Goal: Transaction & Acquisition: Subscribe to service/newsletter

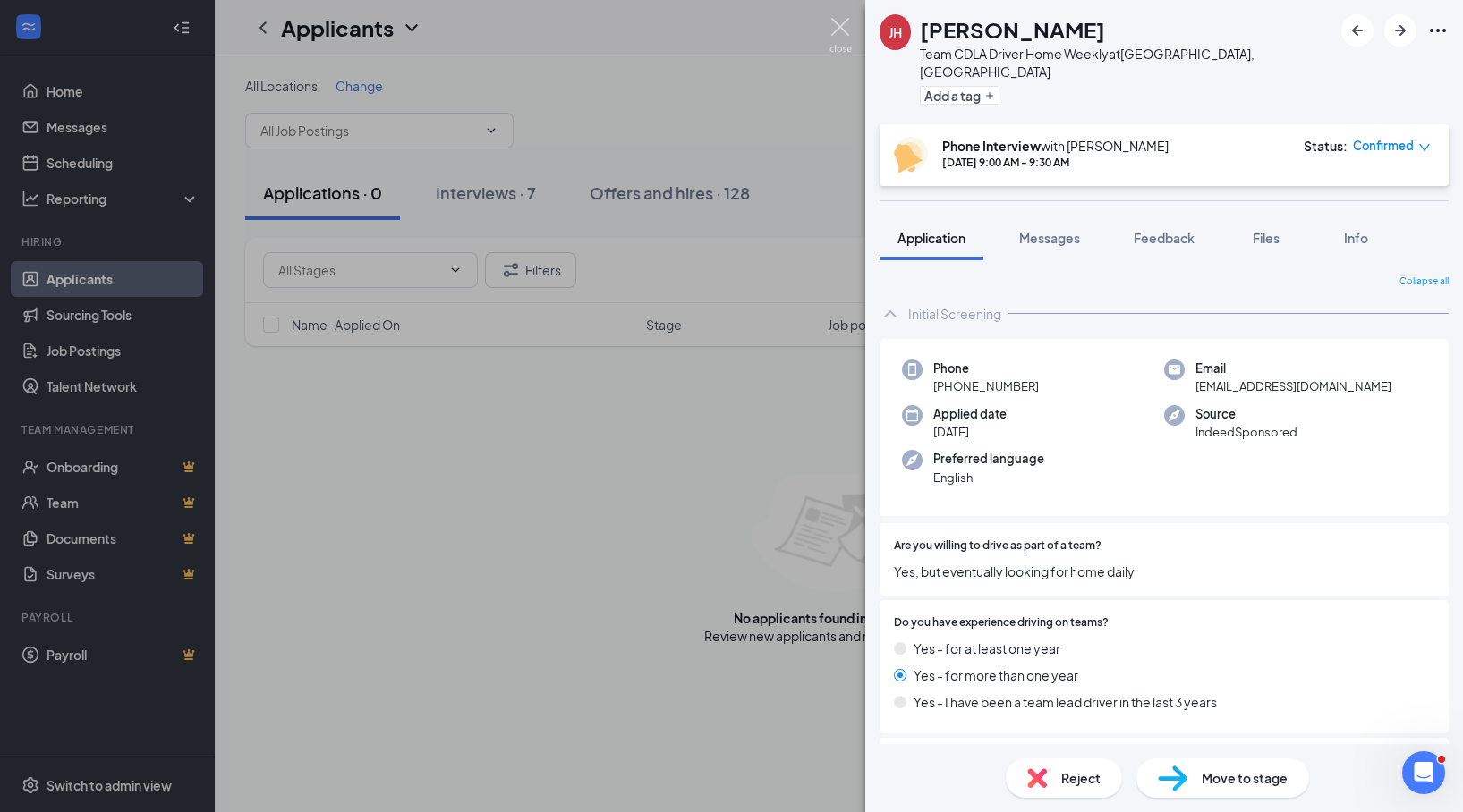
click at [839, 26] on img at bounding box center [840, 36] width 22 height 35
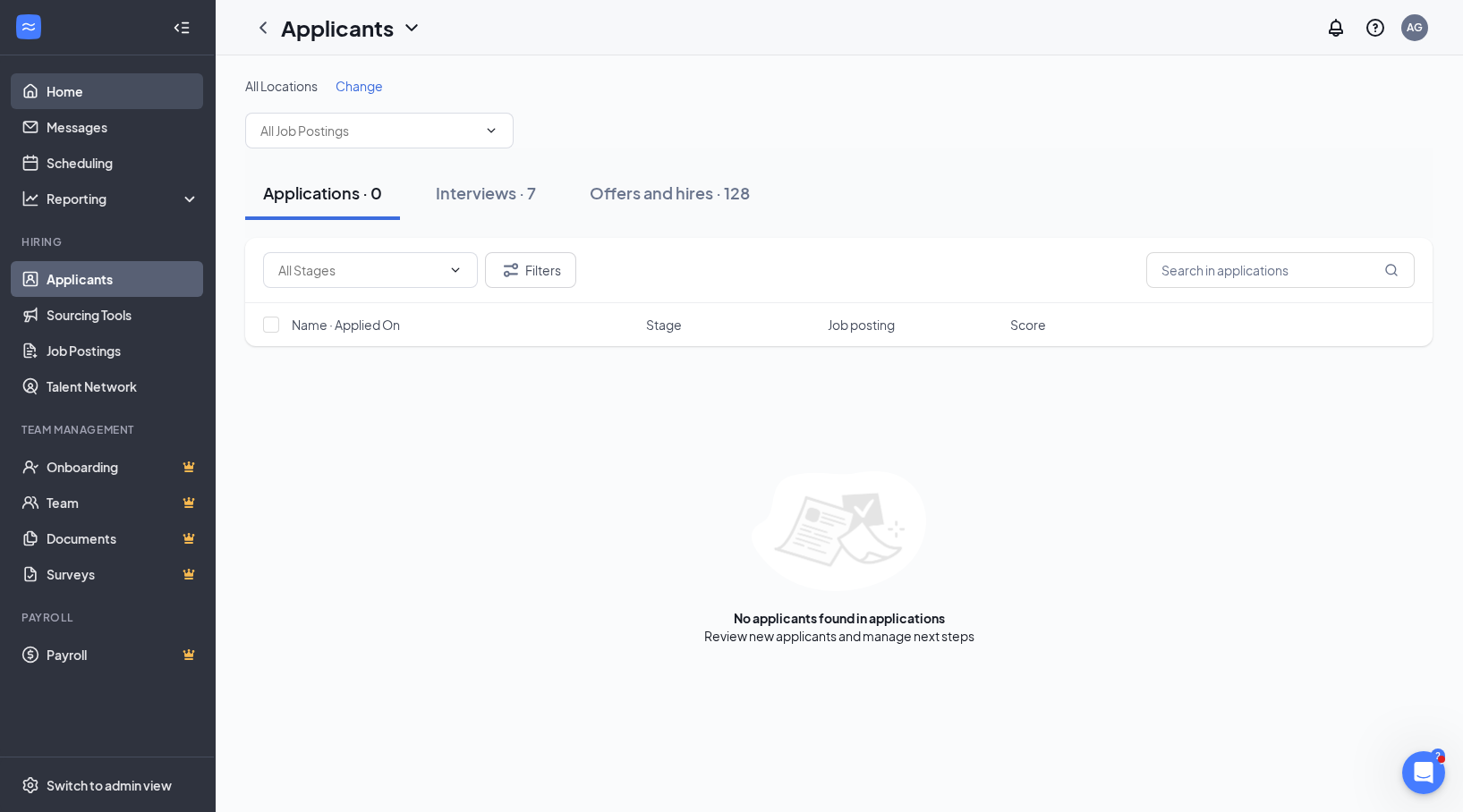
click at [76, 96] on link "Home" at bounding box center [122, 90] width 153 height 36
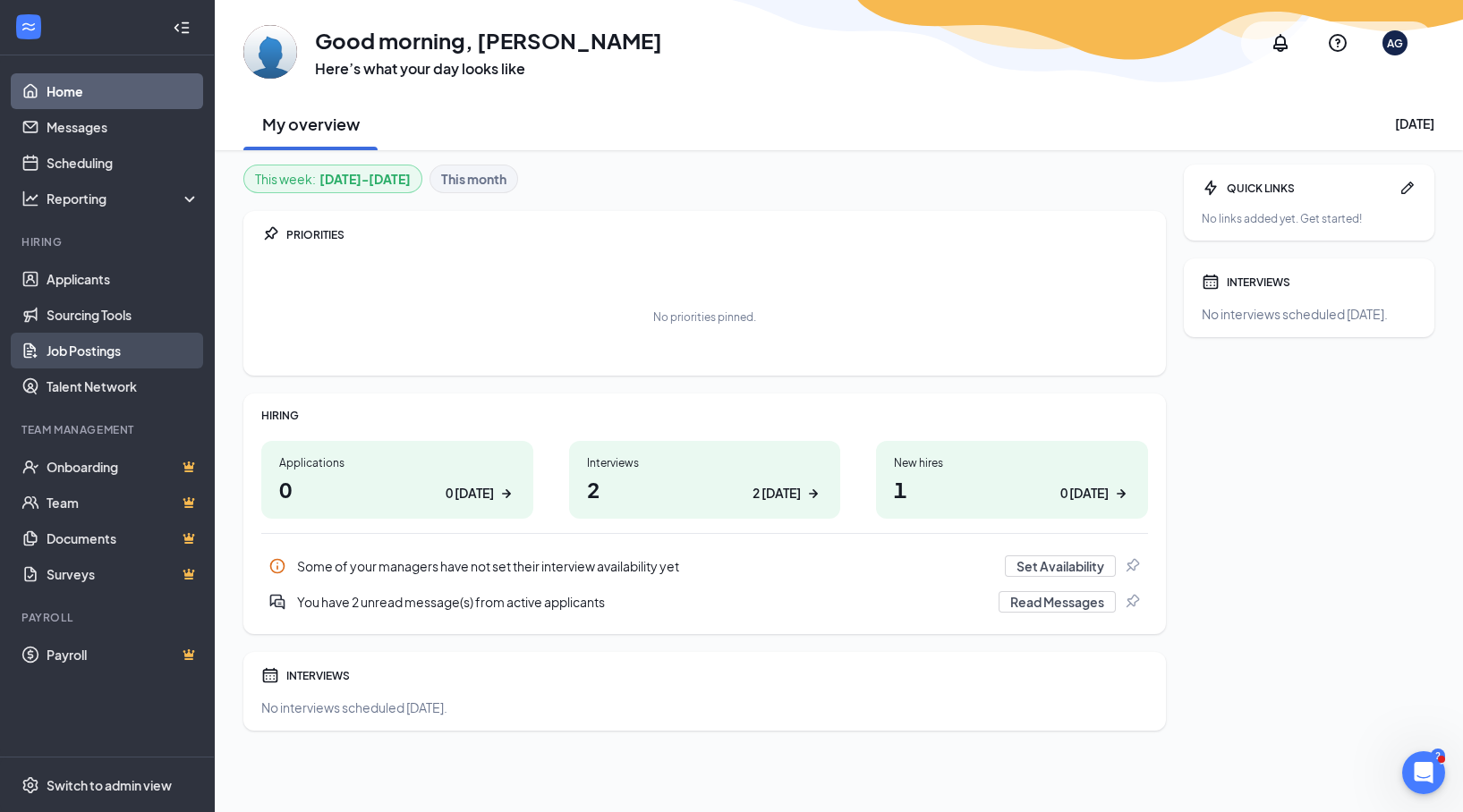
click at [83, 363] on link "Job Postings" at bounding box center [122, 350] width 153 height 36
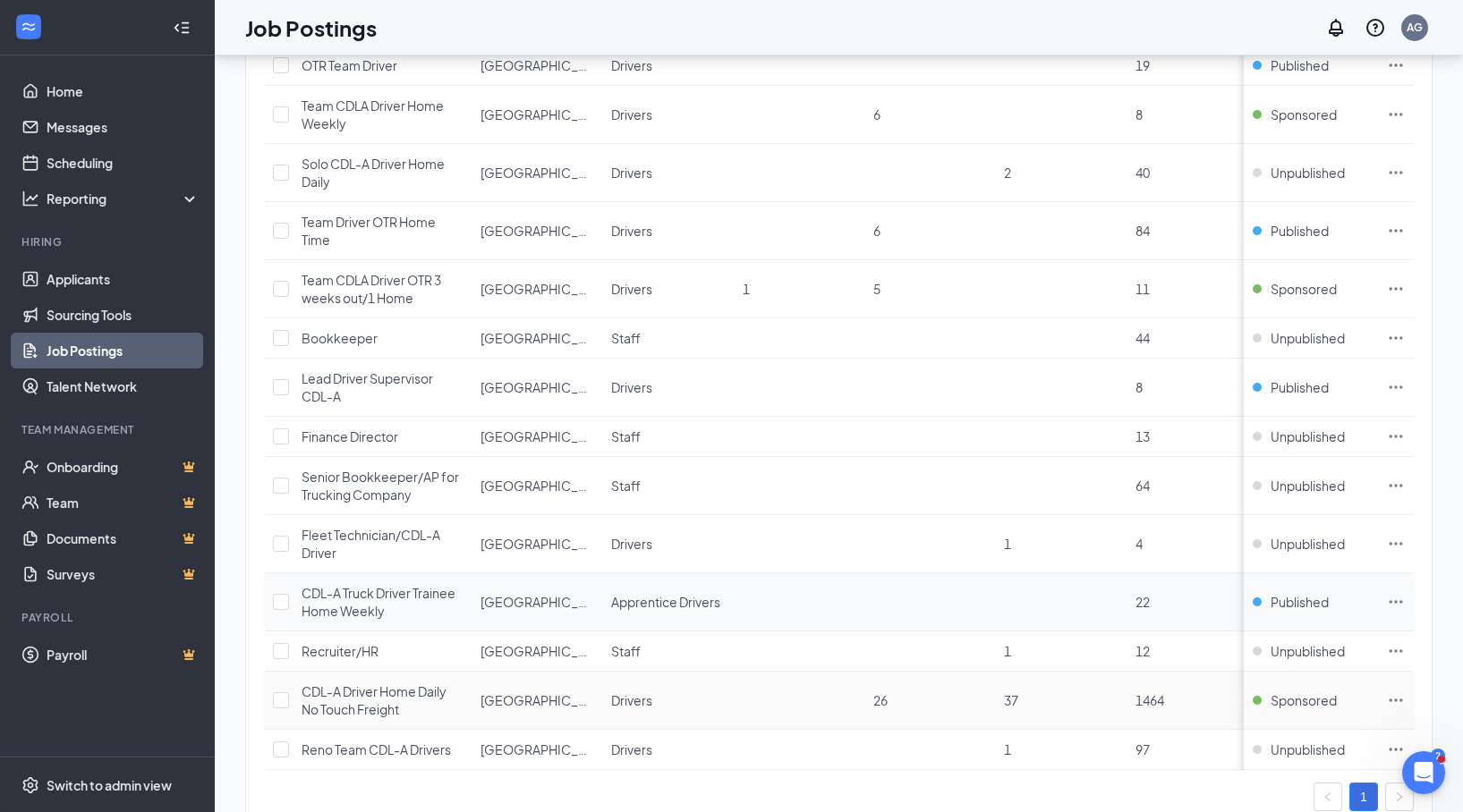
scroll to position [437, 0]
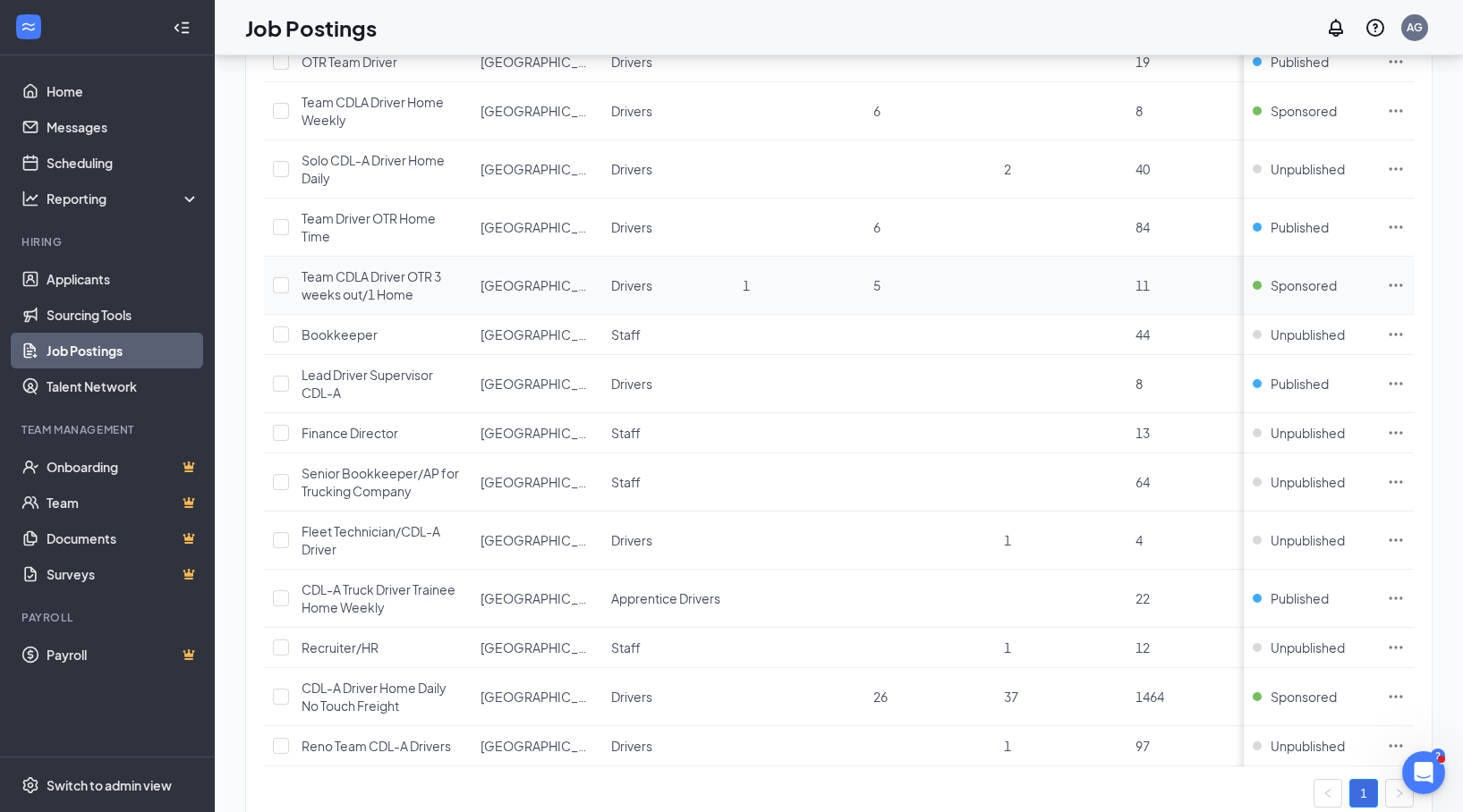
click at [974, 285] on icon "Ellipses" at bounding box center [1396, 285] width 18 height 18
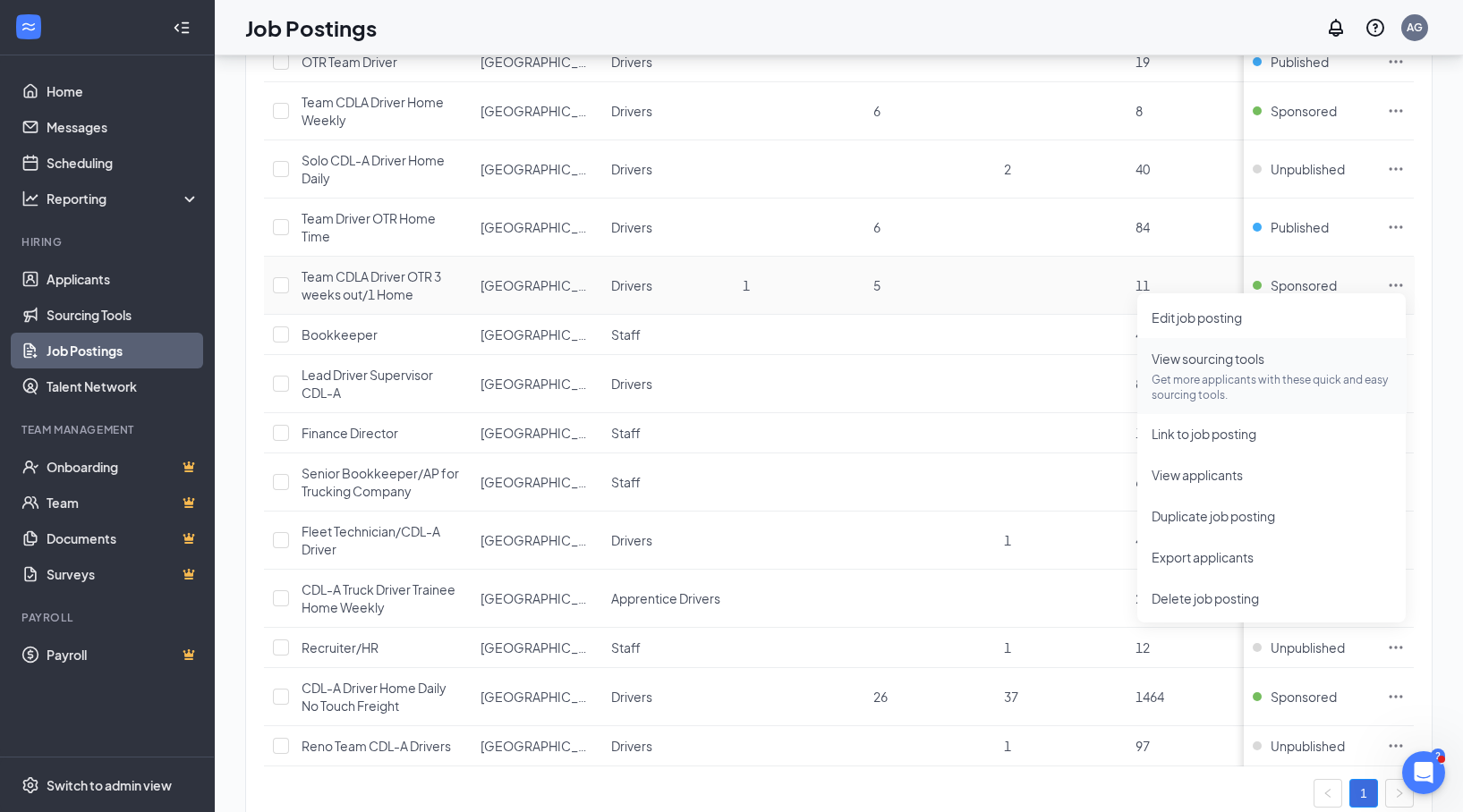
click at [974, 354] on span "View sourcing tools" at bounding box center [1207, 358] width 113 height 16
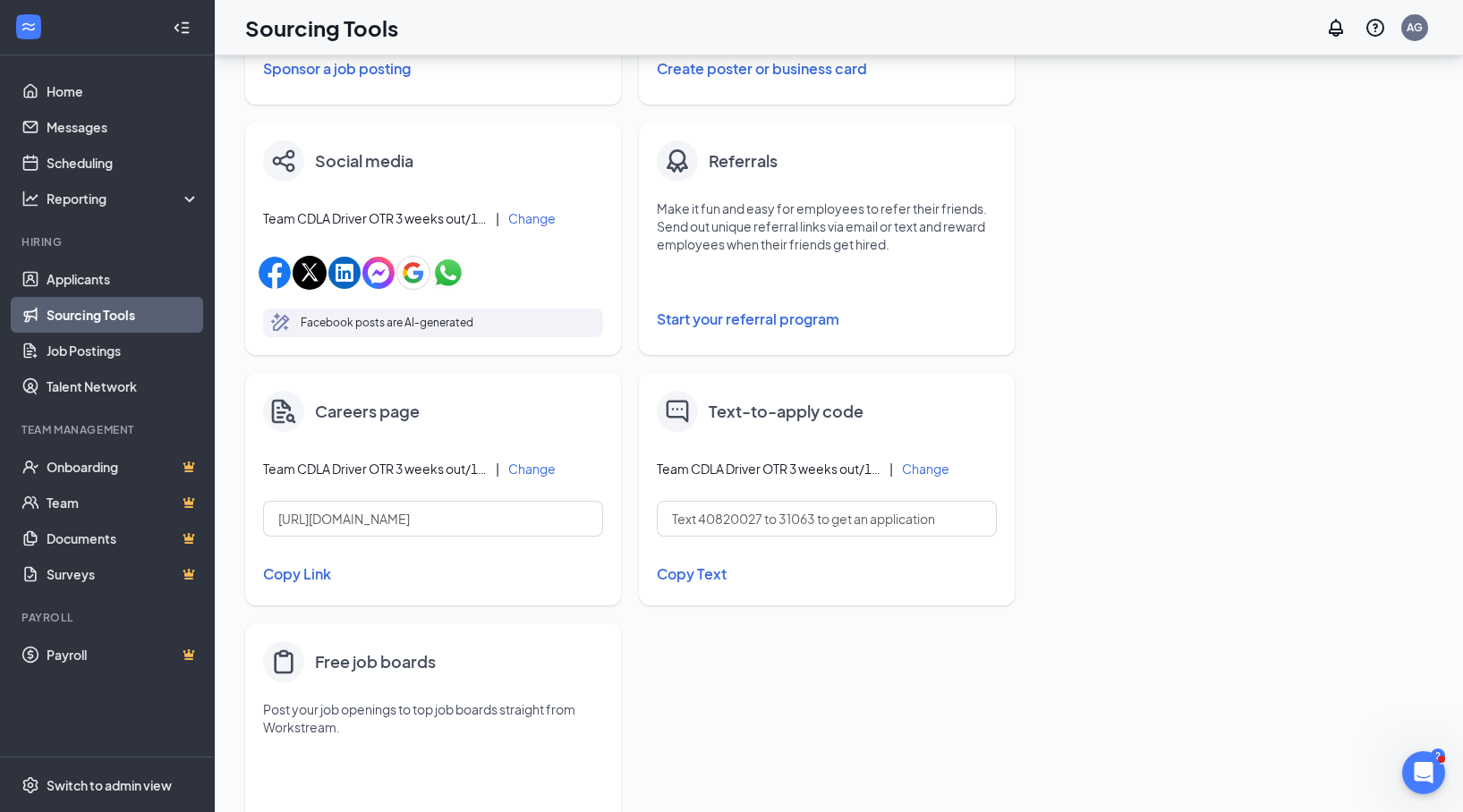
scroll to position [584, 0]
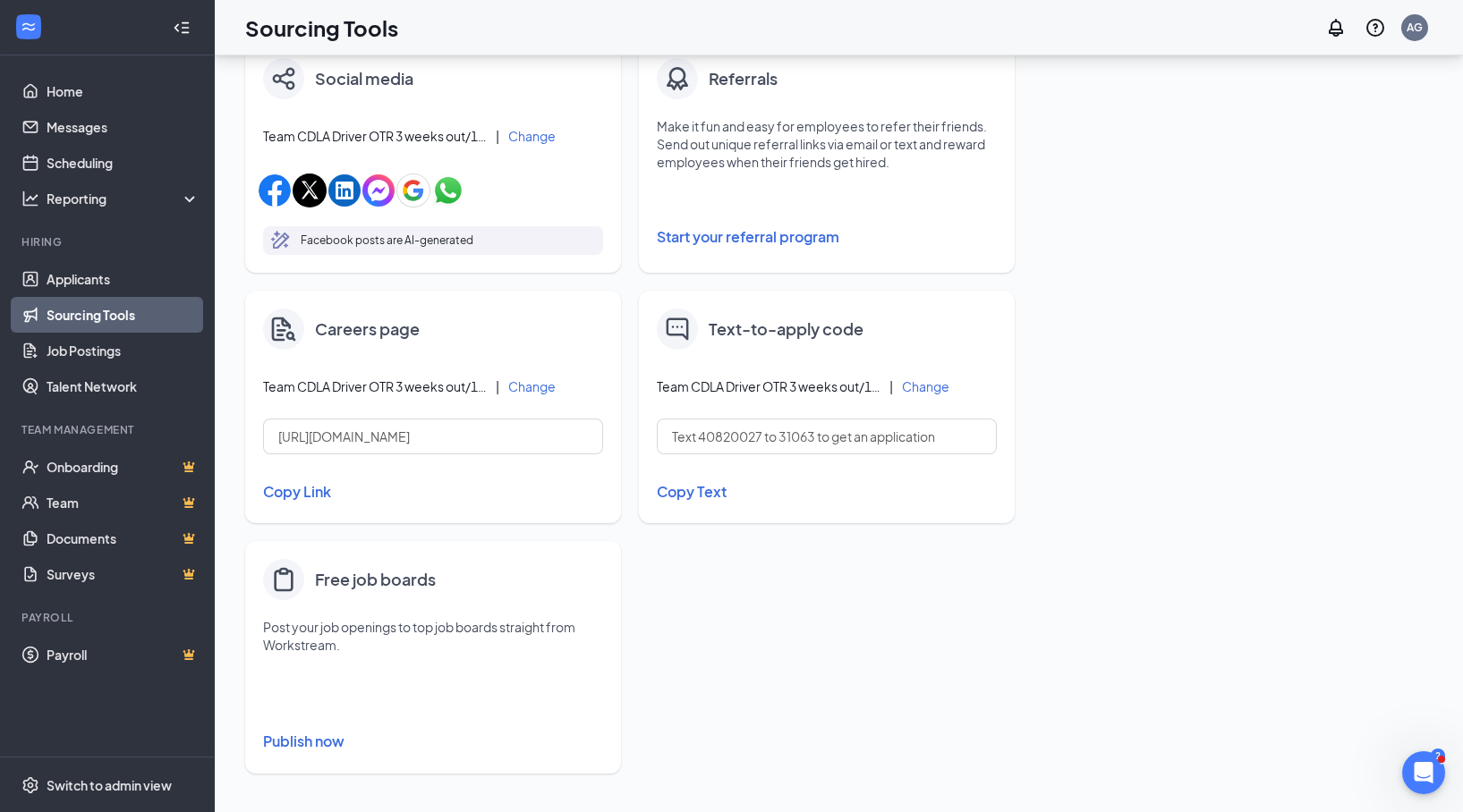
click at [301, 540] on button "Publish now" at bounding box center [432, 742] width 340 height 29
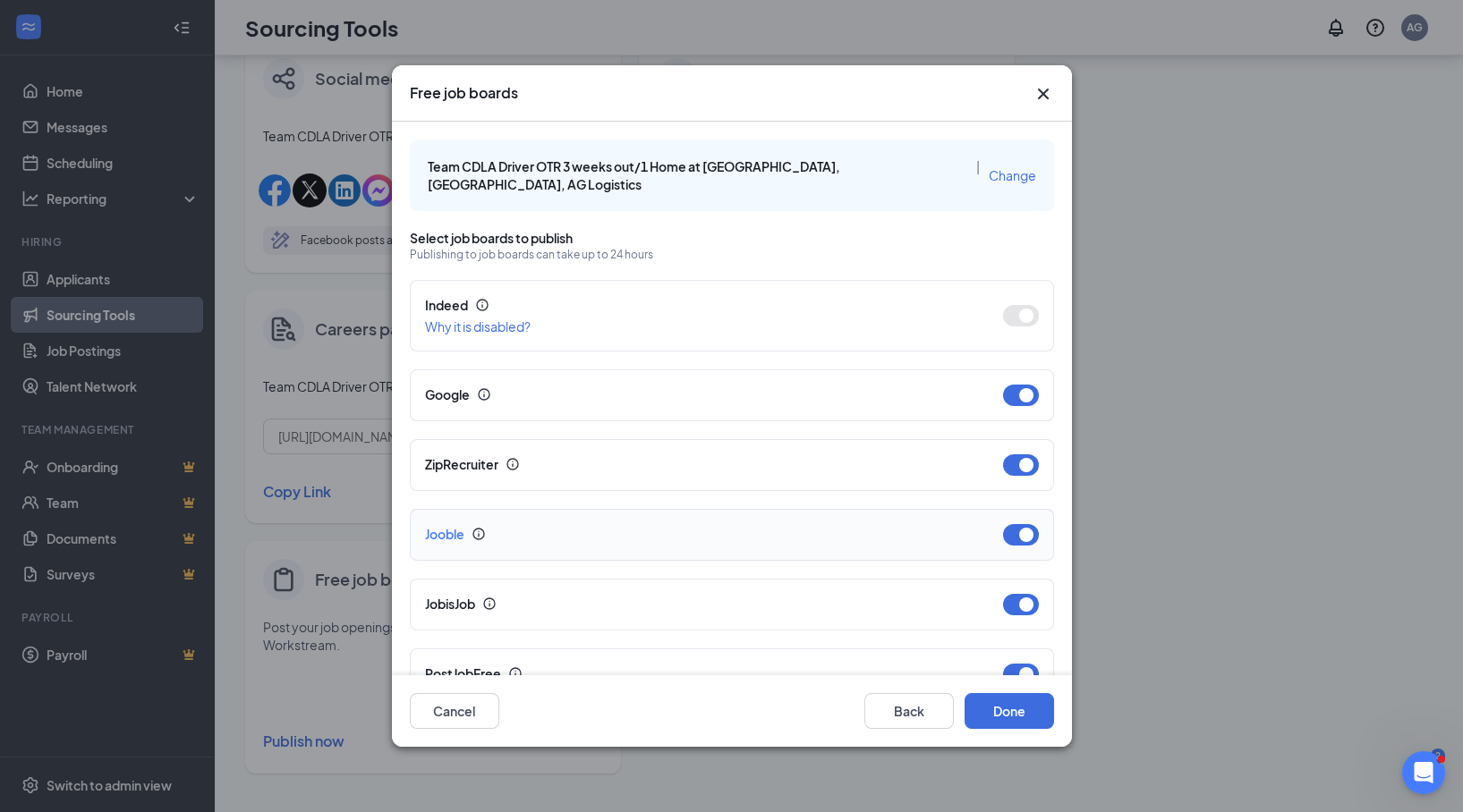
scroll to position [361, 0]
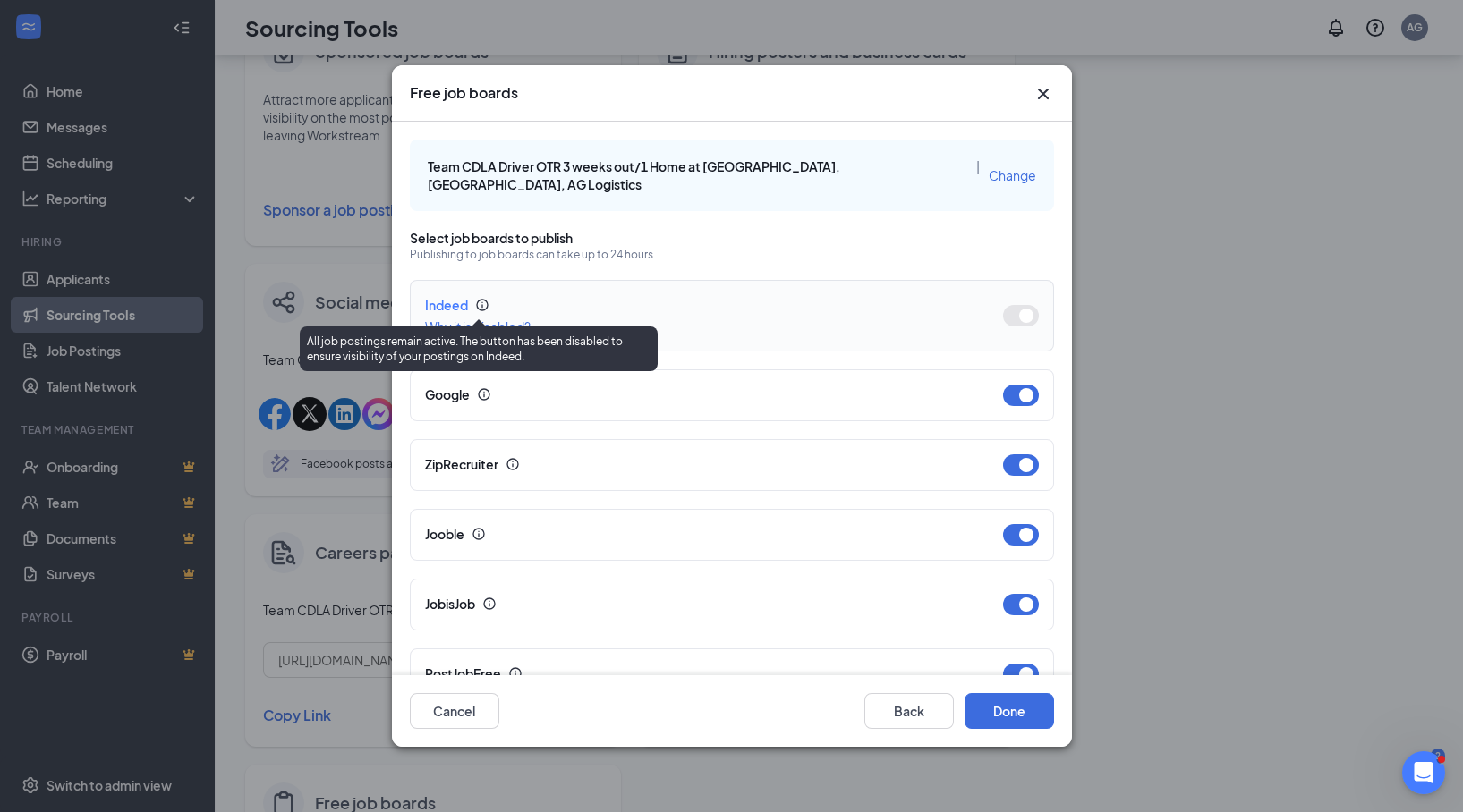
click at [475, 320] on button "Why it is disabled?" at bounding box center [477, 326] width 106 height 13
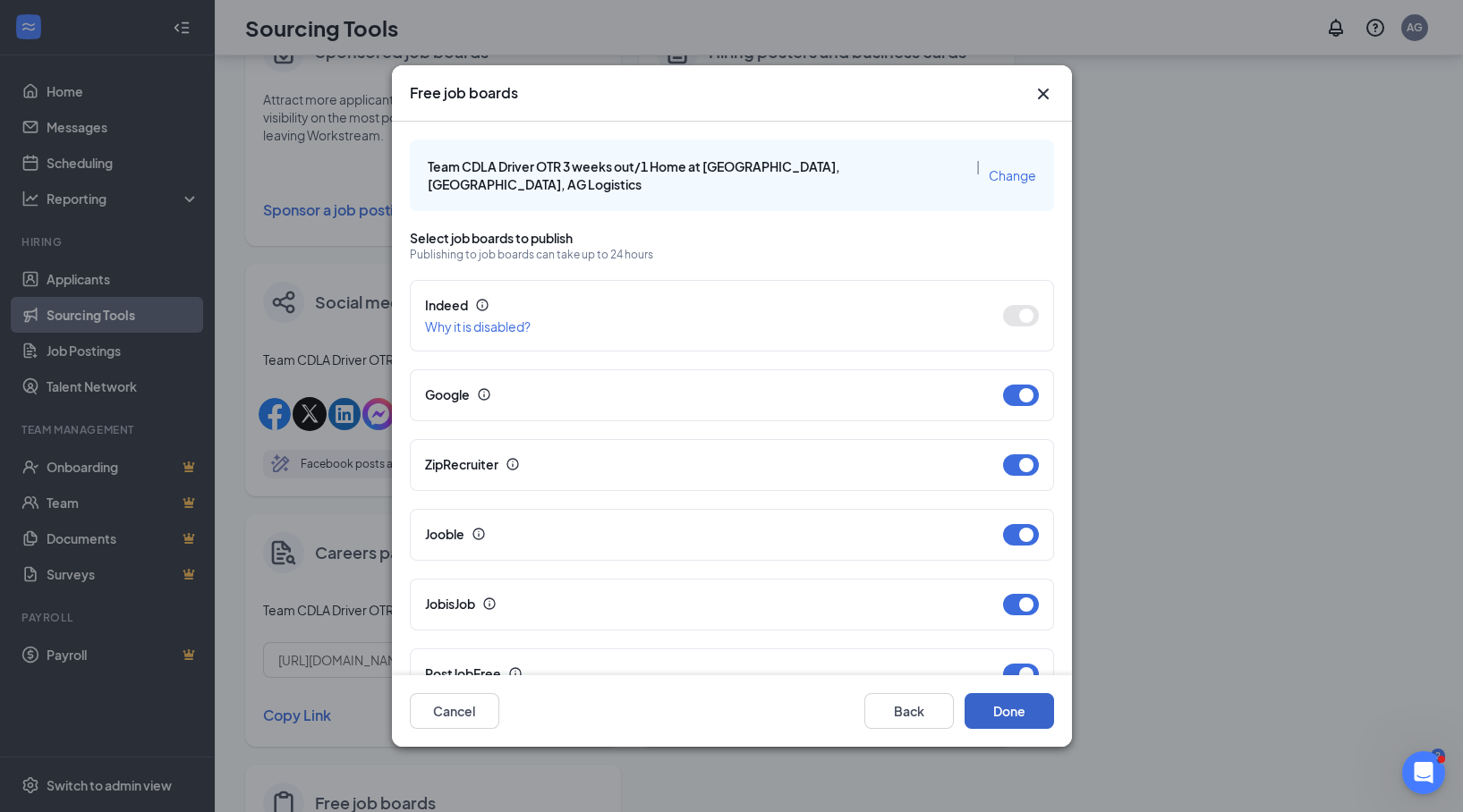
click at [974, 540] on button "Done" at bounding box center [1009, 710] width 90 height 36
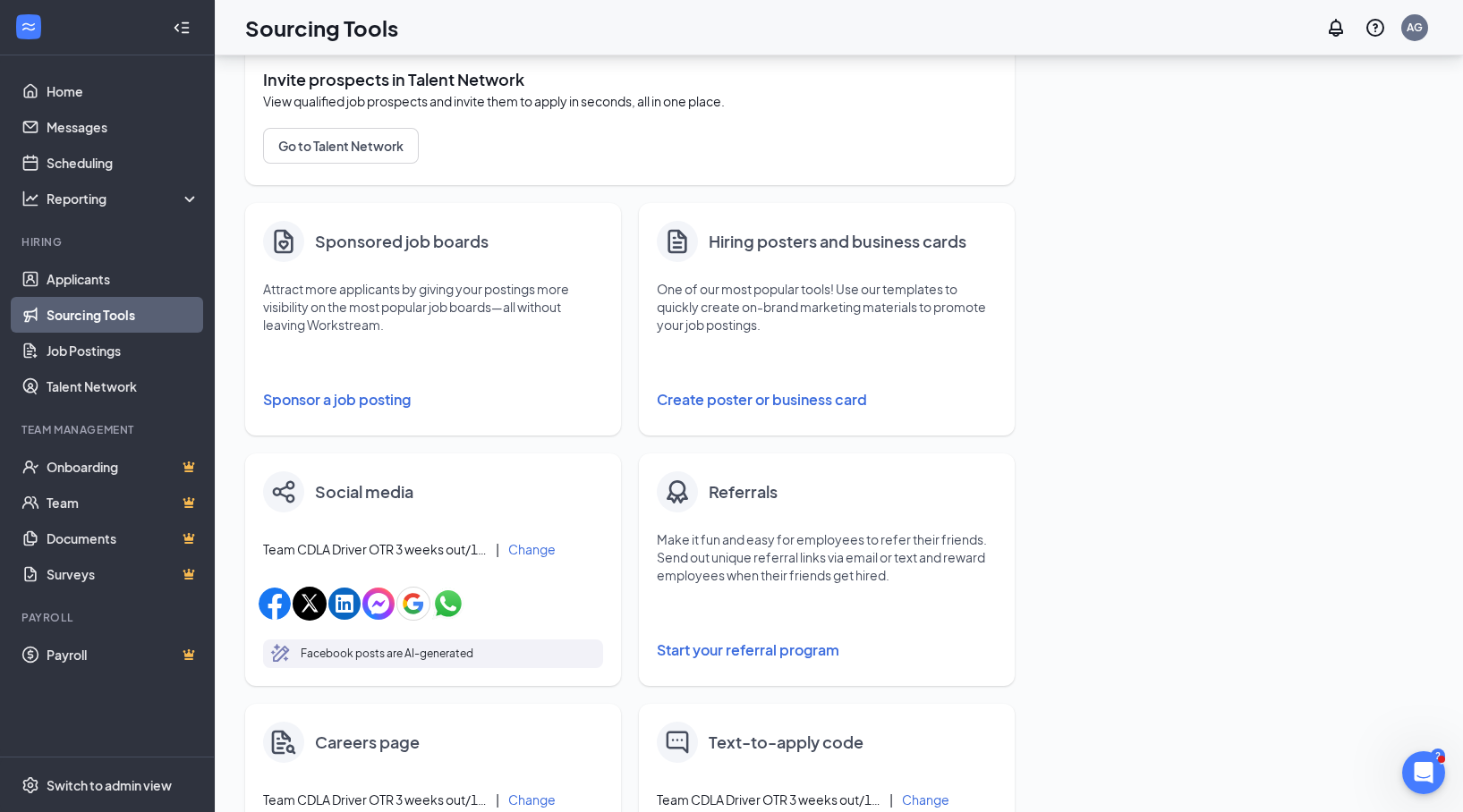
scroll to position [167, 0]
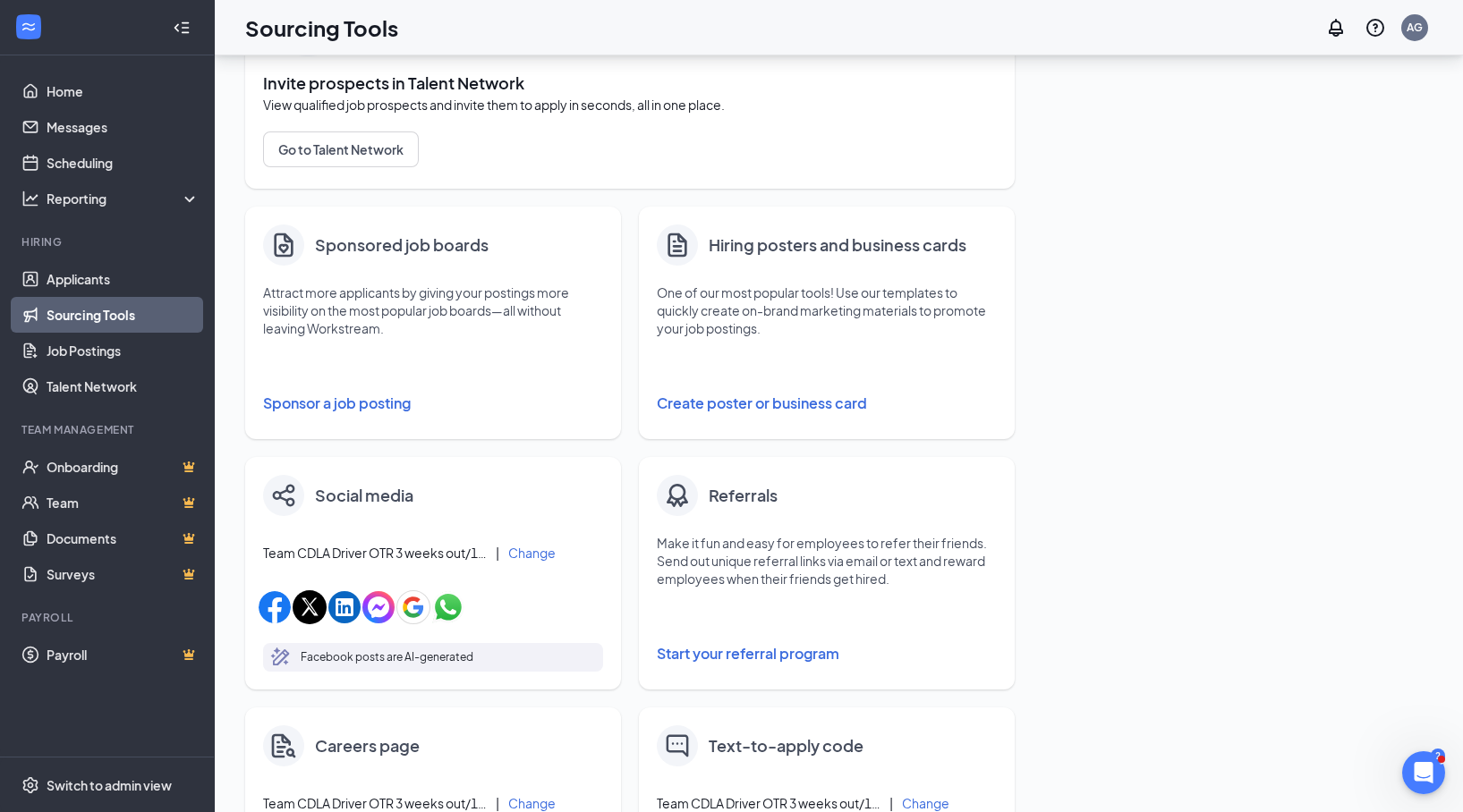
click at [321, 403] on button "Sponsor a job posting" at bounding box center [432, 403] width 340 height 36
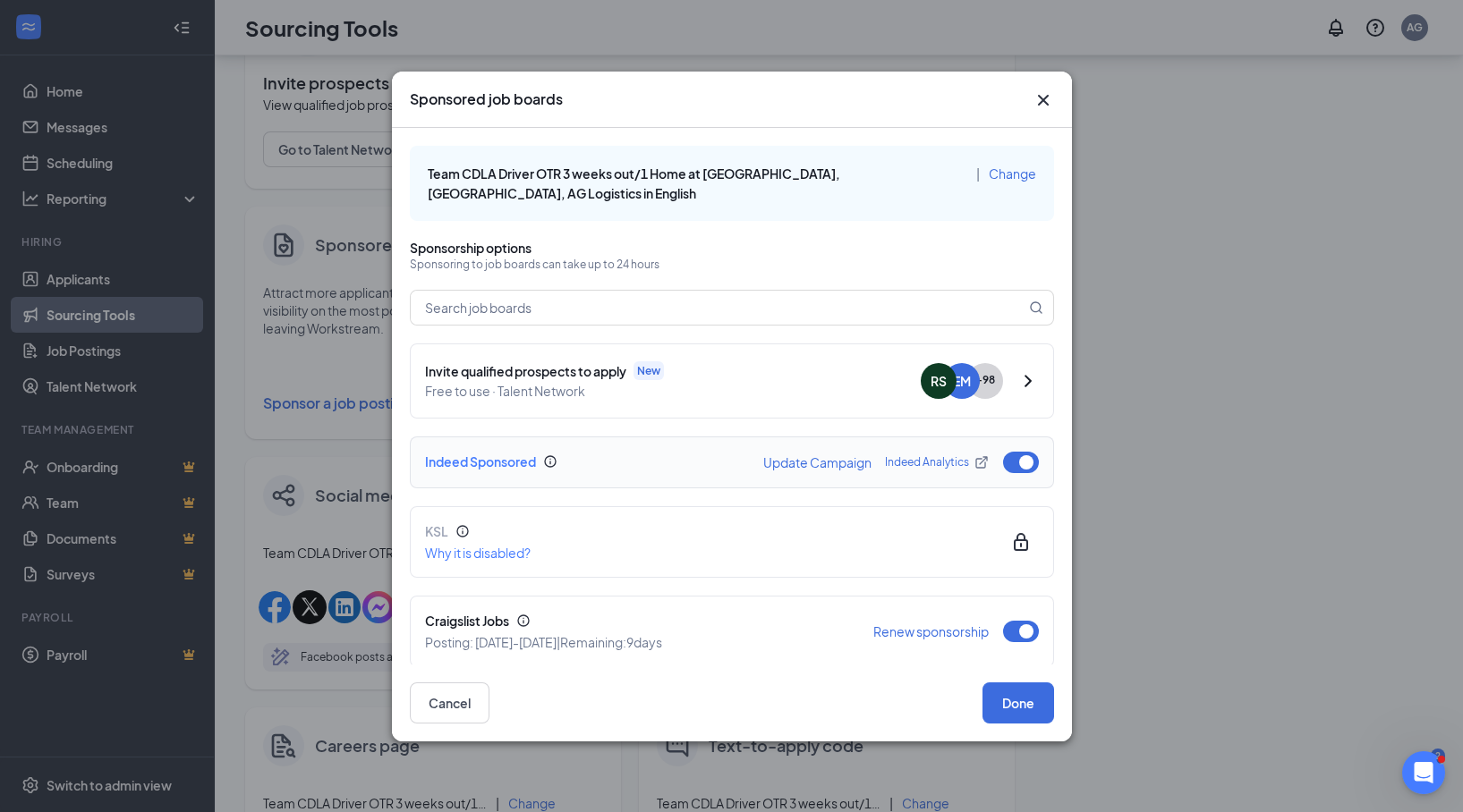
click at [787, 456] on button "Update Campaign" at bounding box center [817, 462] width 108 height 13
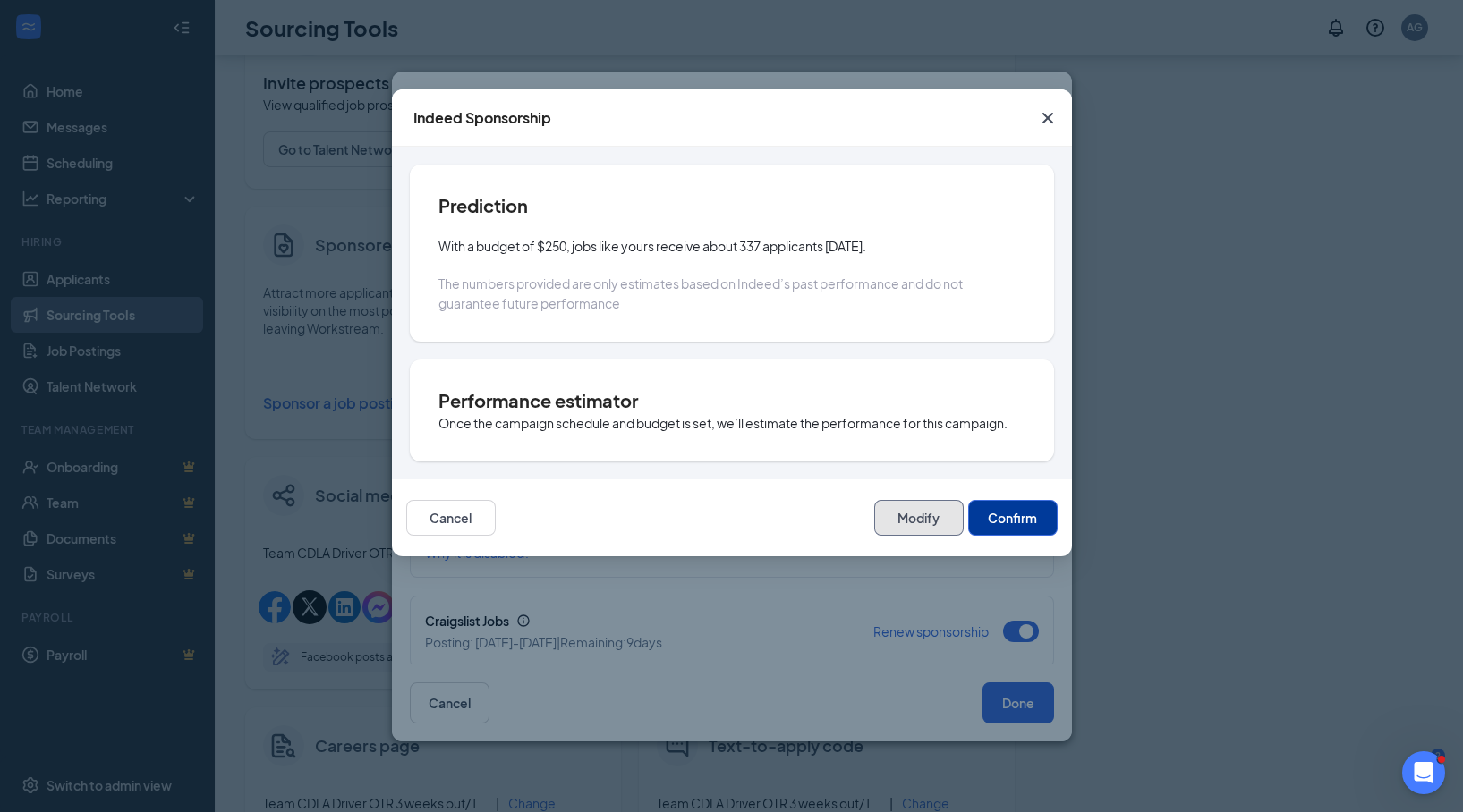
click at [911, 518] on button "Modify" at bounding box center [918, 518] width 90 height 36
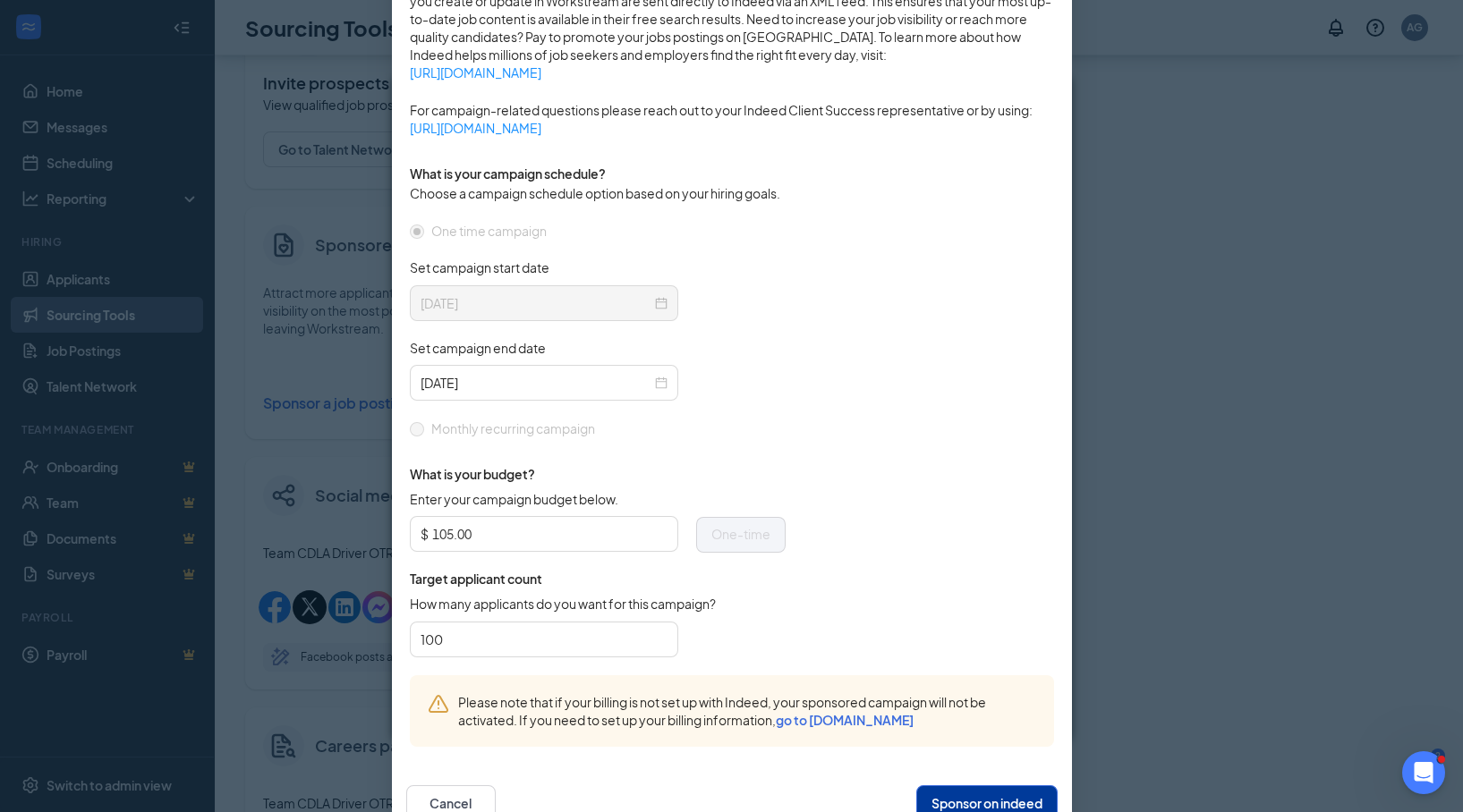
scroll to position [405, 0]
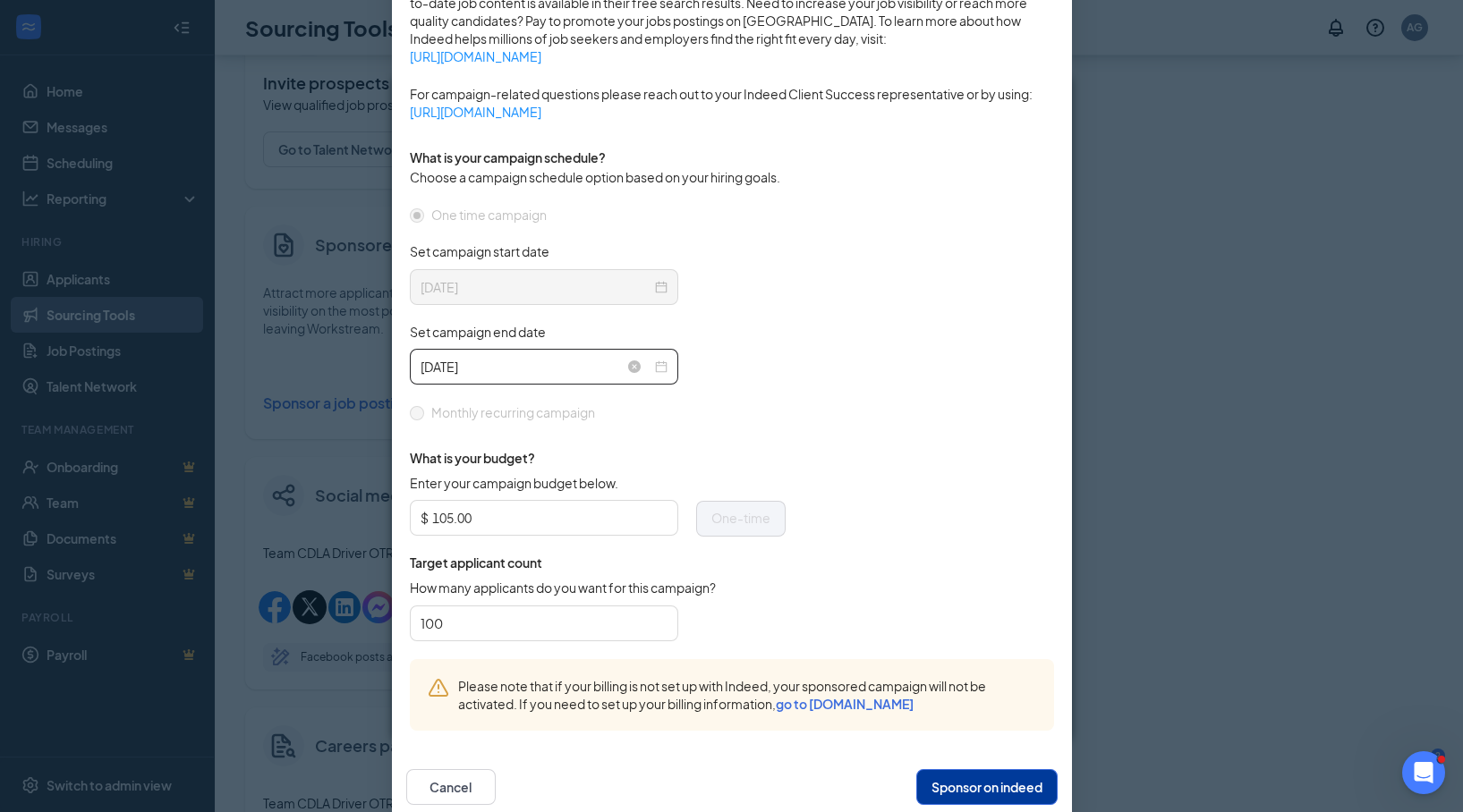
click at [544, 369] on input "[DATE]" at bounding box center [536, 367] width 231 height 19
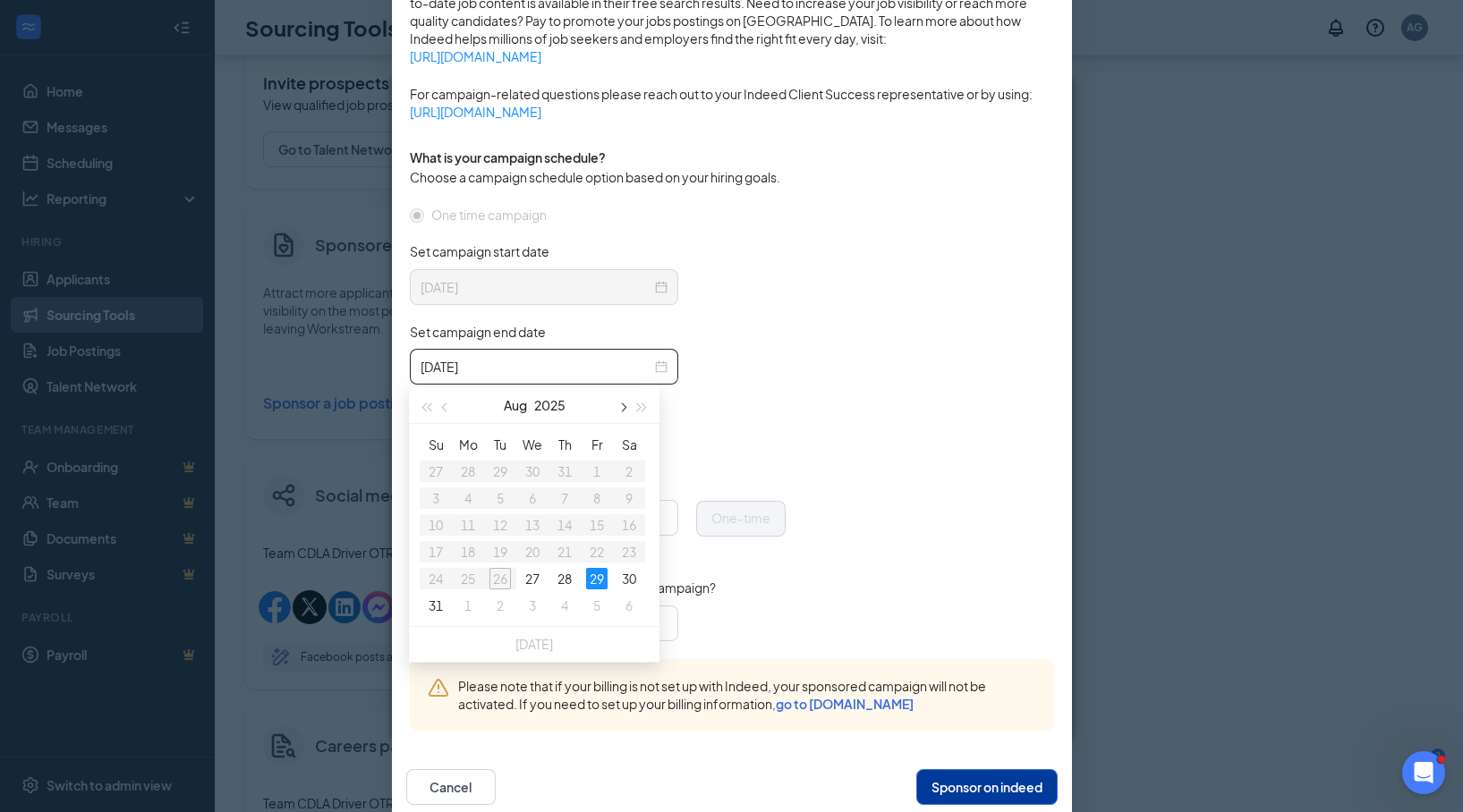
click at [619, 408] on button "button" at bounding box center [622, 404] width 19 height 36
type input "[DATE]"
click at [590, 495] on div "12" at bounding box center [597, 498] width 21 height 21
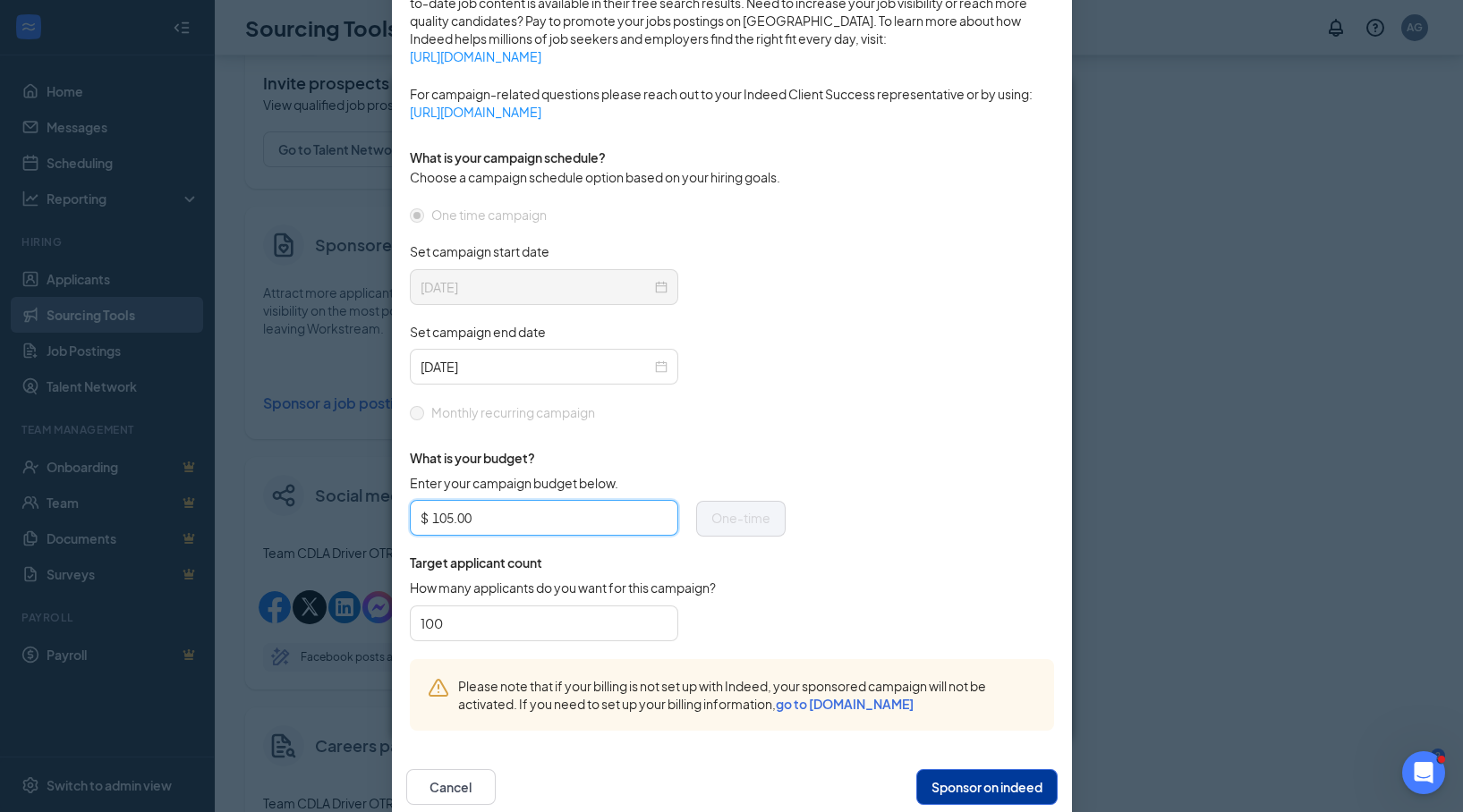
drag, startPoint x: 544, startPoint y: 506, endPoint x: 393, endPoint y: 516, distance: 151.3
click at [393, 516] on div "Sponsoring under account: AG Logistics Inc. | [PERSON_NAME], [PERSON_NAME][EMAI…" at bounding box center [732, 244] width 680 height 1006
type input "2"
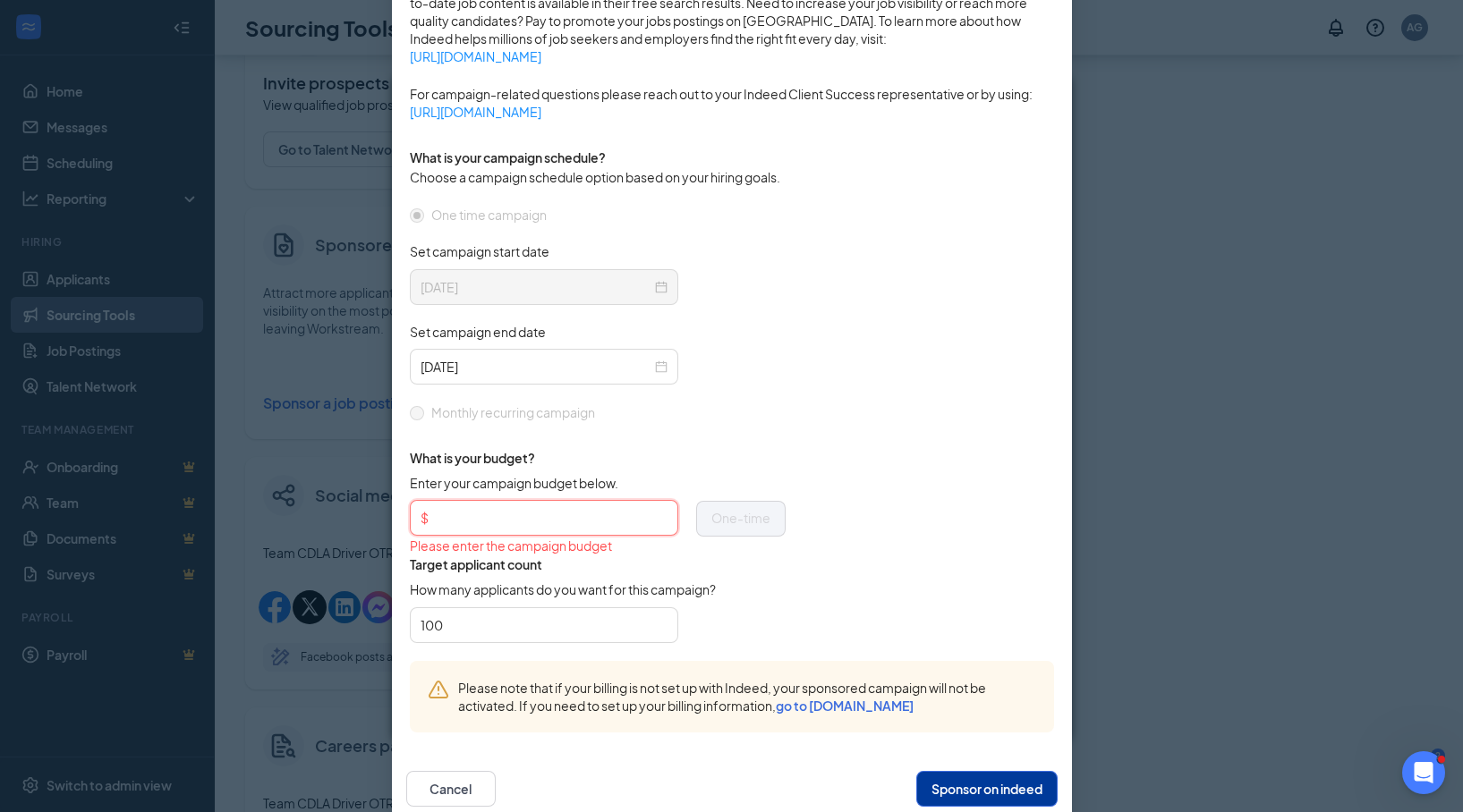
type input "1"
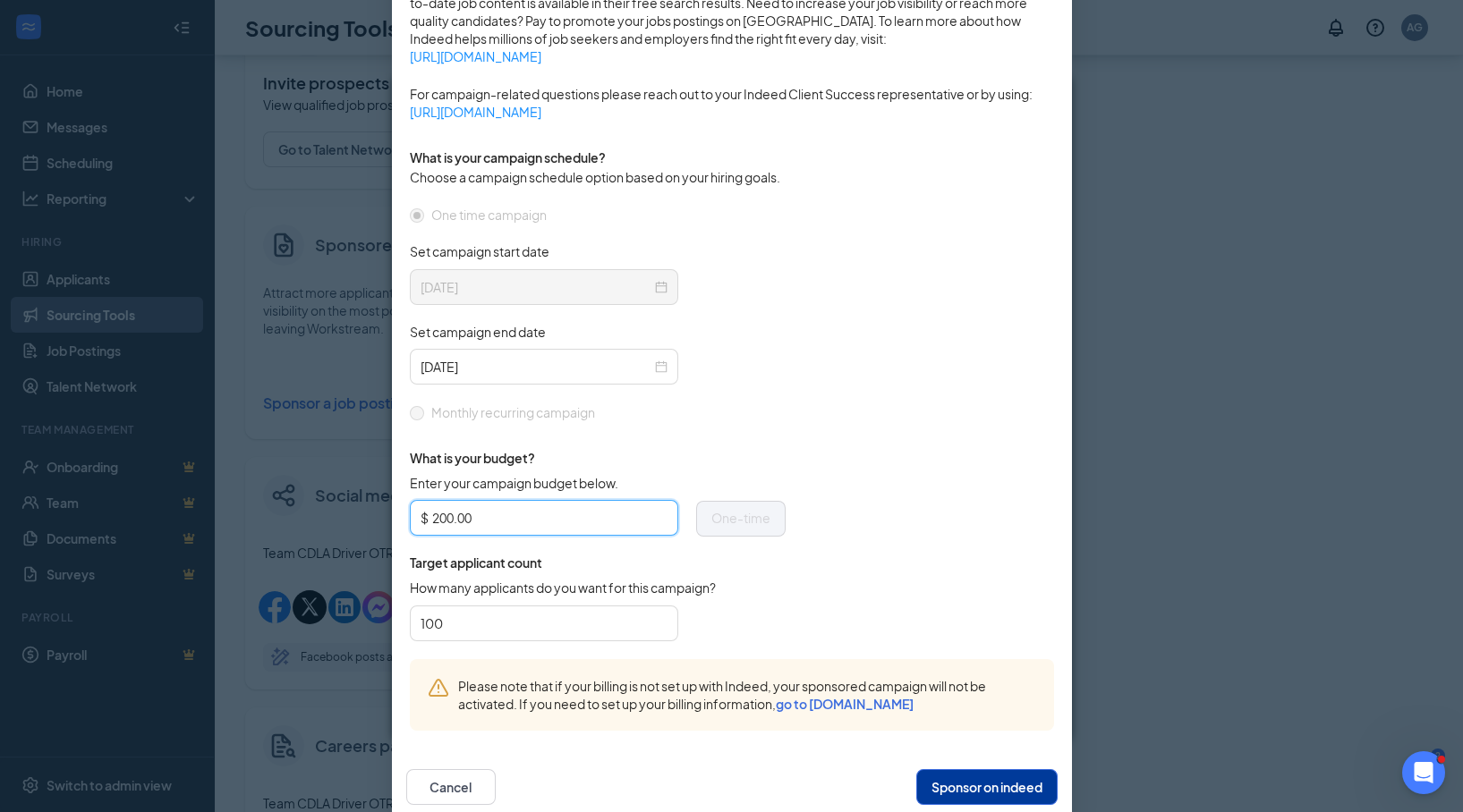
type input "200.00"
click at [842, 391] on form "One time campaign Set campaign start date [DATE] Set campaign end date [DATE] M…" at bounding box center [732, 432] width 644 height 454
click at [974, 540] on button "Sponsor on indeed" at bounding box center [987, 786] width 141 height 36
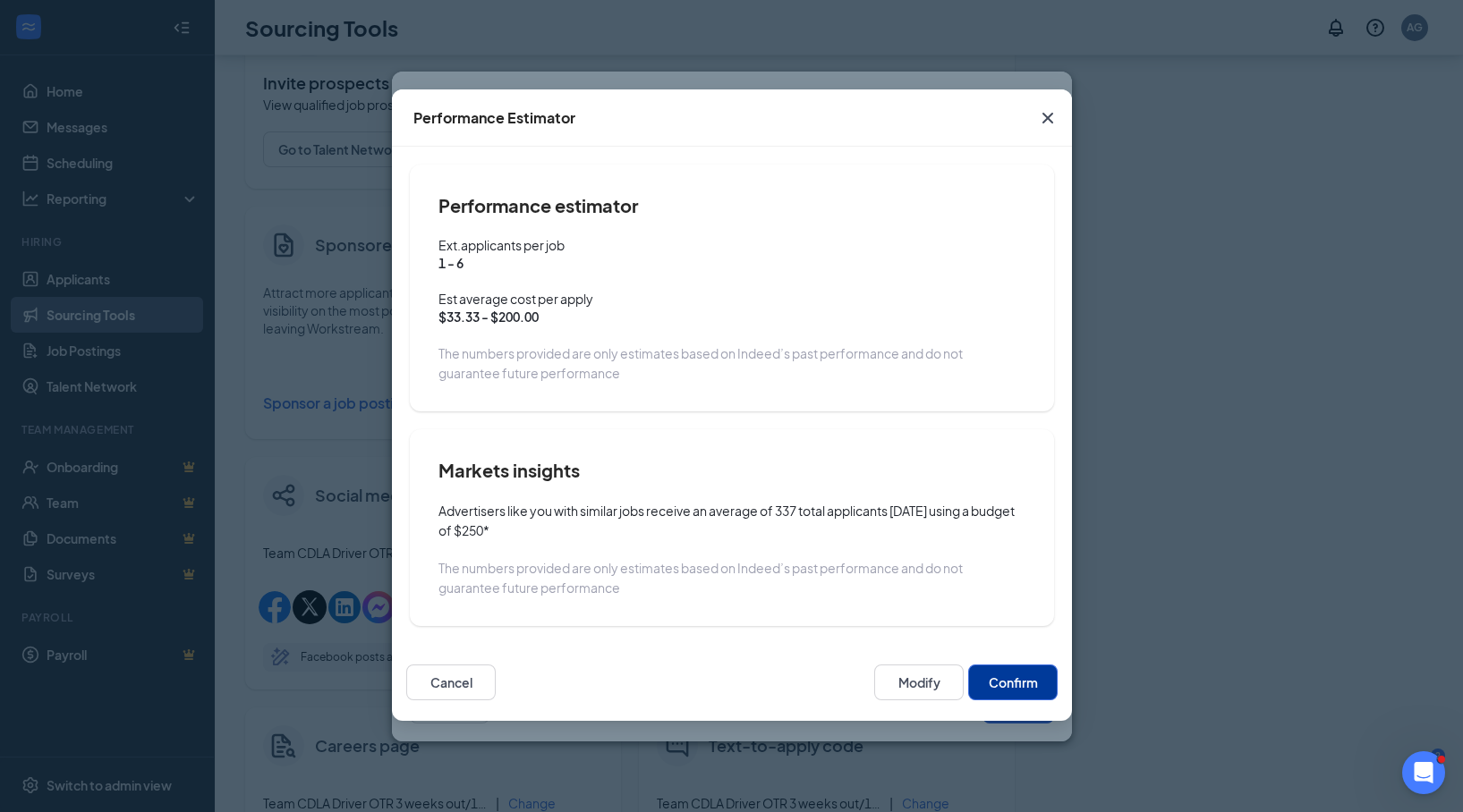
scroll to position [0, 0]
click at [918, 540] on button "Modify" at bounding box center [918, 682] width 90 height 36
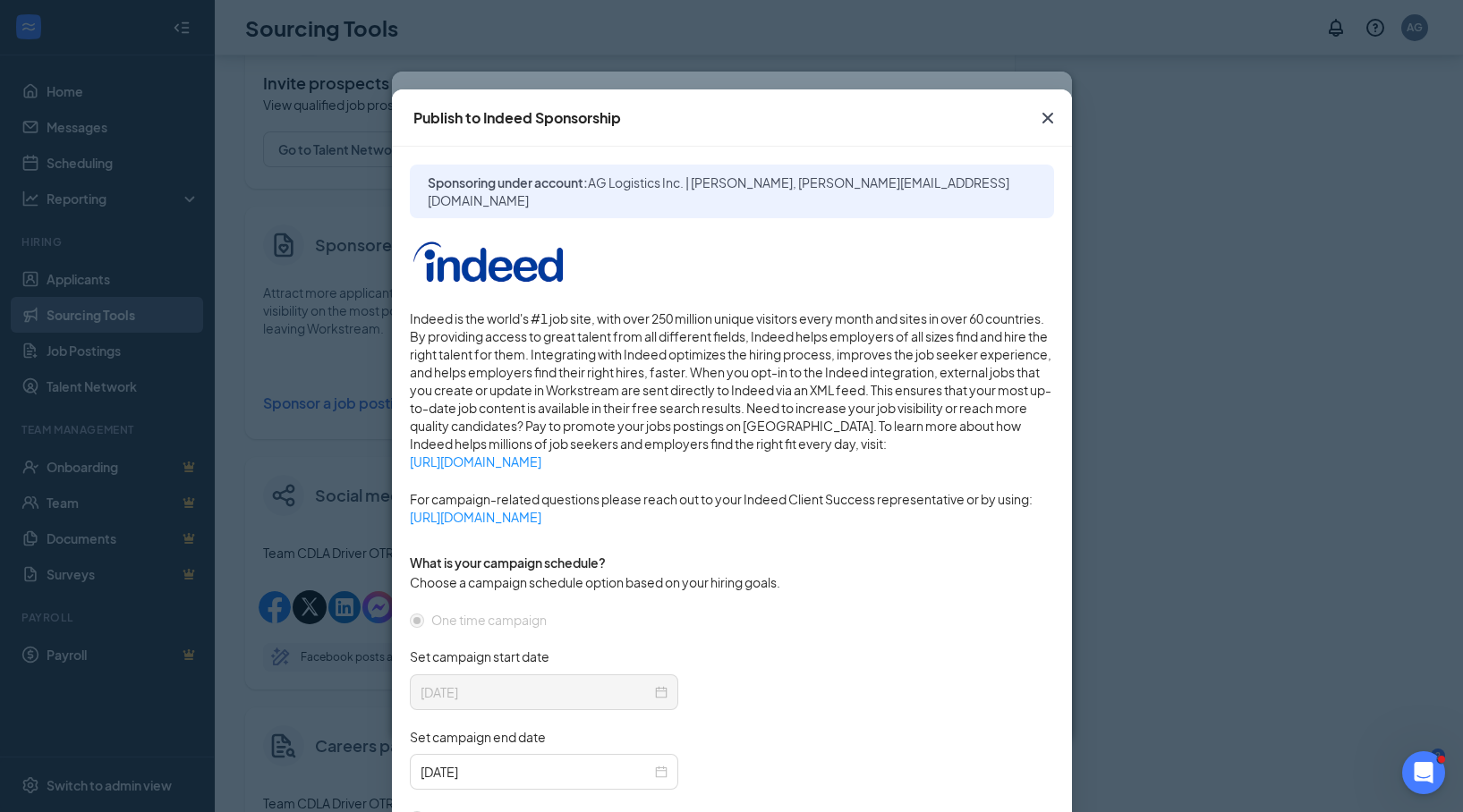
scroll to position [438, 0]
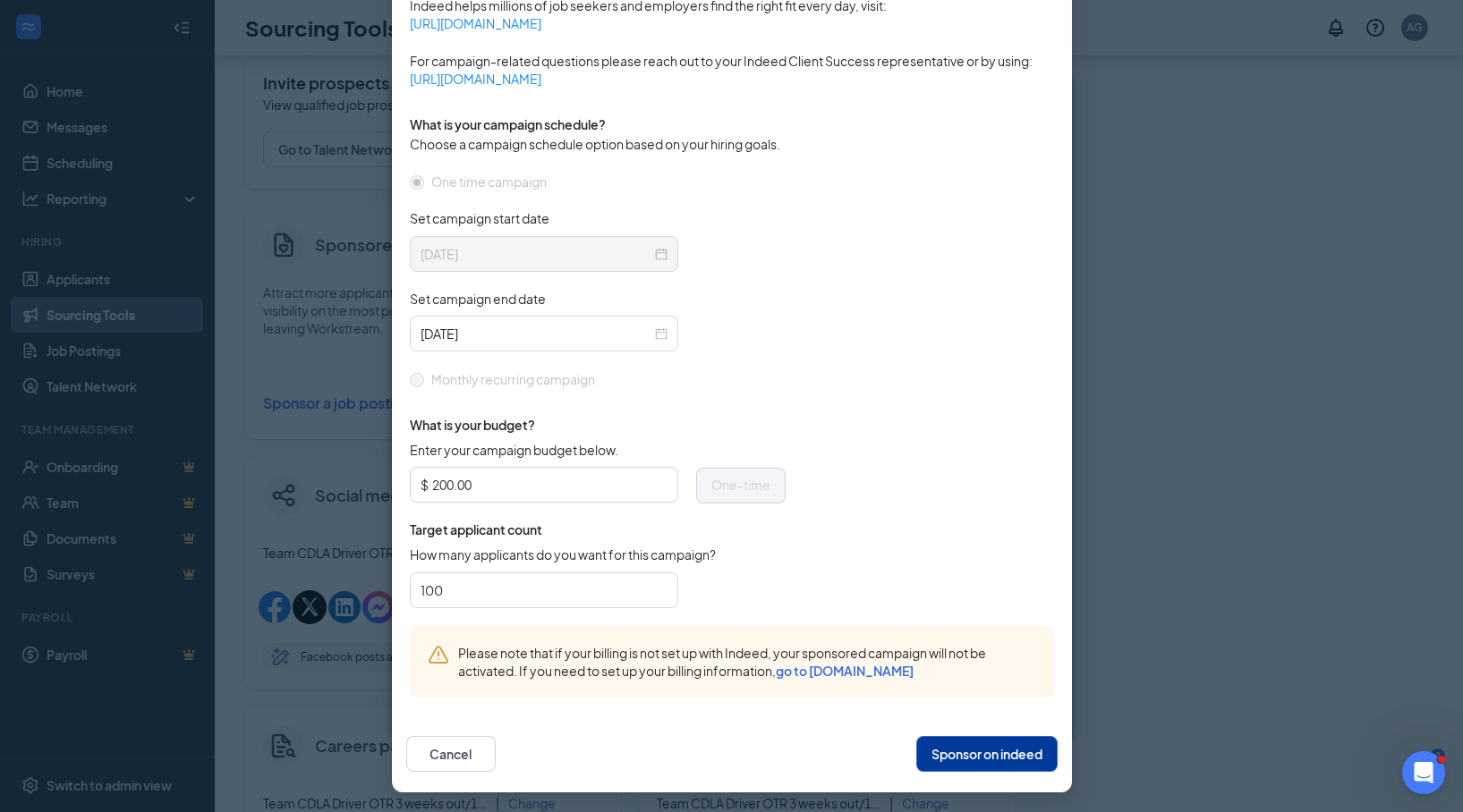
click at [964, 540] on button "Sponsor on indeed" at bounding box center [987, 753] width 141 height 36
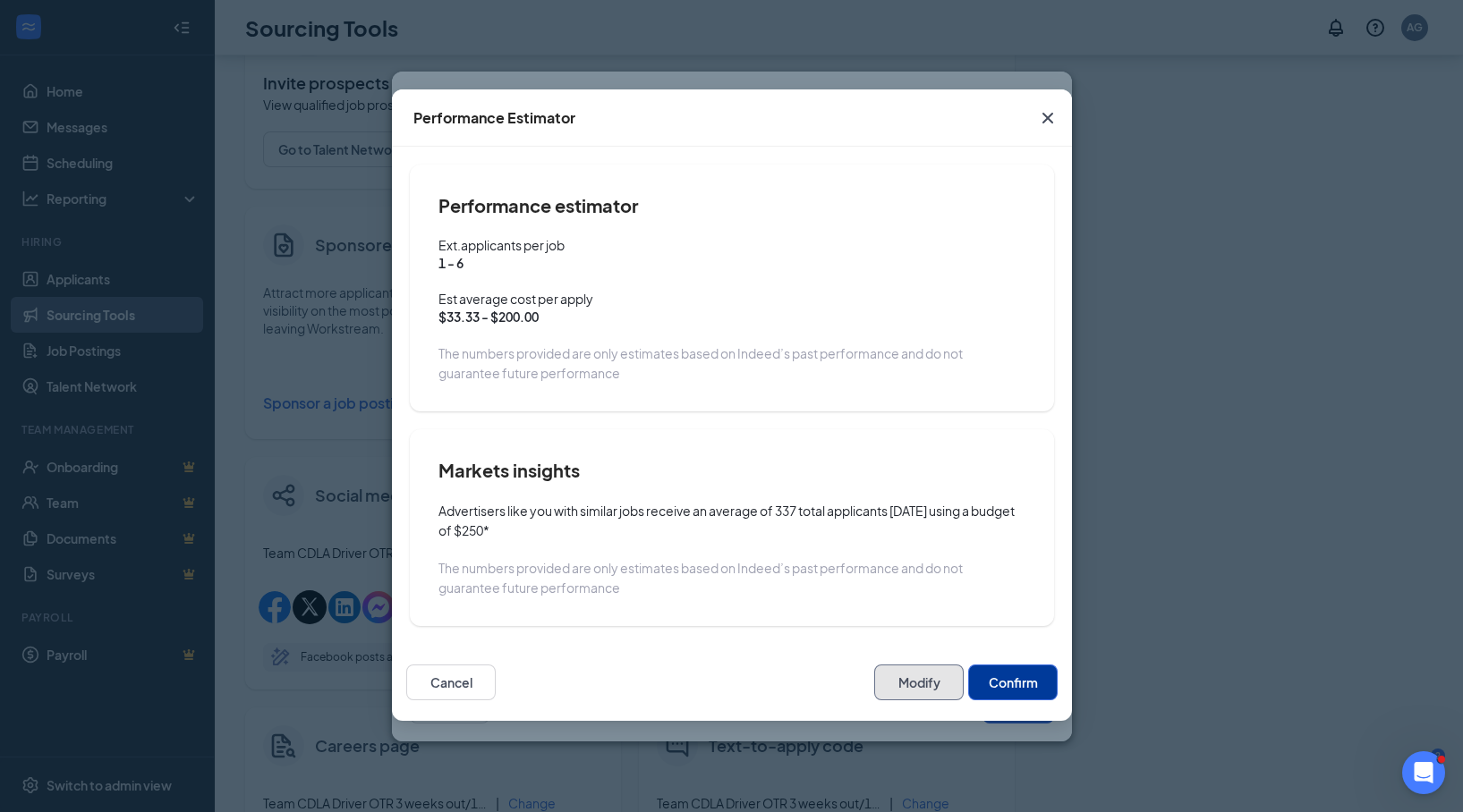
scroll to position [0, 0]
click at [974, 540] on button "Confirm" at bounding box center [1013, 682] width 90 height 36
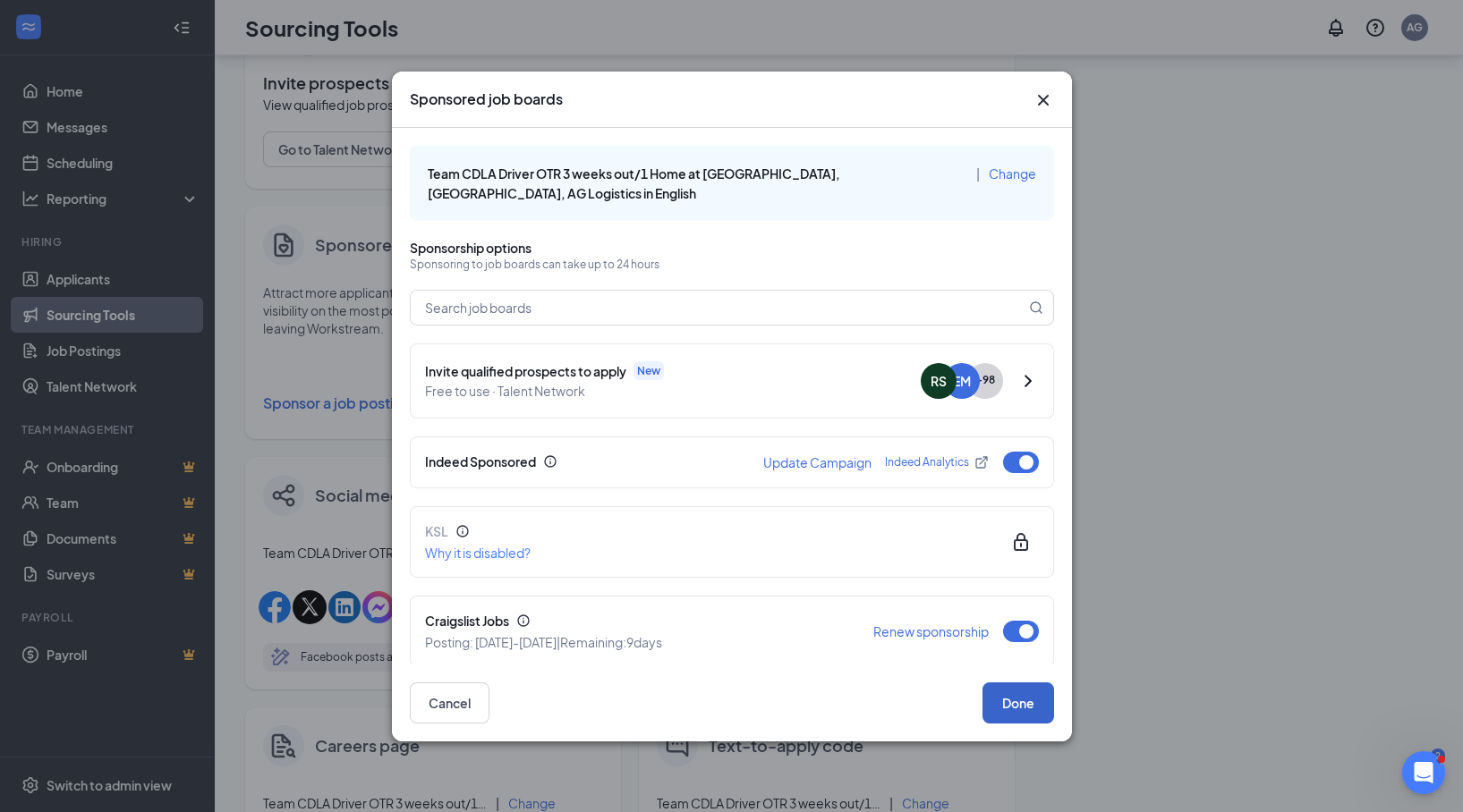
click at [974, 540] on button "Done" at bounding box center [1017, 702] width 71 height 41
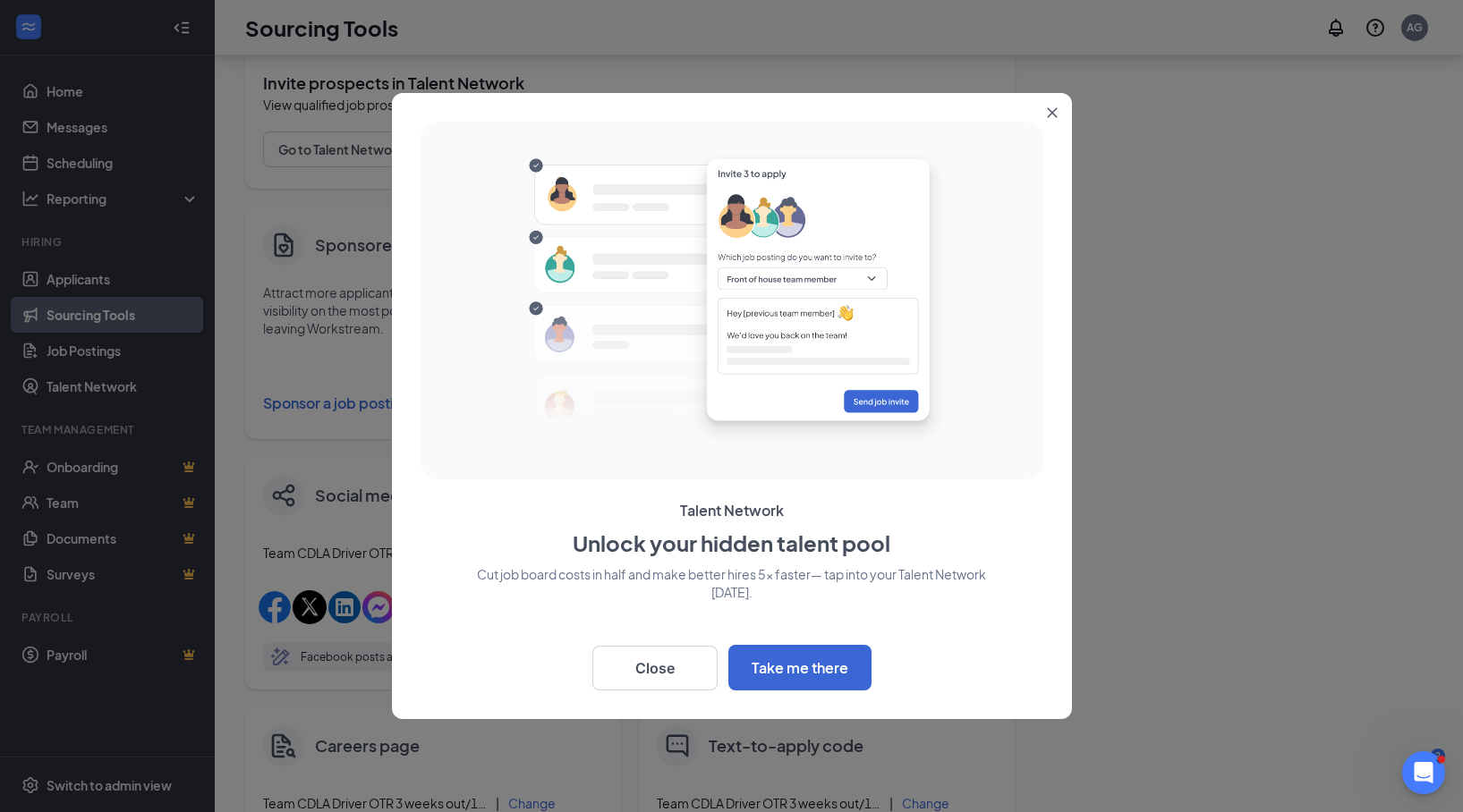
click at [974, 118] on button "Close" at bounding box center [1055, 109] width 32 height 32
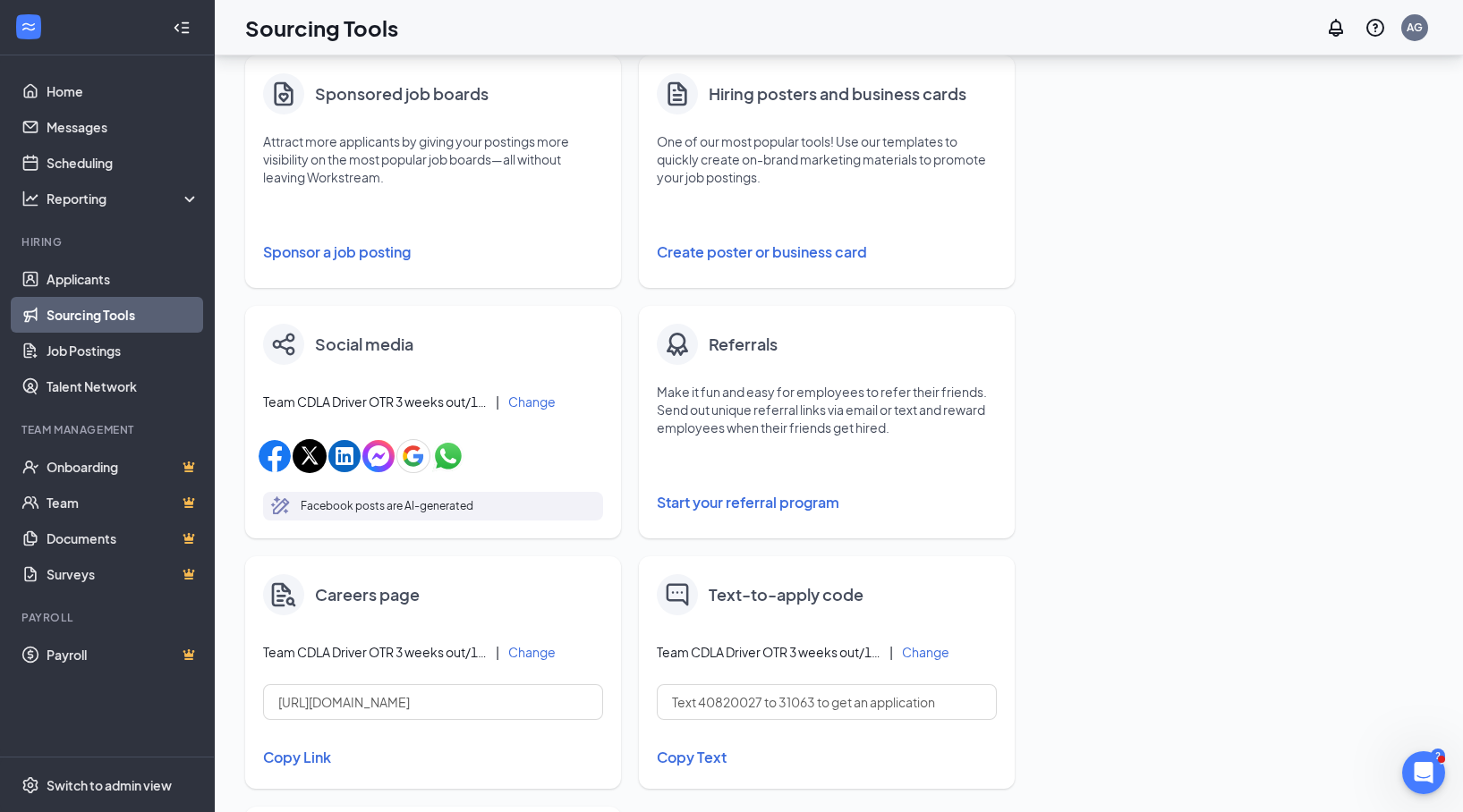
scroll to position [75, 0]
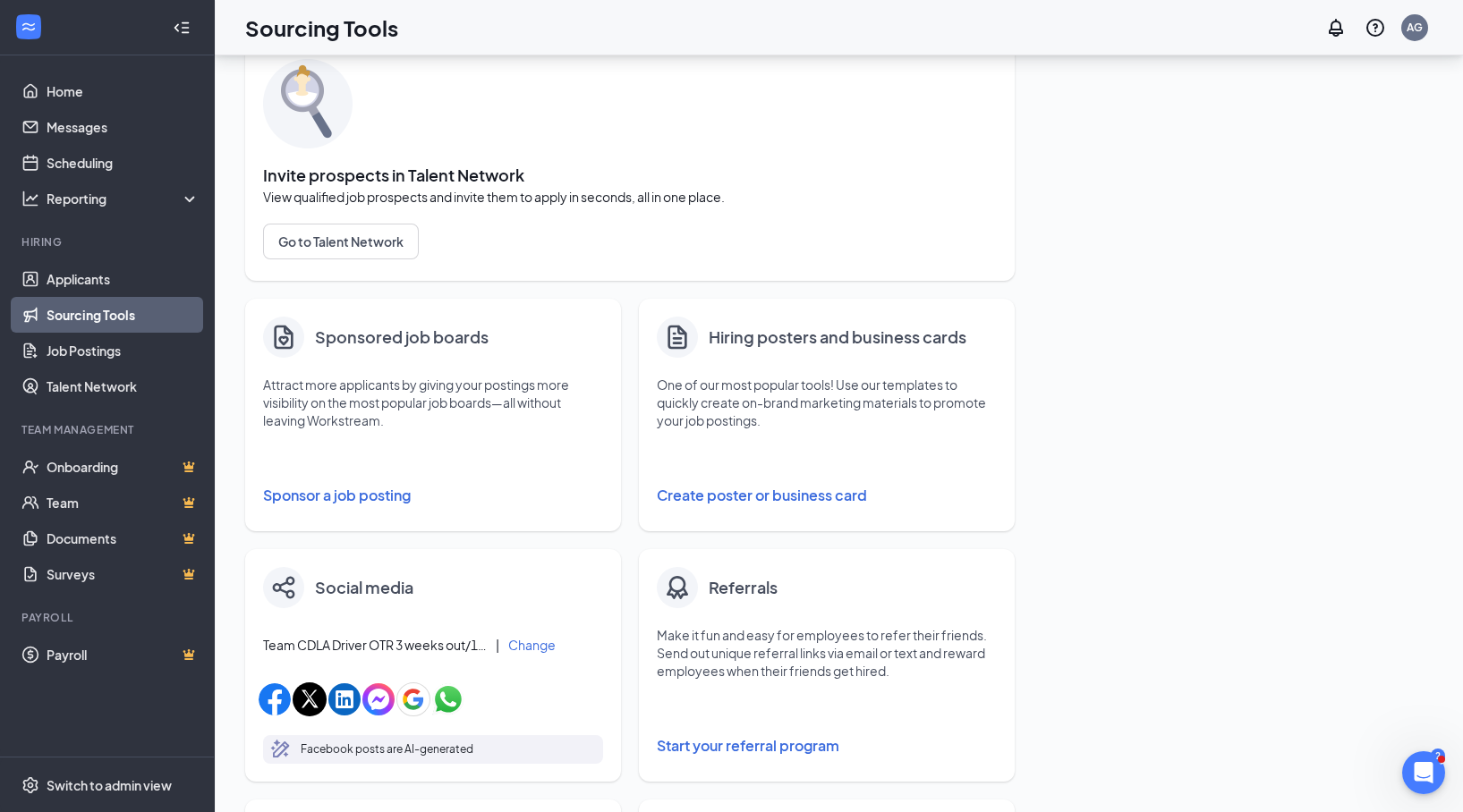
click at [337, 493] on button "Sponsor a job posting" at bounding box center [432, 495] width 340 height 36
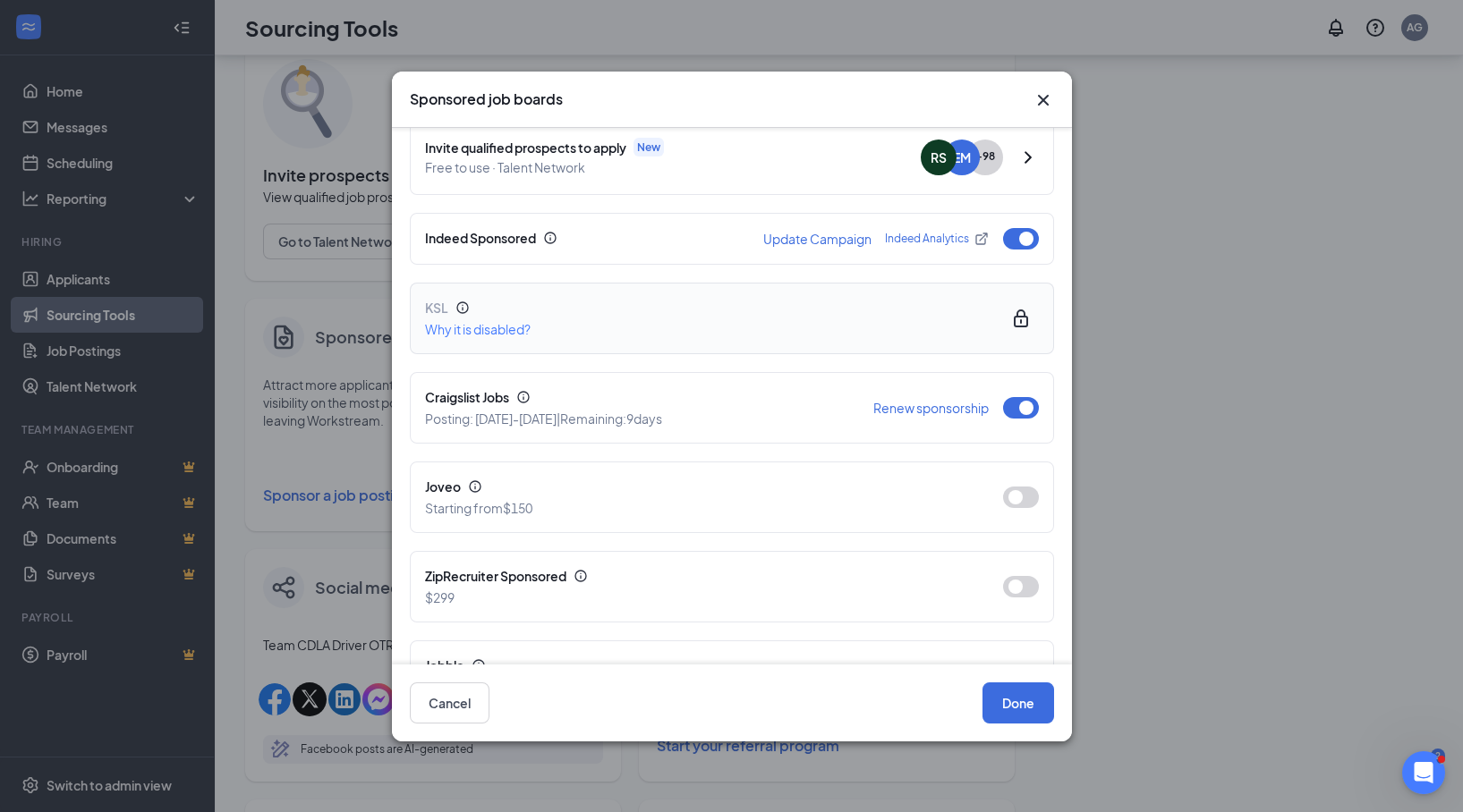
scroll to position [225, 0]
click at [906, 399] on button "Renew sponsorship" at bounding box center [931, 405] width 116 height 13
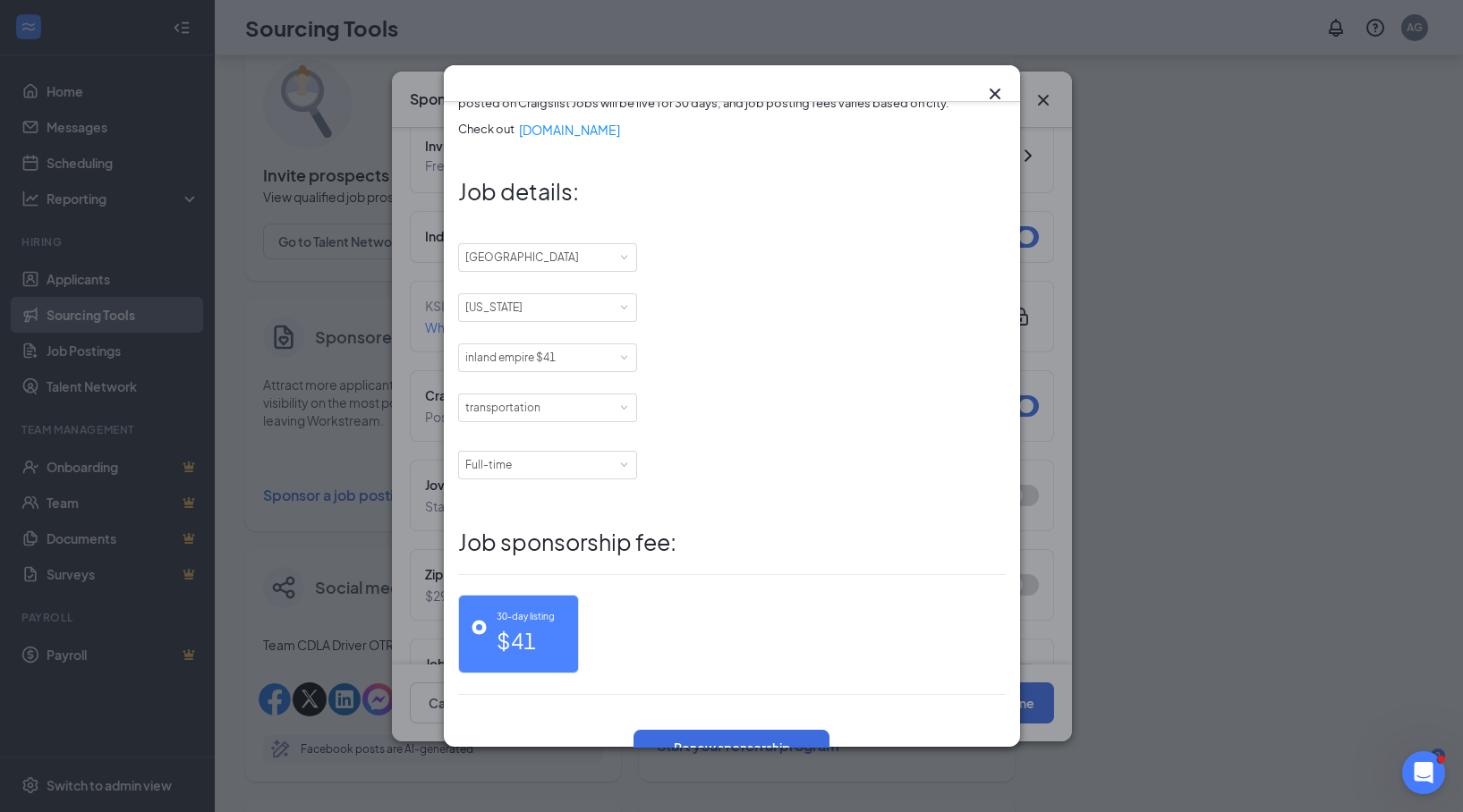
scroll to position [188, 0]
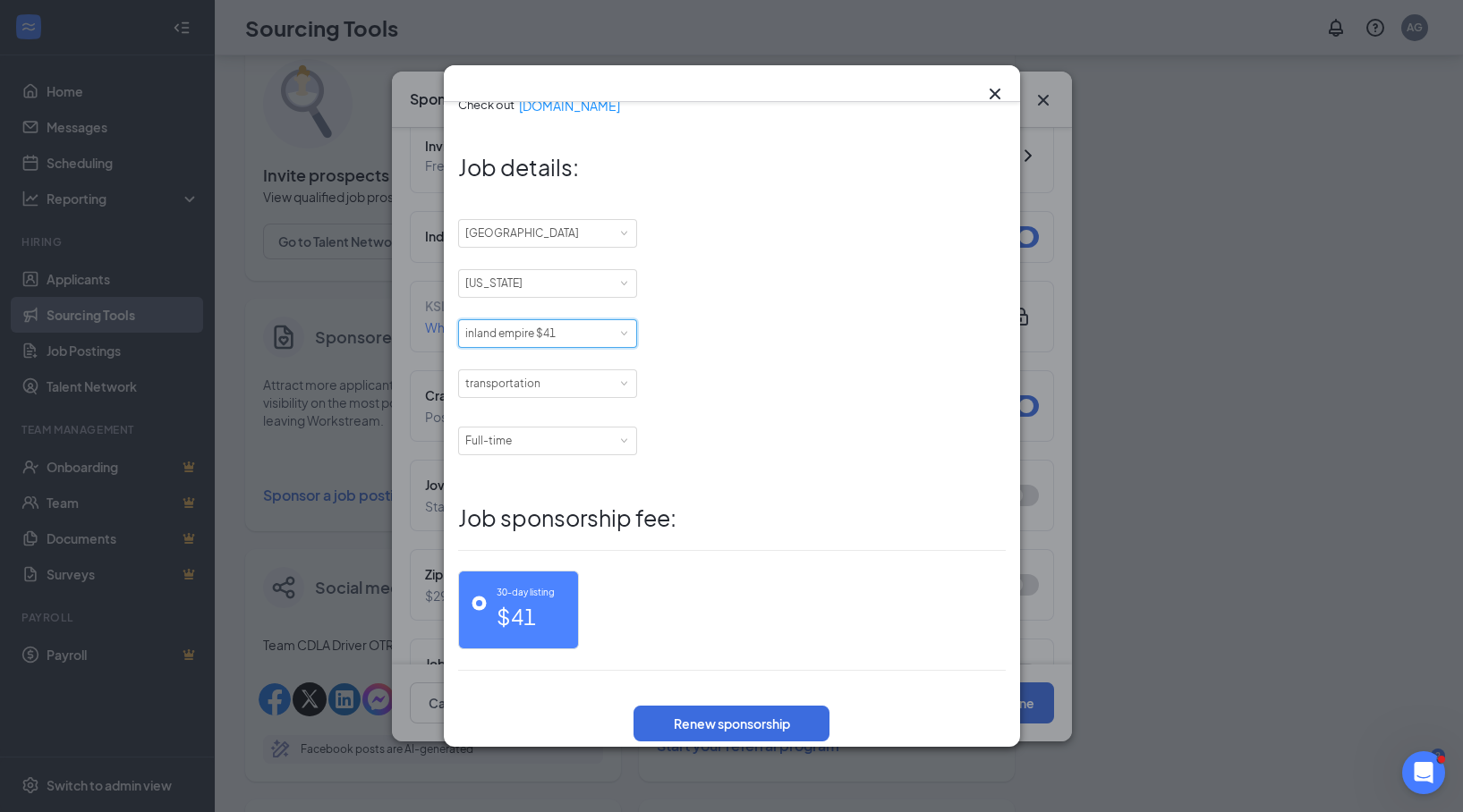
click at [591, 342] on div "City inland empire $41" at bounding box center [547, 334] width 165 height 27
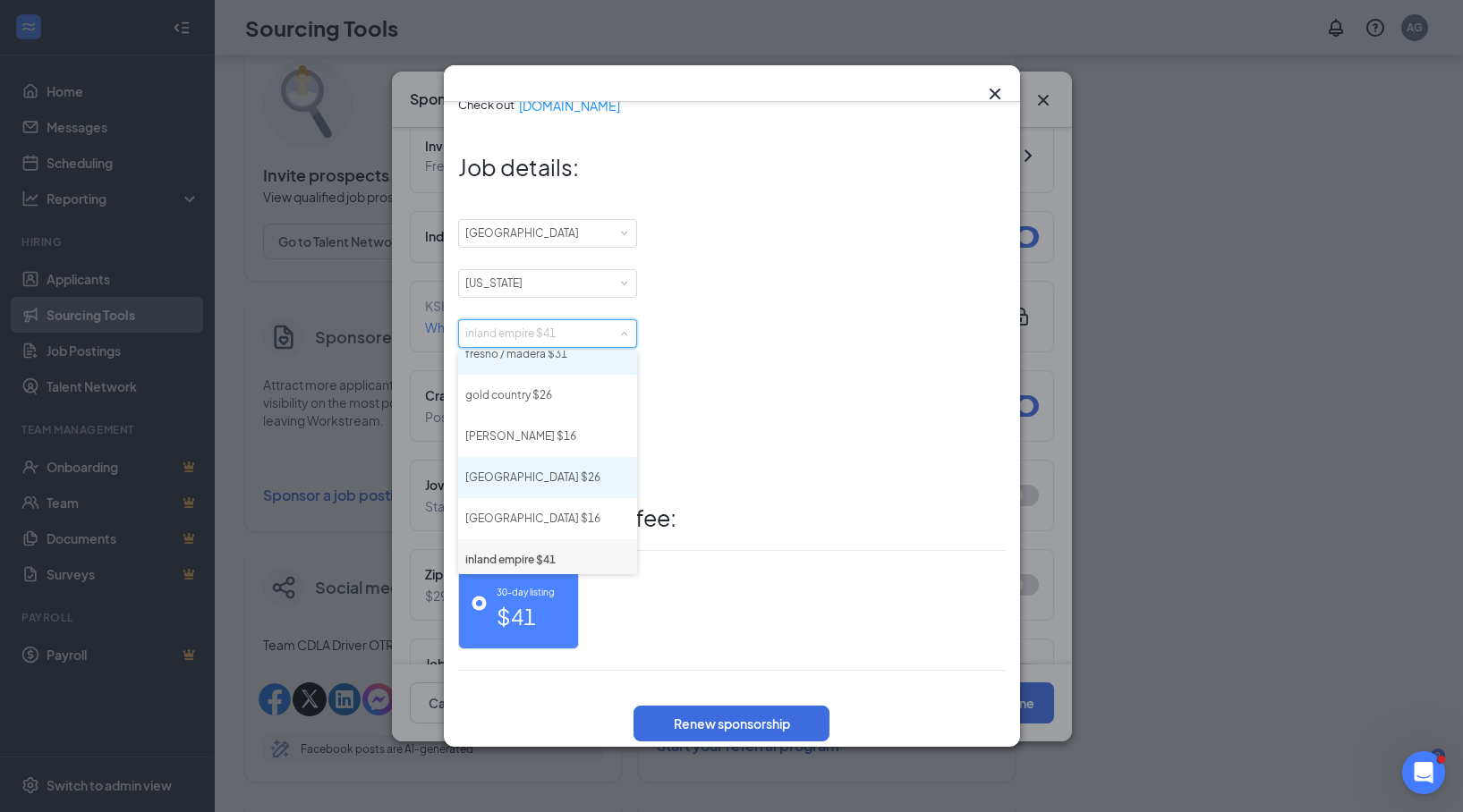
scroll to position [148, 0]
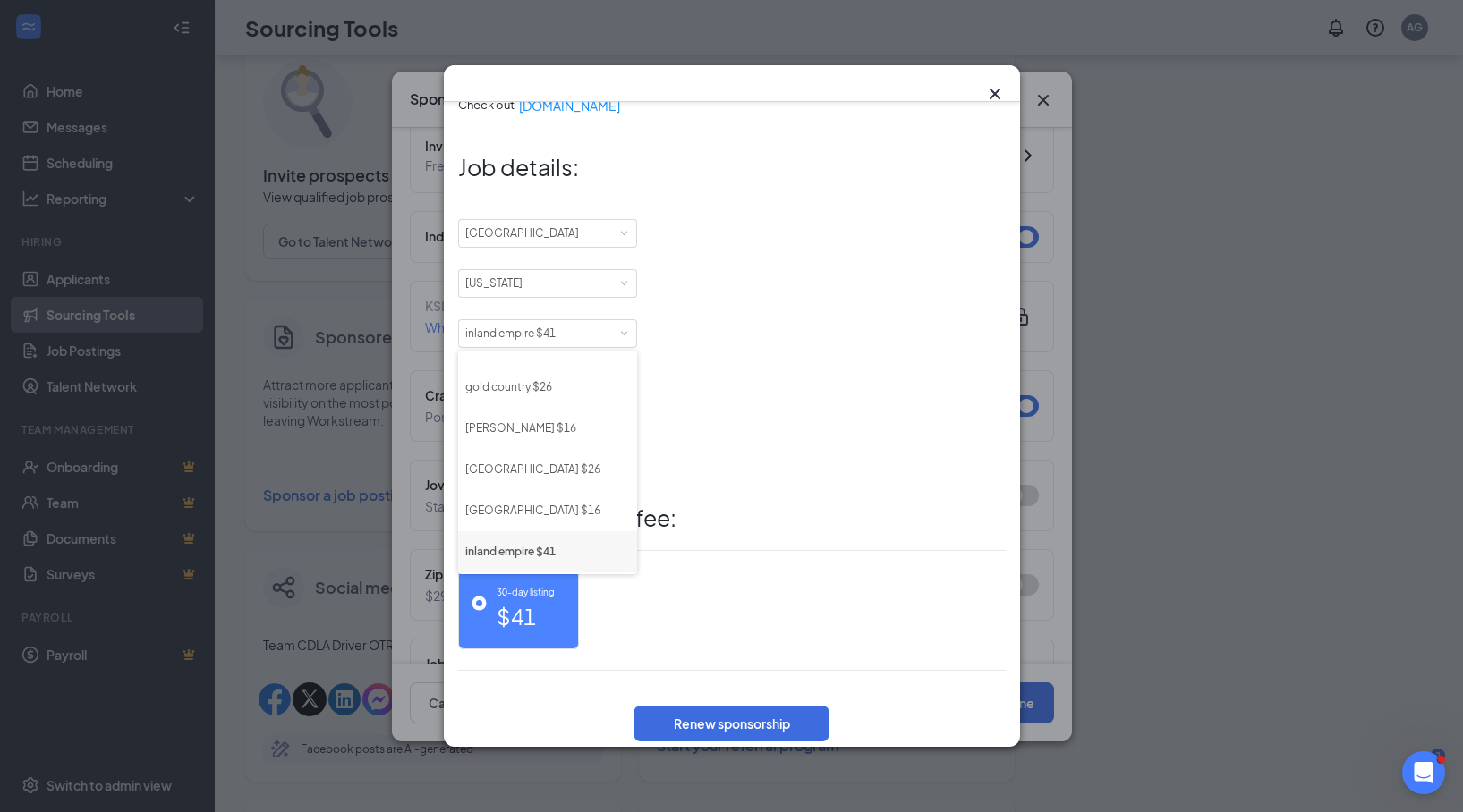
click at [768, 456] on div "Job Status [DEMOGRAPHIC_DATA]" at bounding box center [732, 451] width 548 height 50
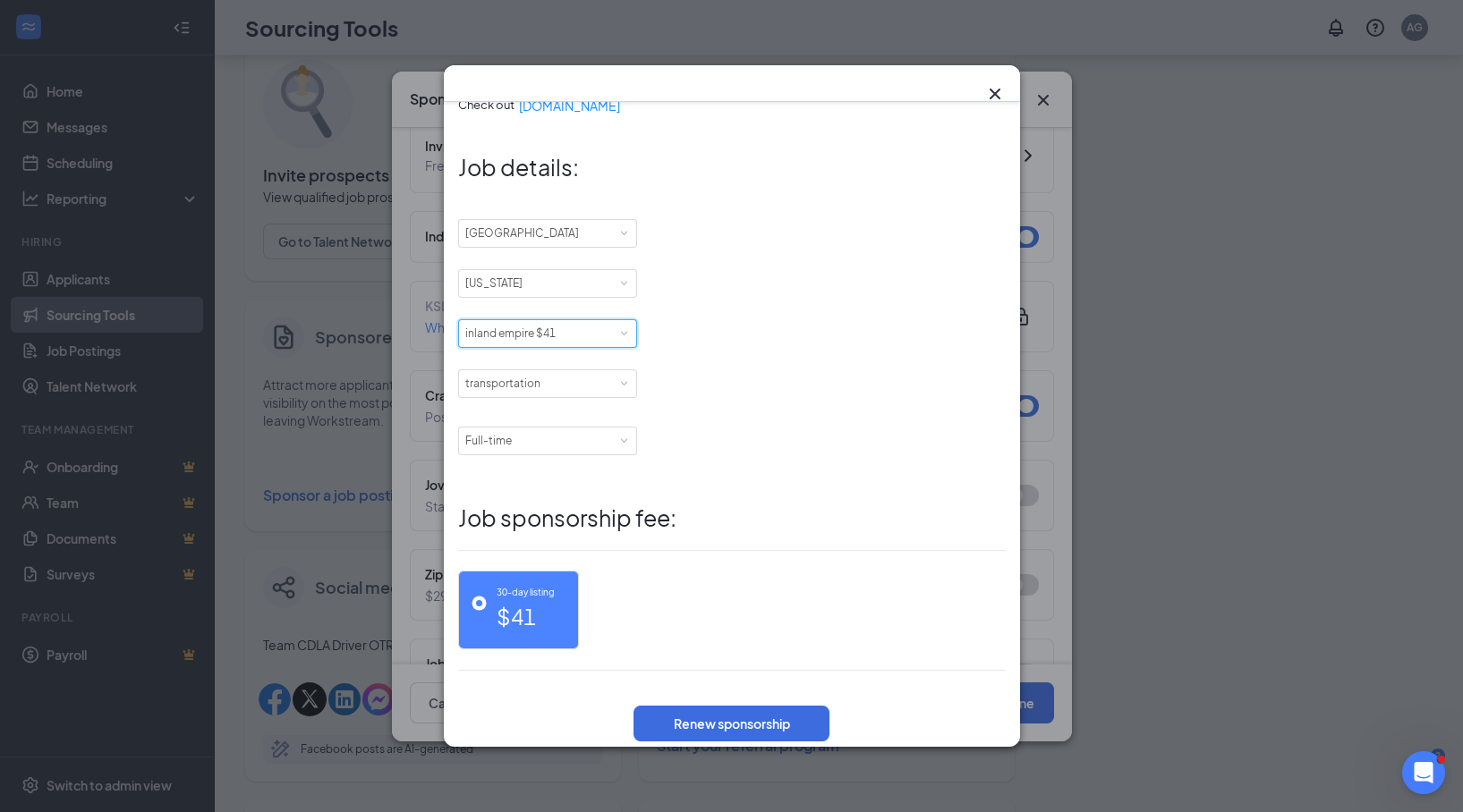
click at [587, 336] on div "City inland empire $41" at bounding box center [547, 334] width 165 height 27
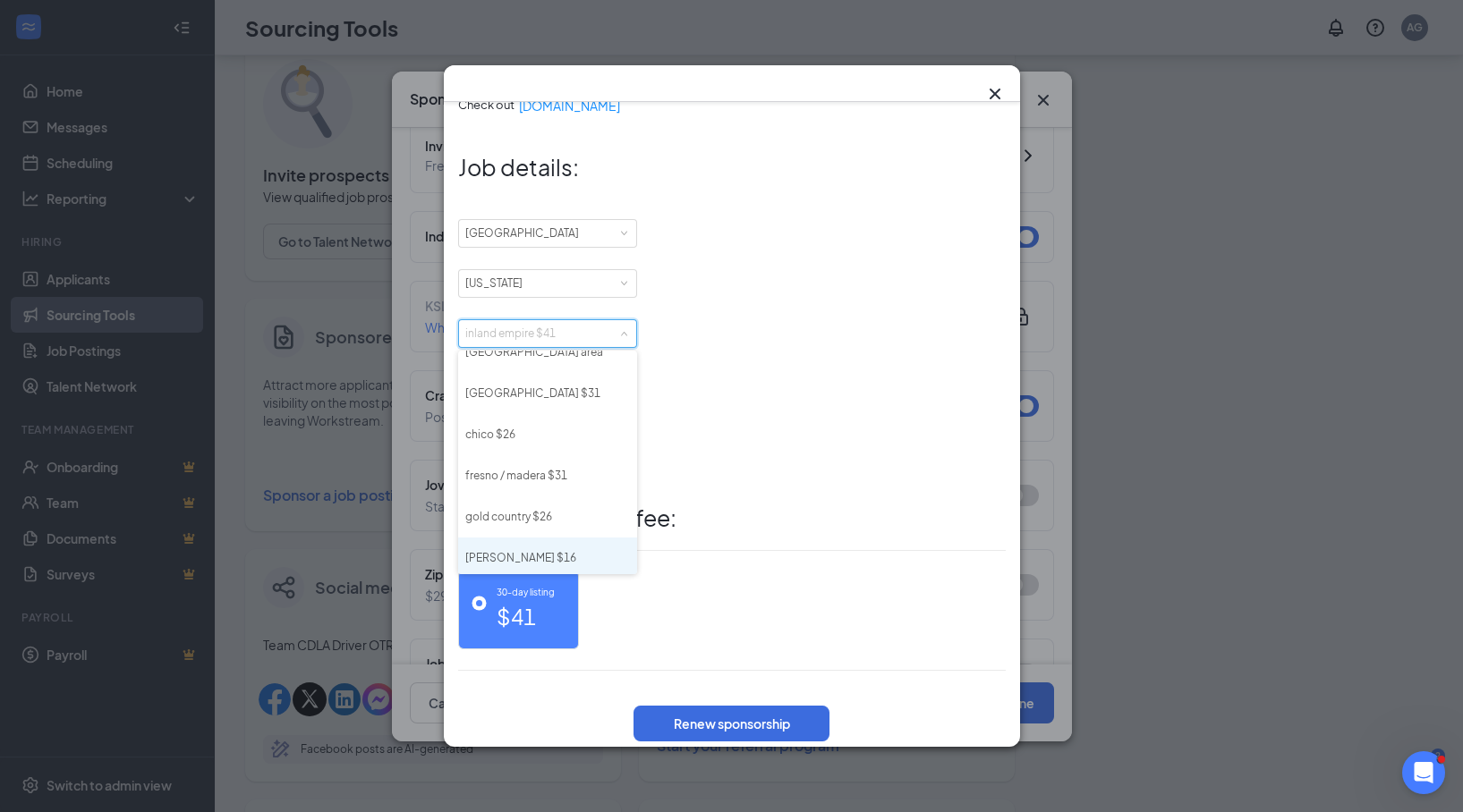
scroll to position [0, 0]
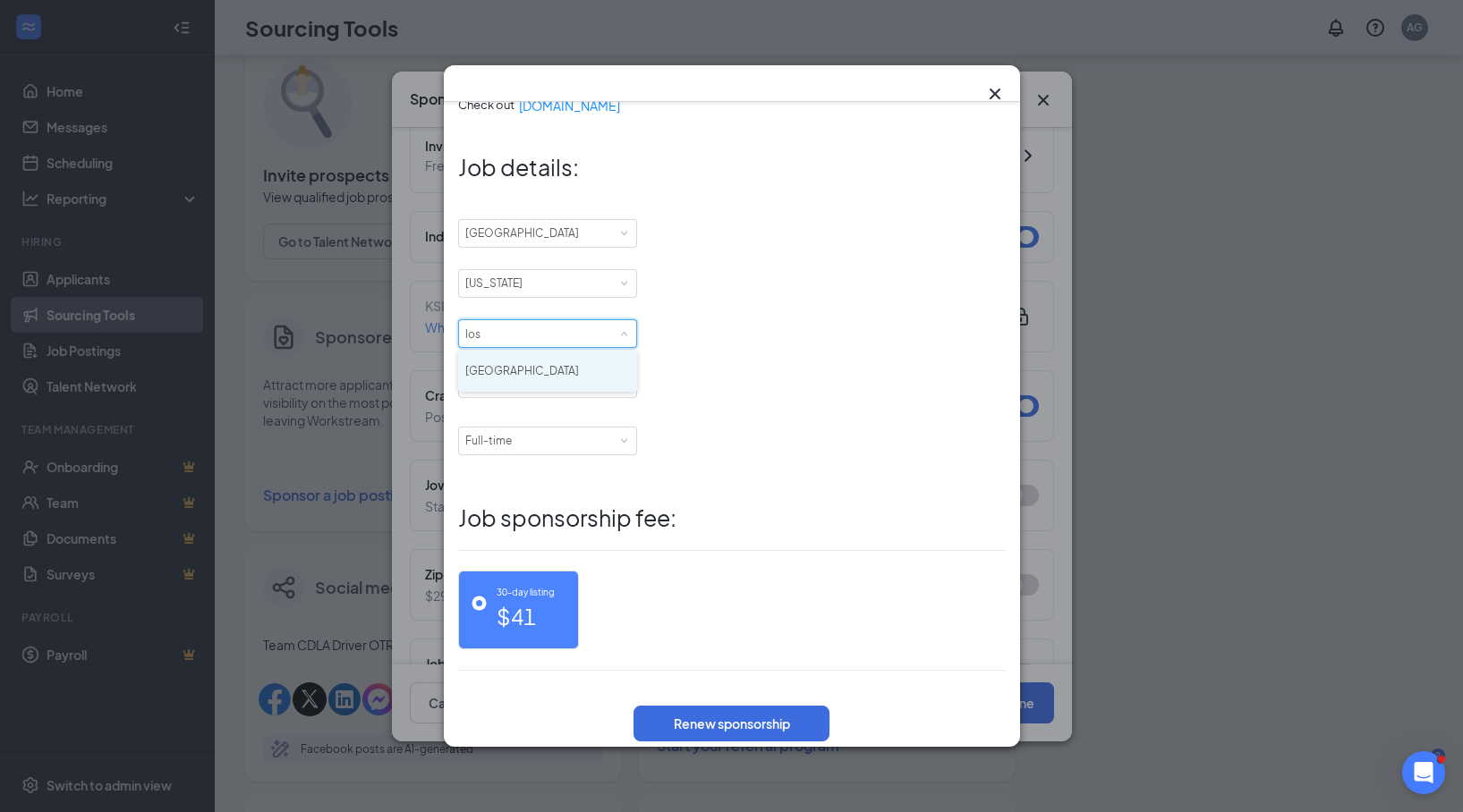
type input "los"
click at [551, 379] on li "[GEOGRAPHIC_DATA]" at bounding box center [548, 370] width 179 height 41
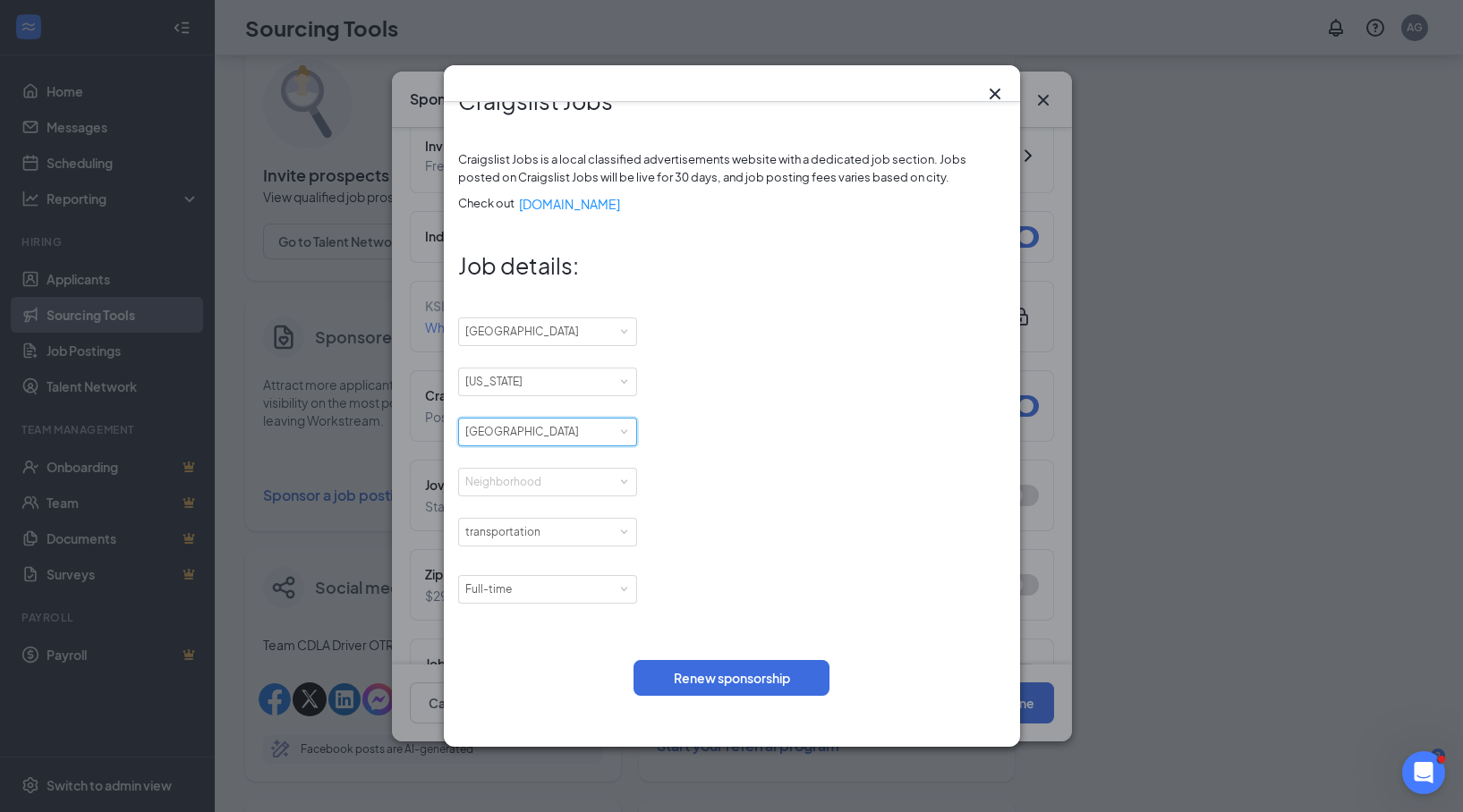
scroll to position [89, 0]
click at [608, 485] on div "Neighborhood" at bounding box center [543, 482] width 157 height 18
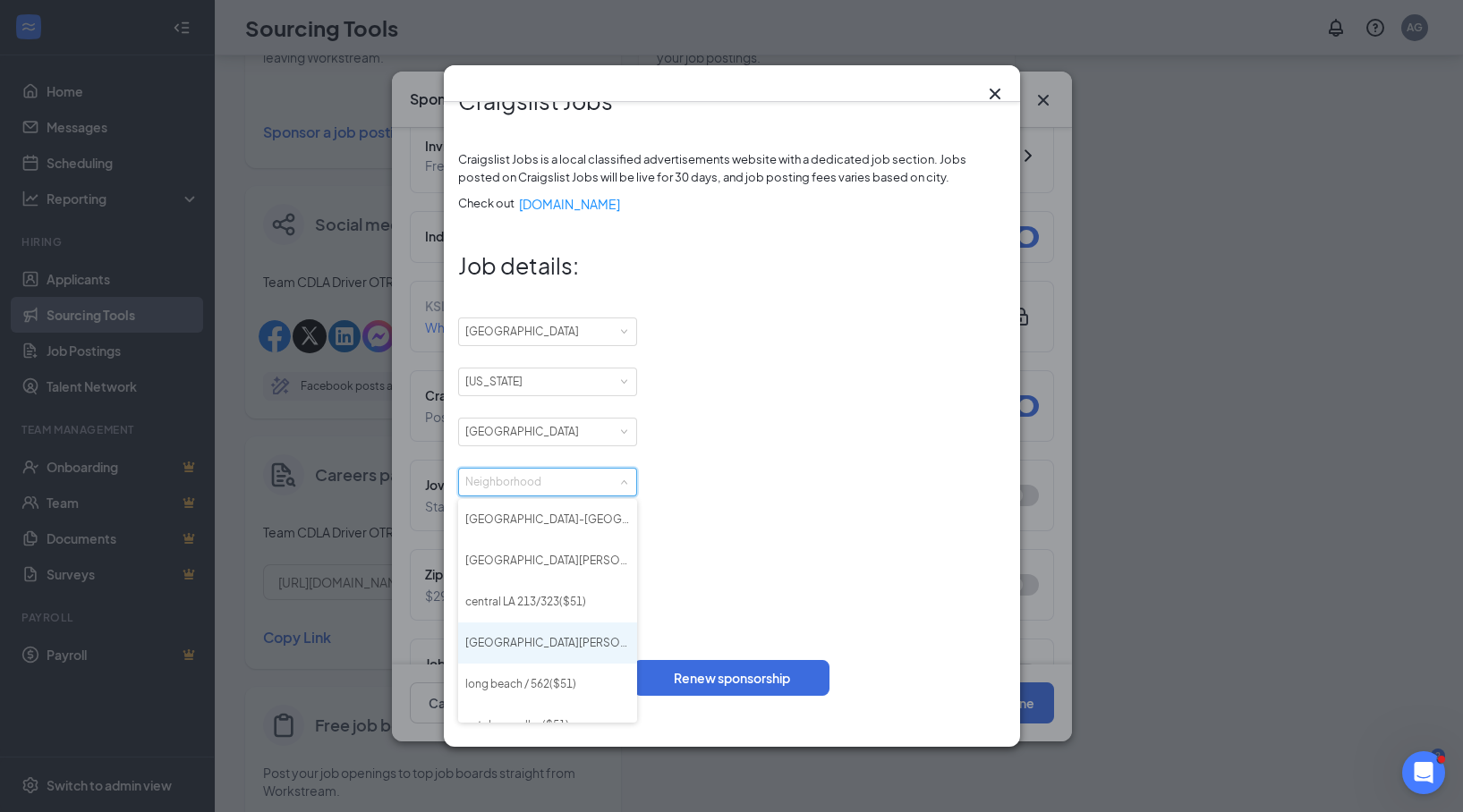
scroll to position [22, 0]
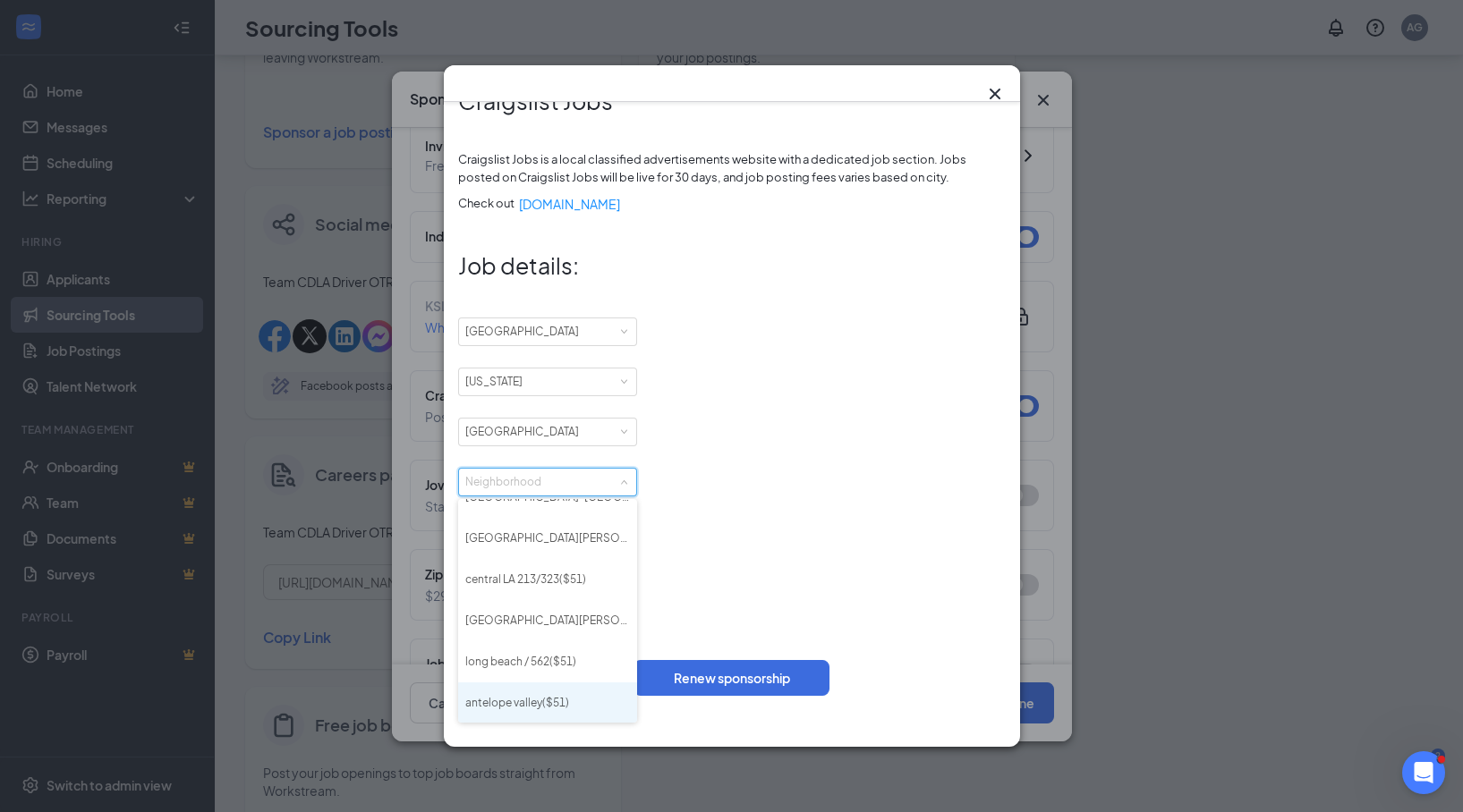
click at [537, 540] on li "antelope valley ($ 51 )" at bounding box center [548, 702] width 179 height 41
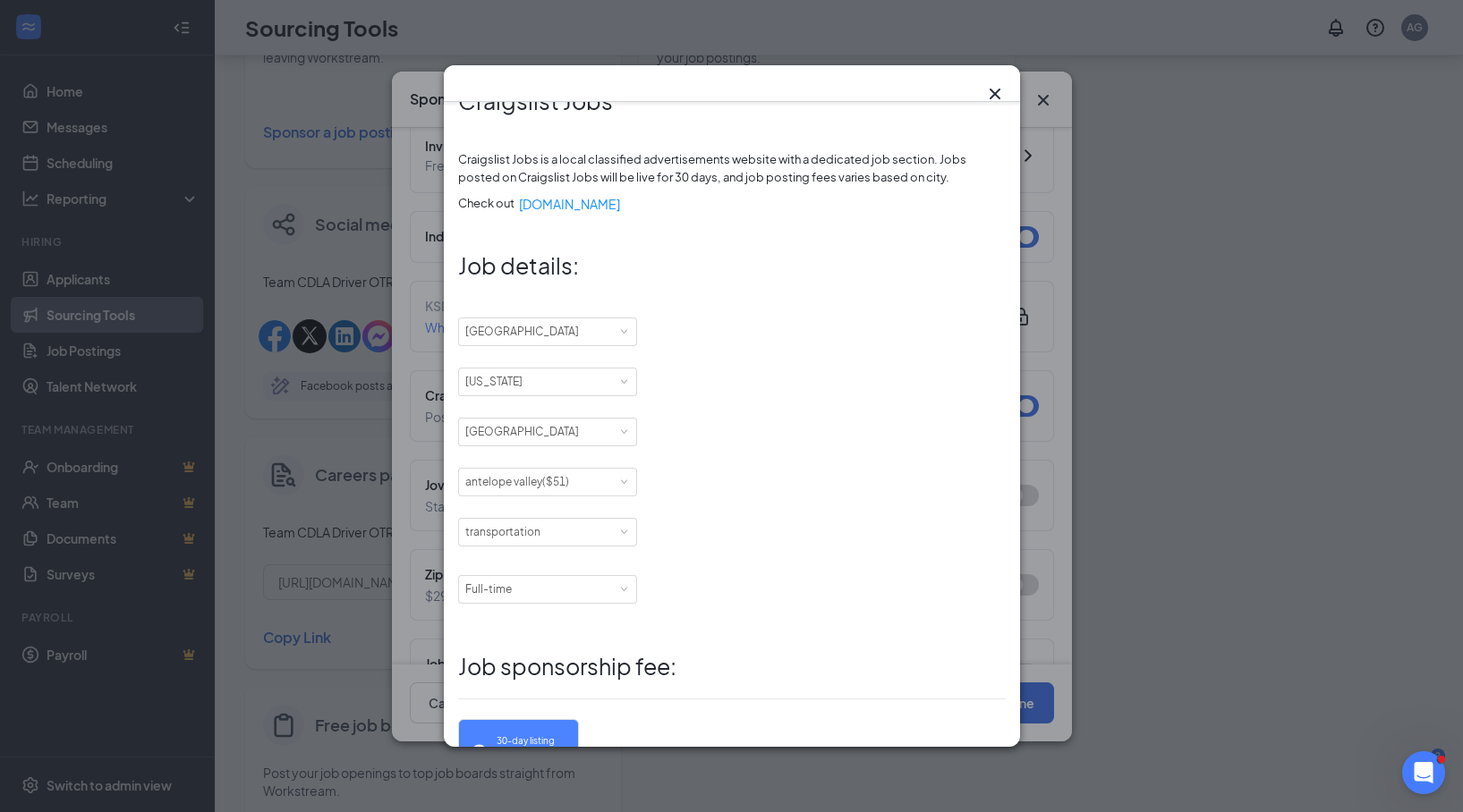
click at [367, 83] on div "Craigslist Jobs Craigslist Jobs is a local classified advertisements website wi…" at bounding box center [732, 406] width 1463 height 812
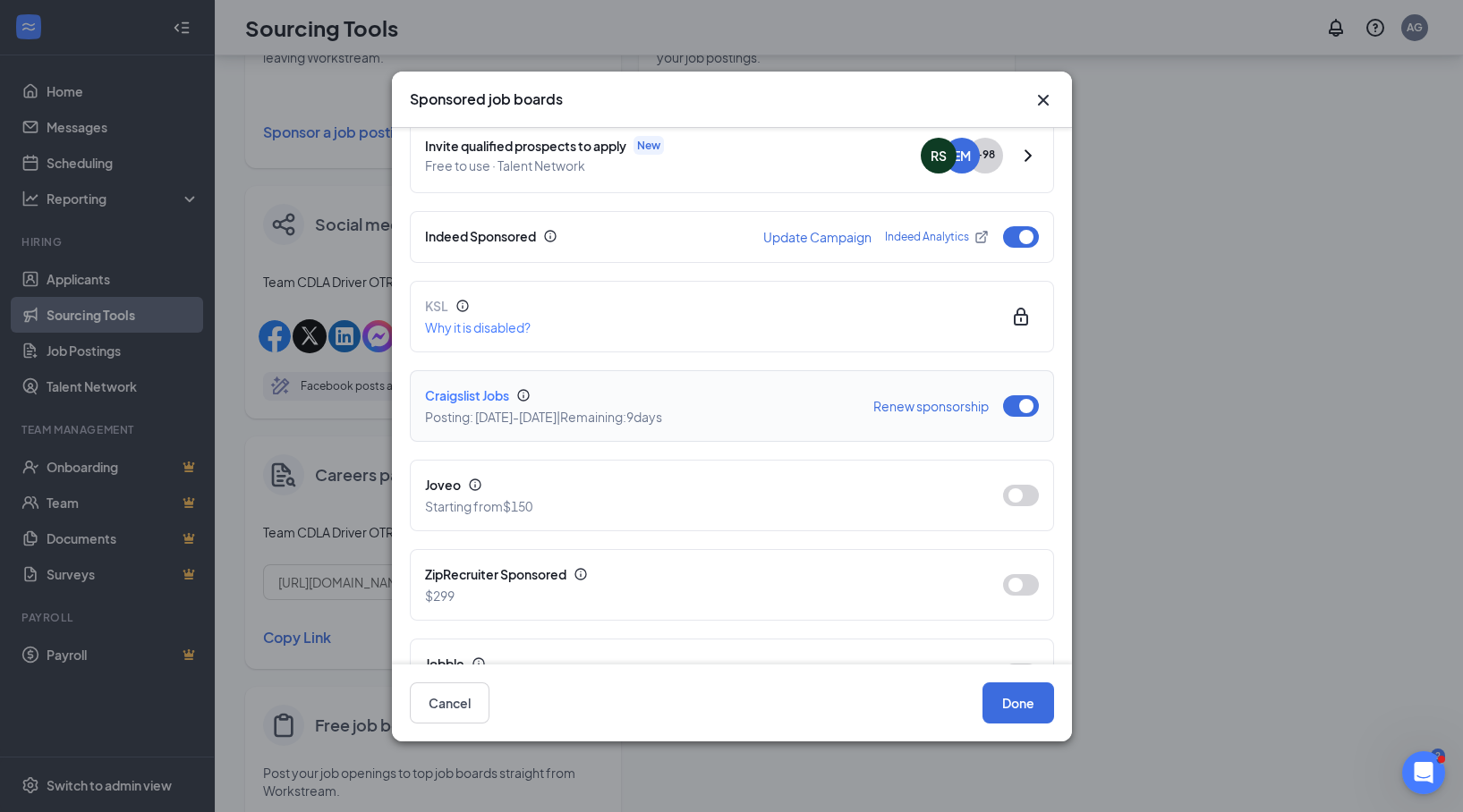
click at [908, 399] on button "Renew sponsorship" at bounding box center [931, 405] width 116 height 13
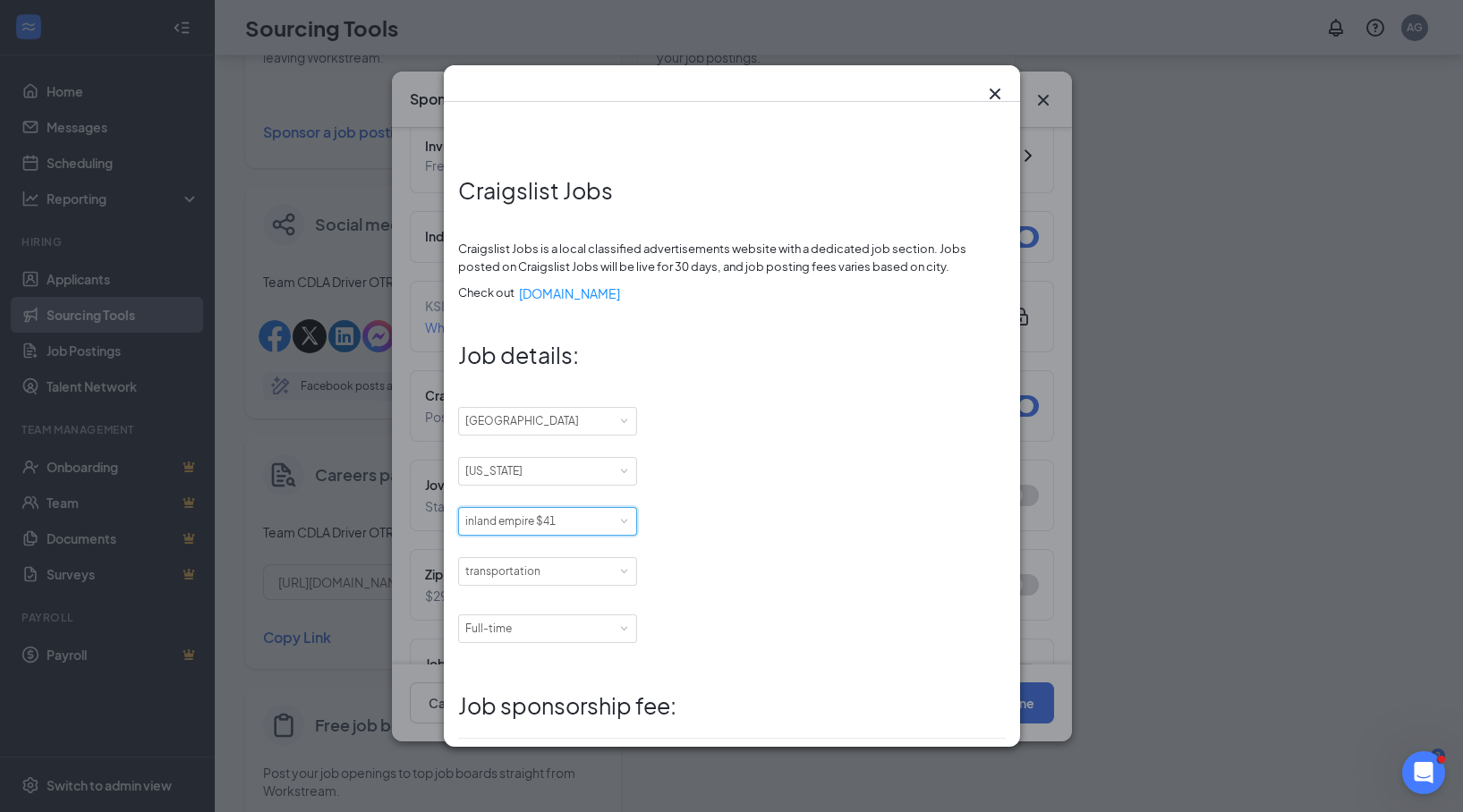
click at [606, 525] on div "City inland empire $41" at bounding box center [547, 521] width 165 height 27
click at [738, 532] on div "City inland empire $41 [GEOGRAPHIC_DATA] area [GEOGRAPHIC_DATA] $31 chico $26 […" at bounding box center [732, 521] width 548 height 29
click at [605, 528] on div "City inland empire $41" at bounding box center [547, 521] width 165 height 27
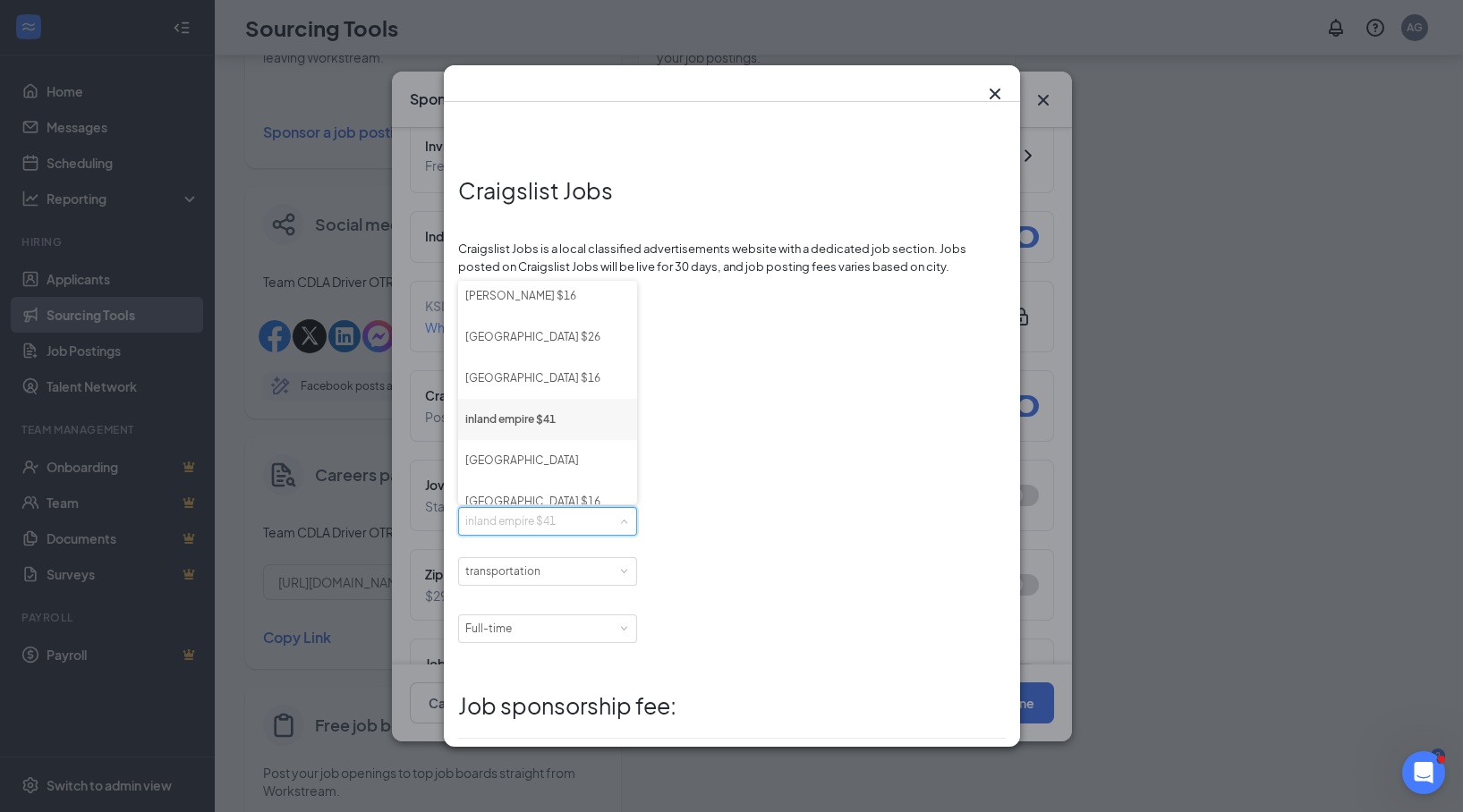
click at [598, 413] on li "inland empire $41" at bounding box center [548, 419] width 179 height 41
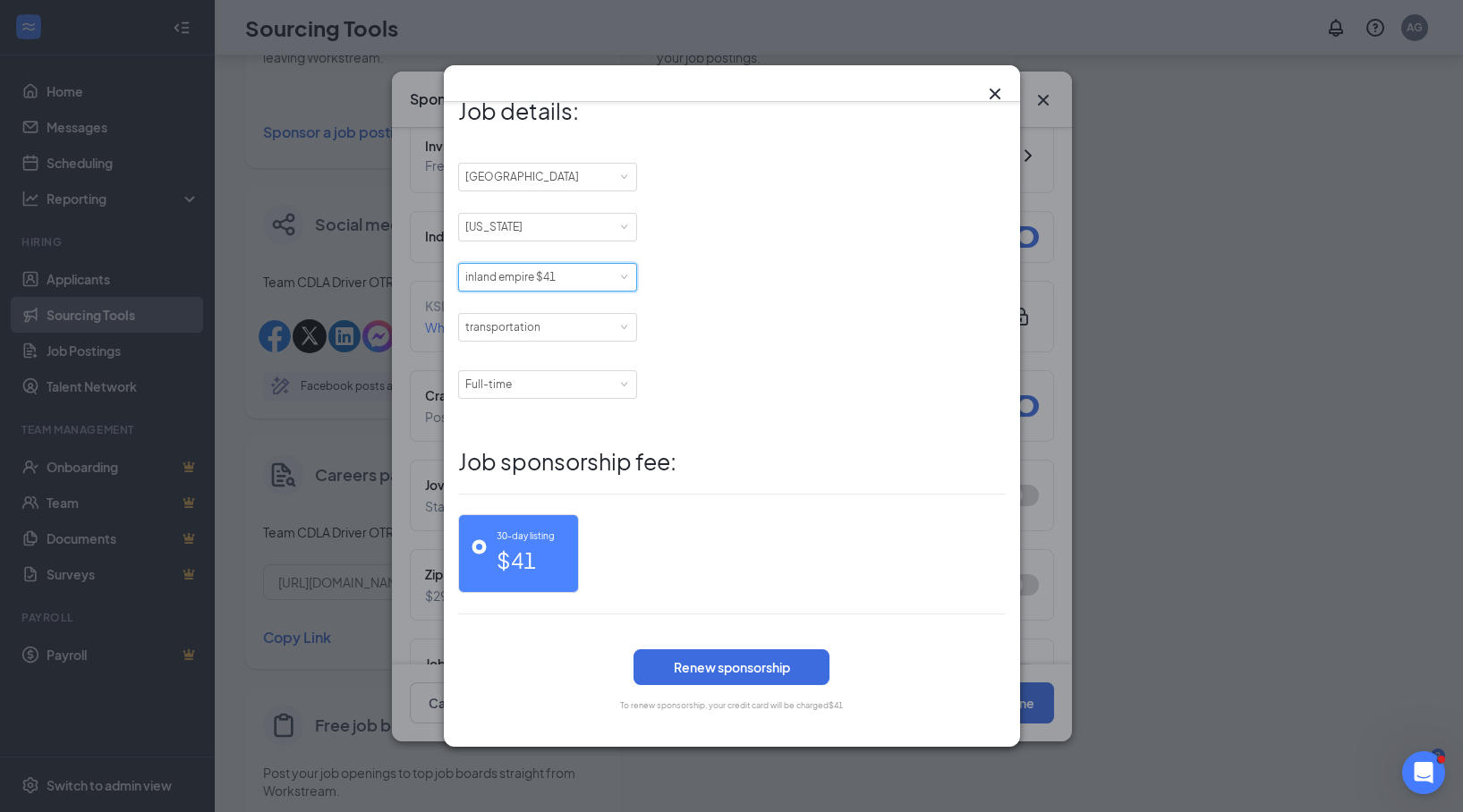
scroll to position [259, 0]
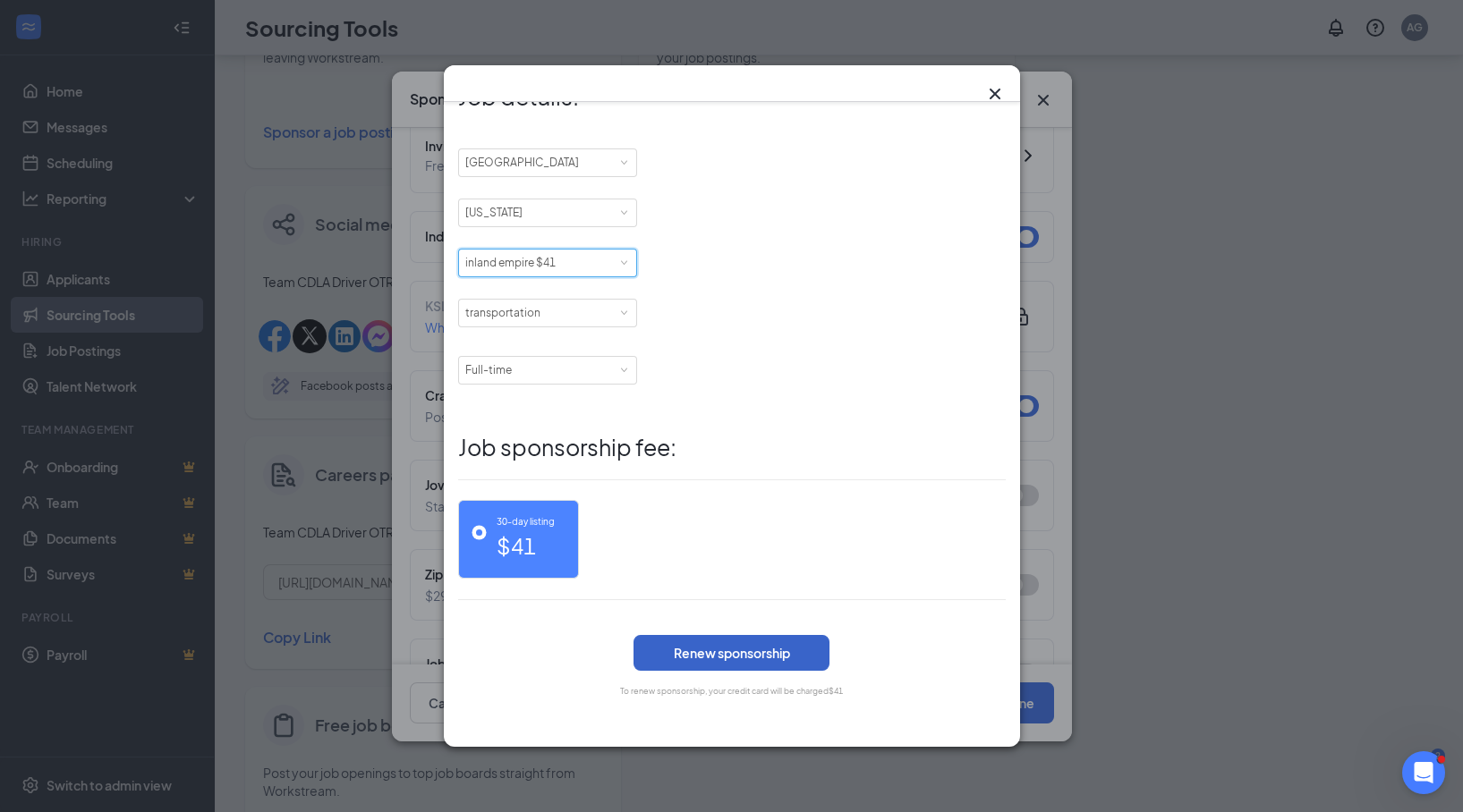
click at [714, 540] on button "Renew sponsorship" at bounding box center [732, 652] width 196 height 36
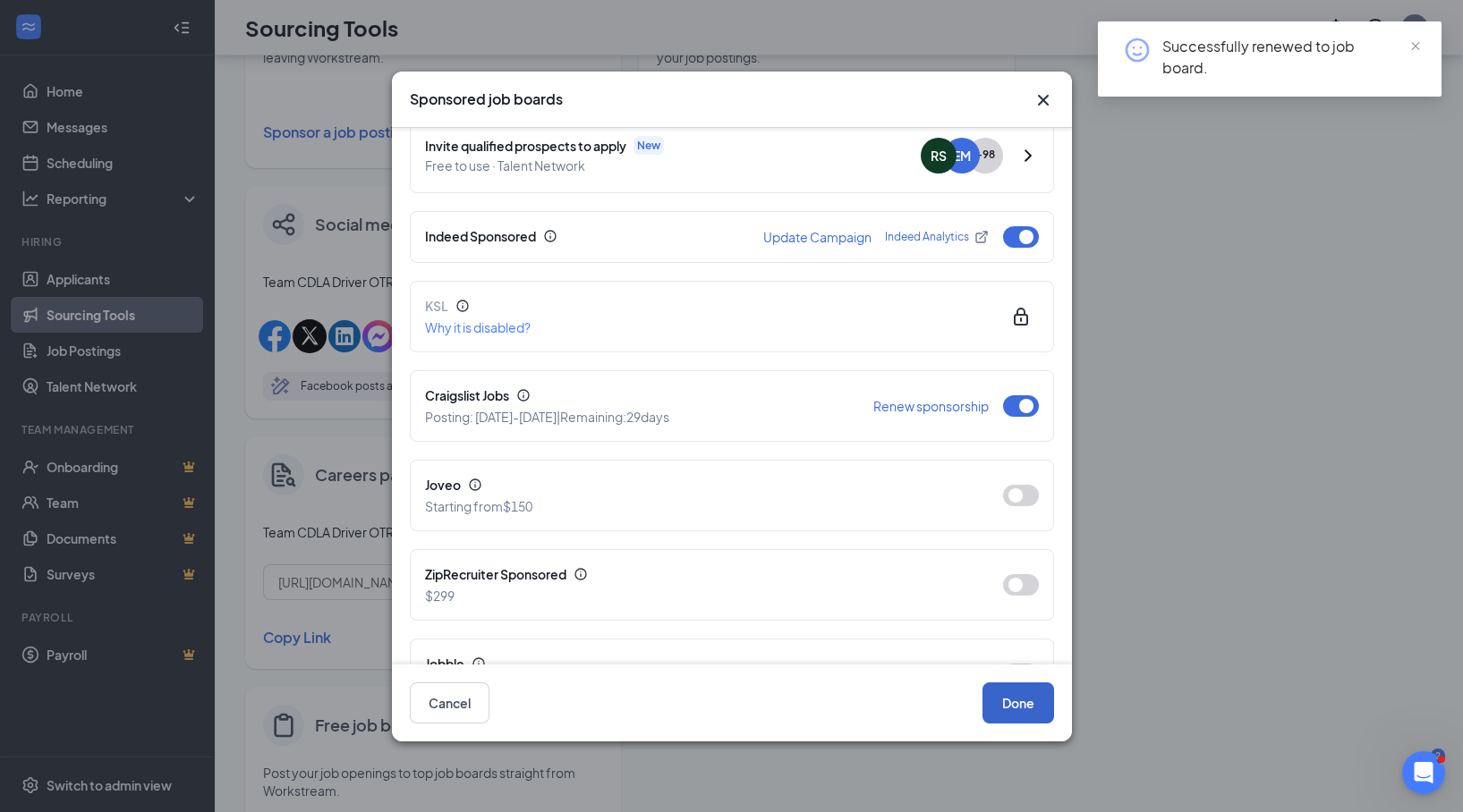
click at [974, 540] on button "Done" at bounding box center [1017, 702] width 71 height 41
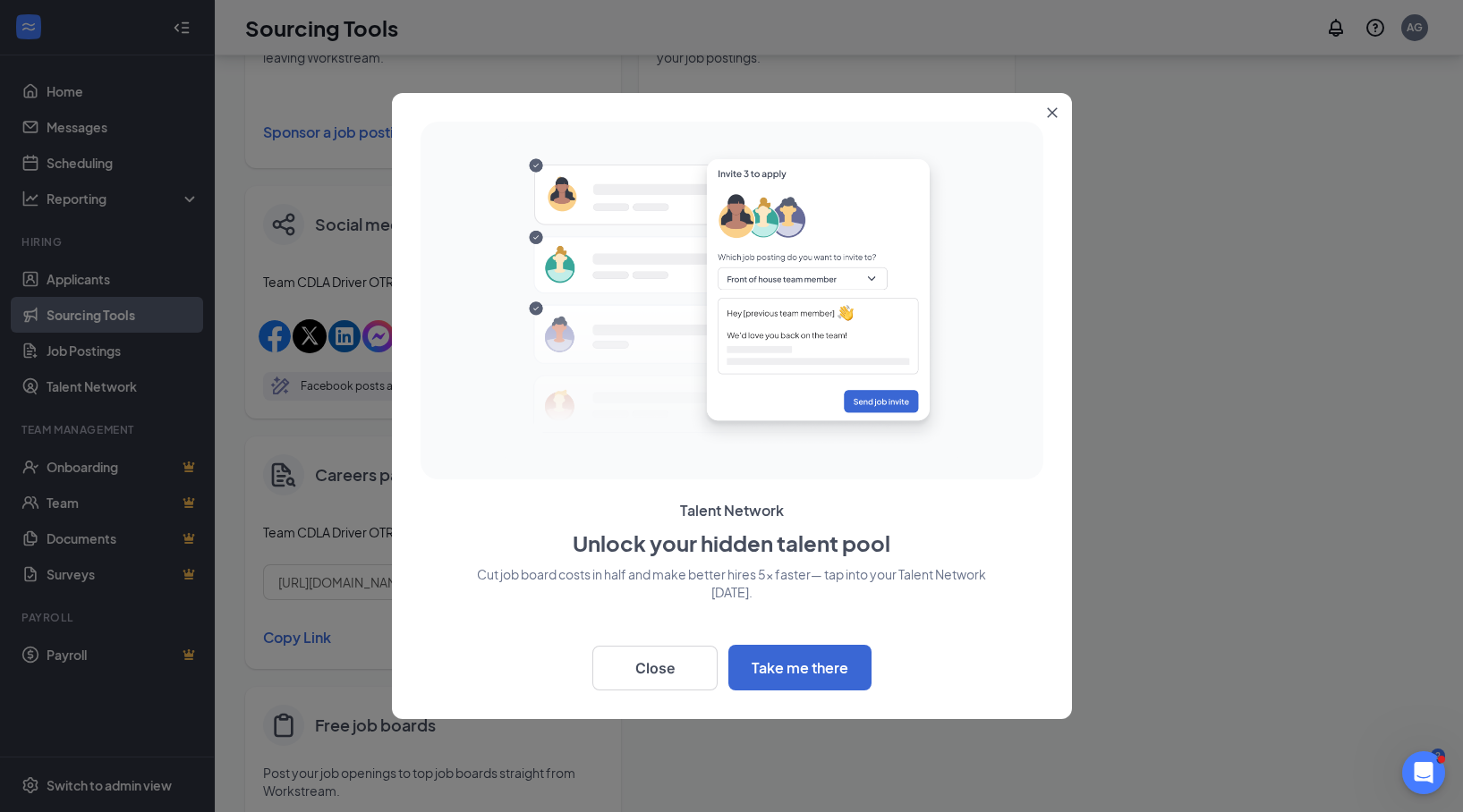
click at [974, 111] on icon "Close" at bounding box center [1051, 113] width 11 height 11
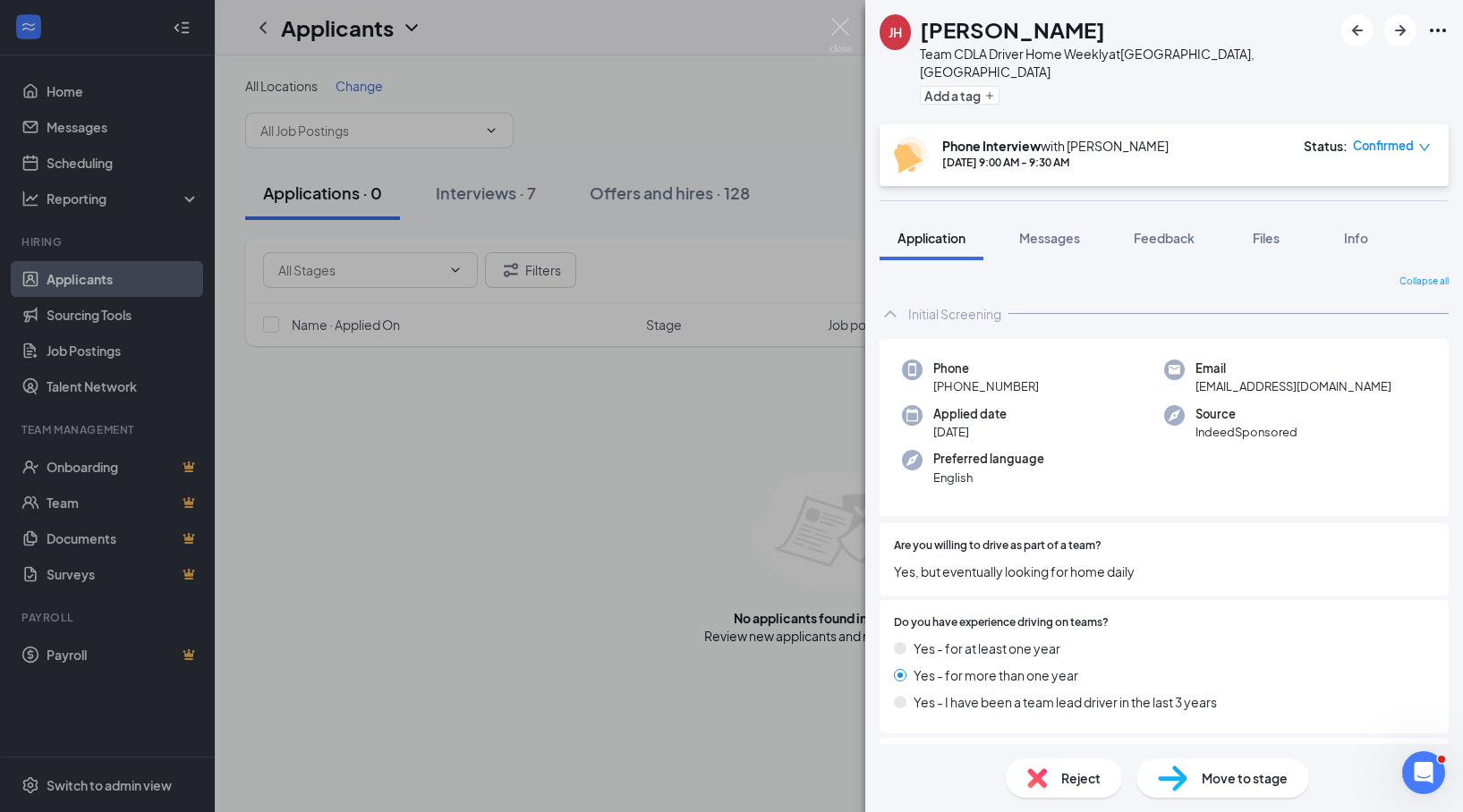
click at [468, 196] on div "[PERSON_NAME] [PERSON_NAME] Team CDLA Driver Home Weekly at [GEOGRAPHIC_DATA],[…" at bounding box center [732, 406] width 1463 height 812
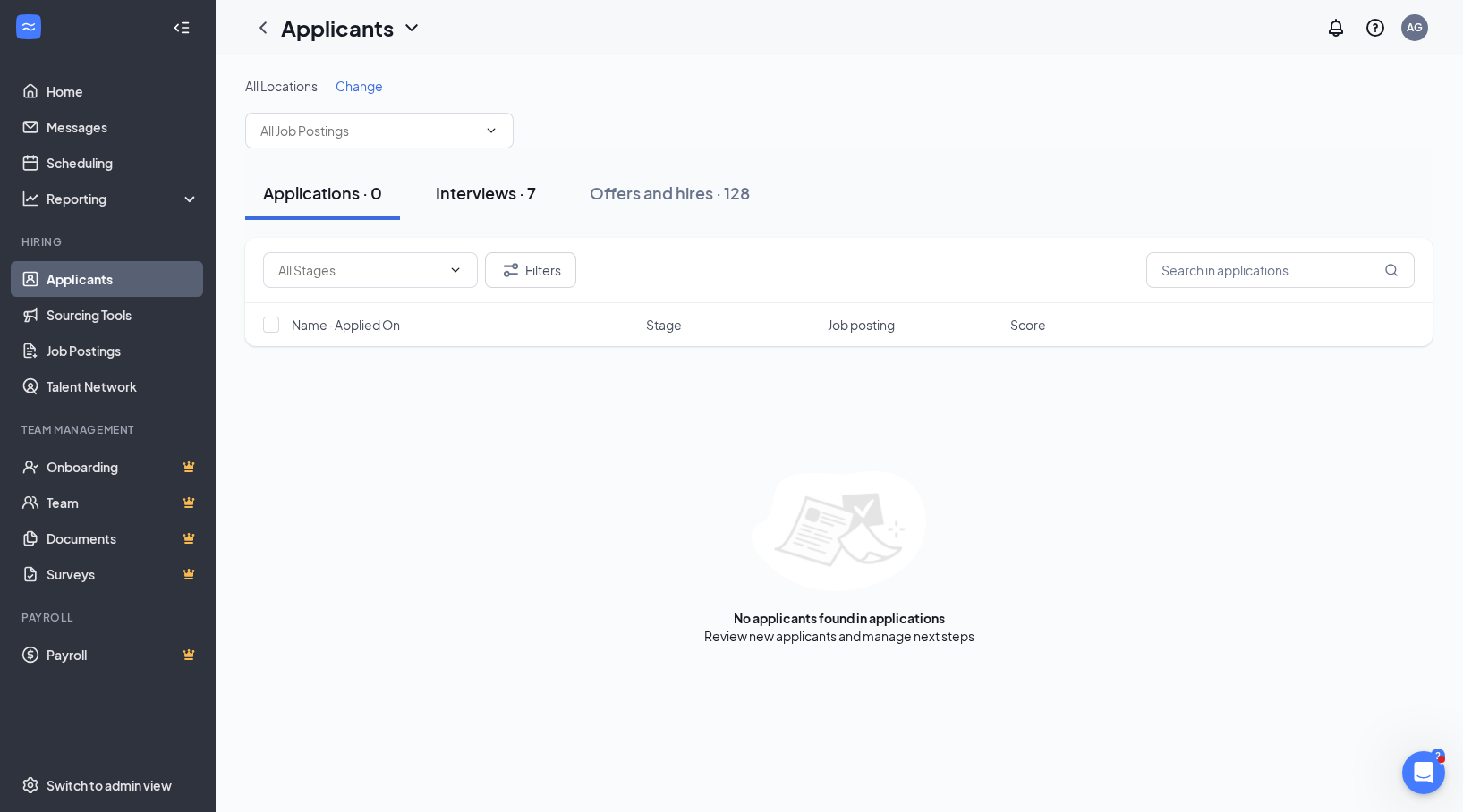
click at [468, 196] on div "Interviews · 7" at bounding box center [486, 192] width 100 height 22
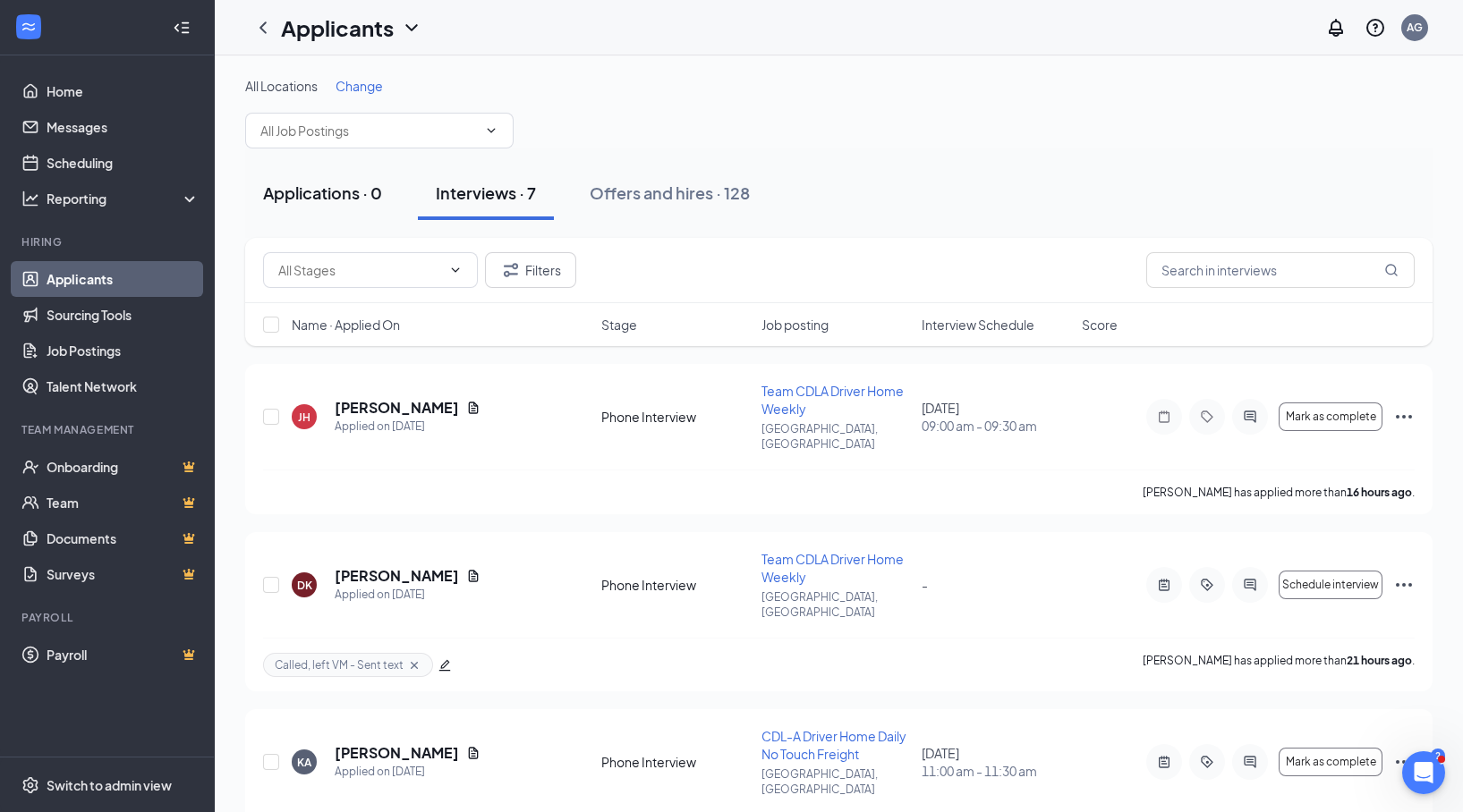
click at [333, 193] on div "Applications · 0" at bounding box center [322, 192] width 119 height 22
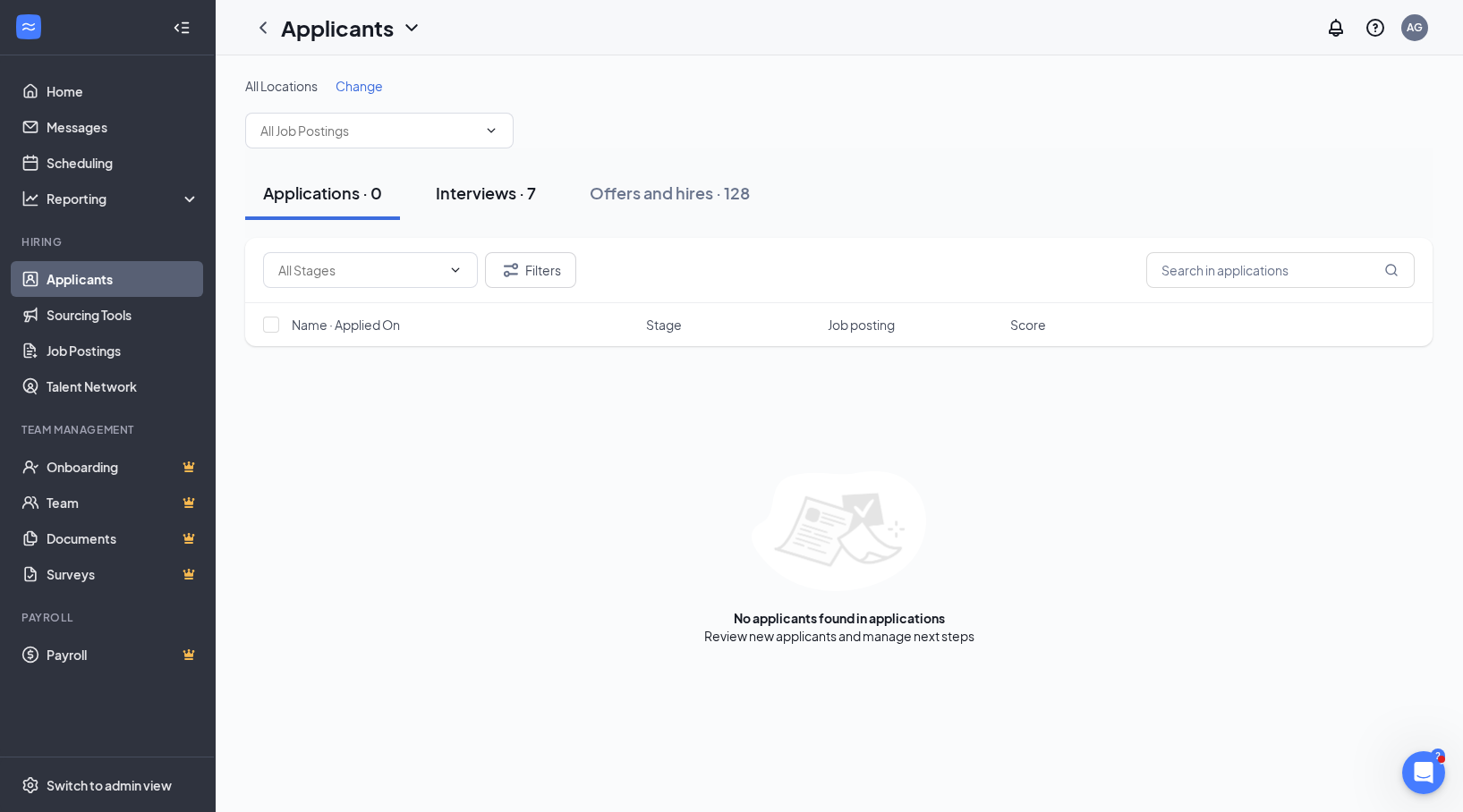
click at [492, 195] on div "Interviews · 7" at bounding box center [486, 192] width 100 height 22
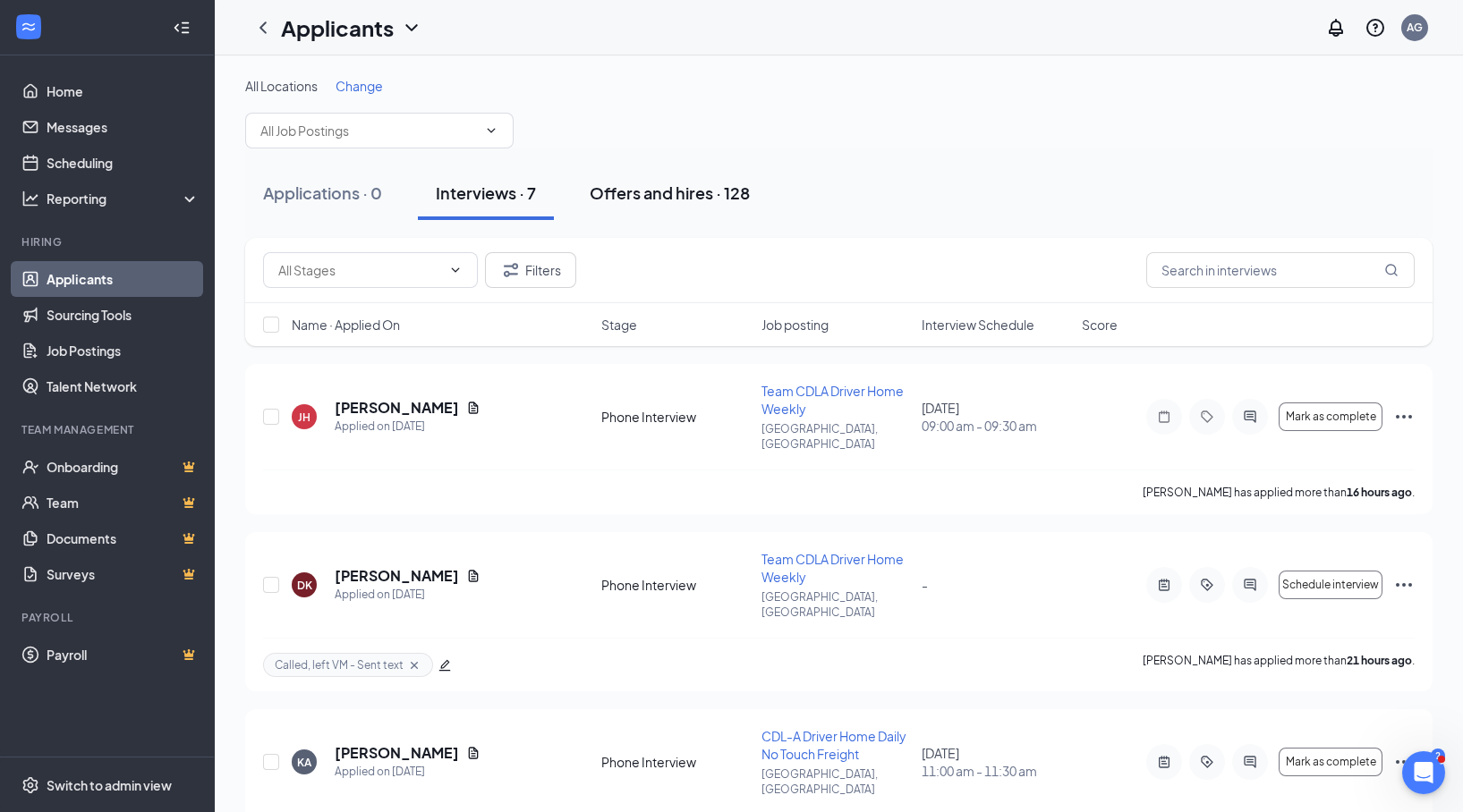
click at [648, 196] on div "Offers and hires · 128" at bounding box center [669, 192] width 160 height 22
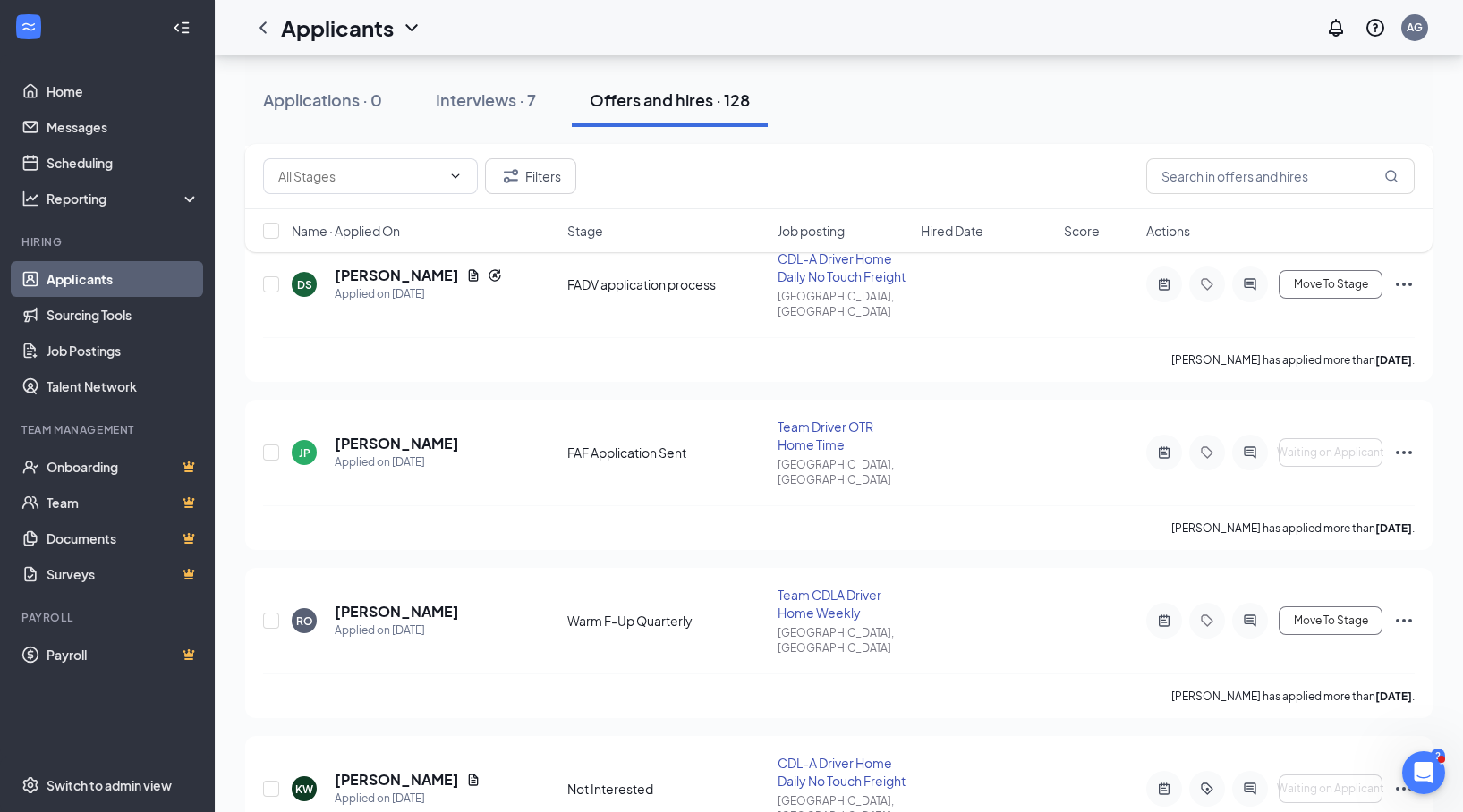
scroll to position [644, 0]
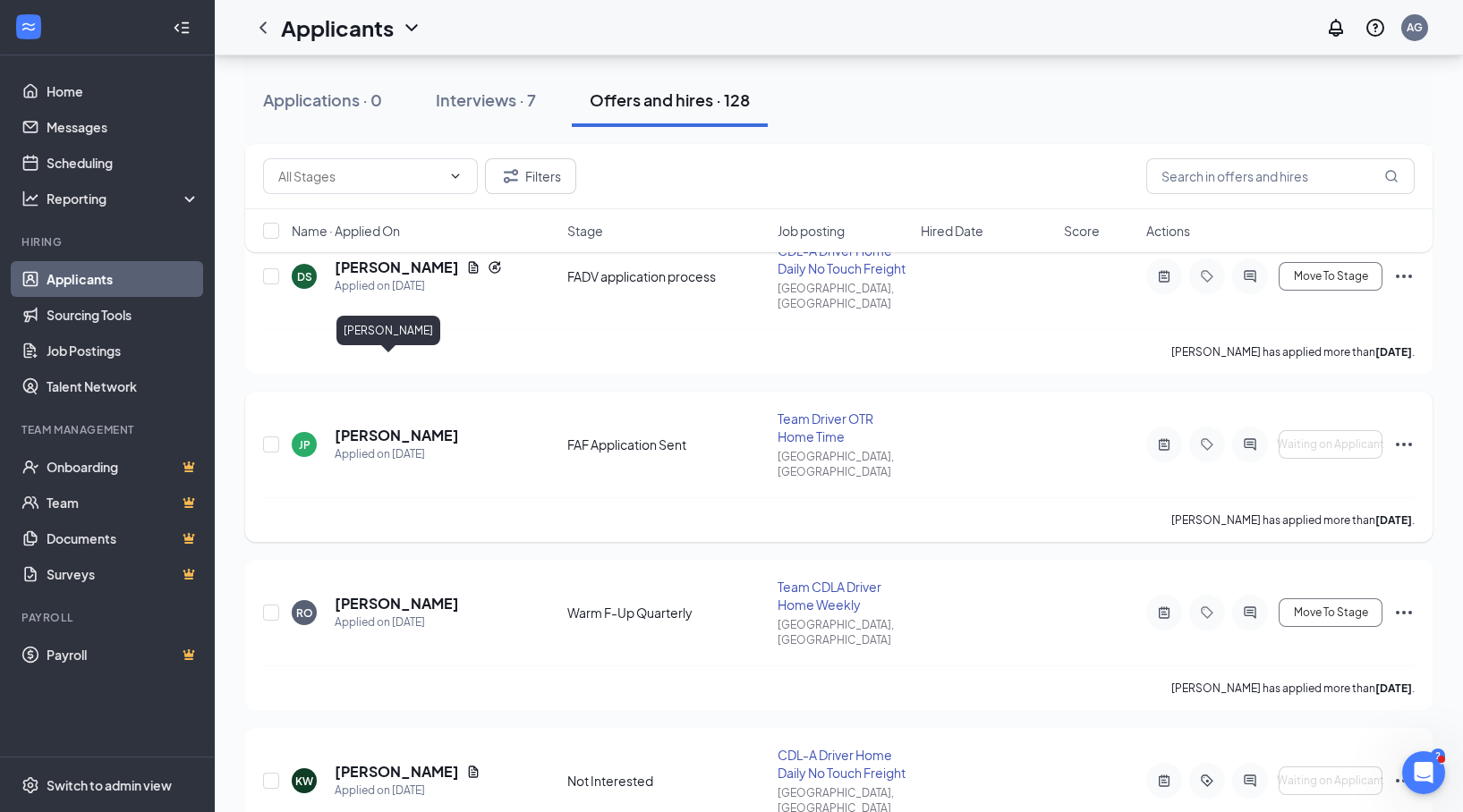
click at [375, 425] on h5 "Juan Perez" at bounding box center [397, 435] width 124 height 19
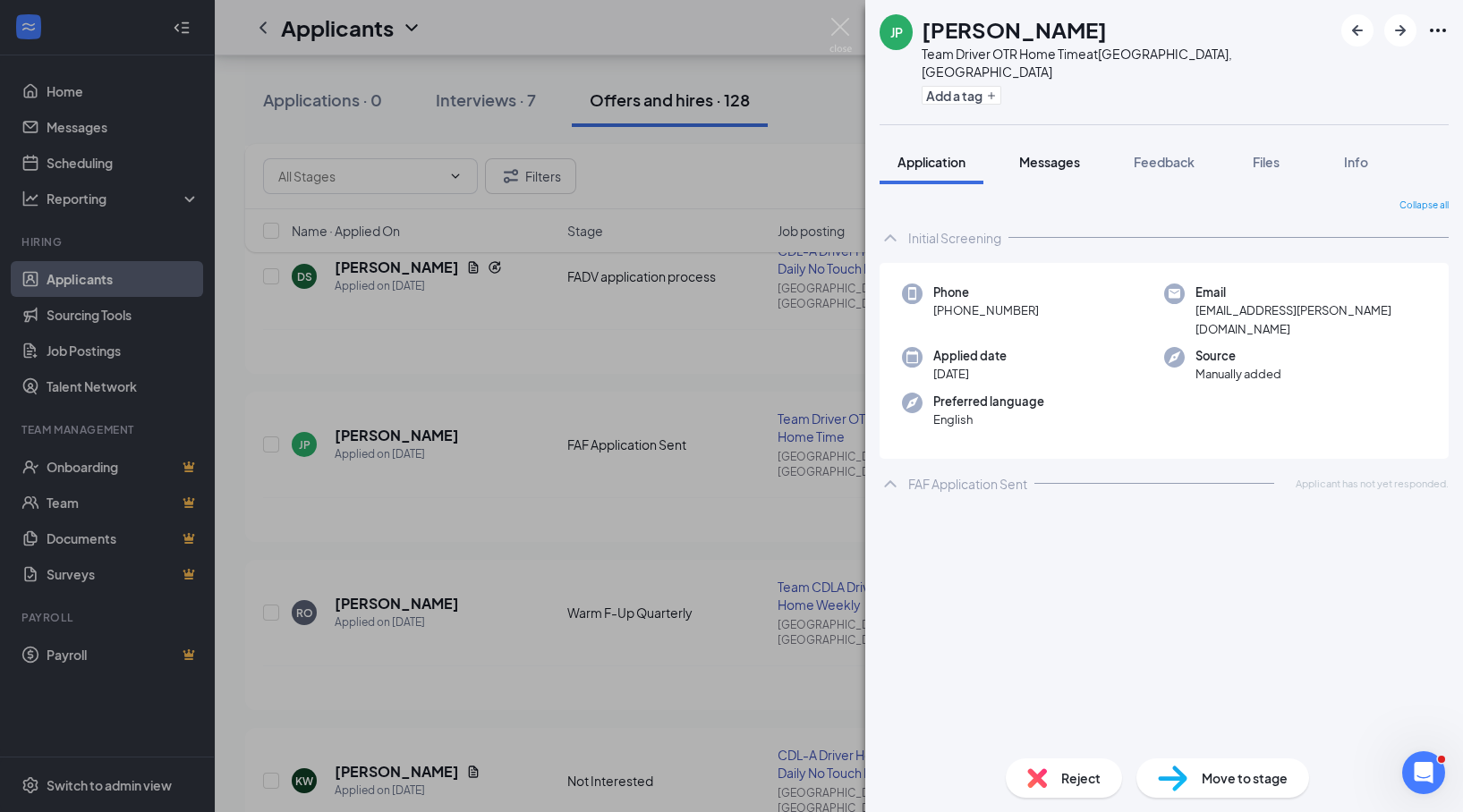
click at [1074, 154] on span "Messages" at bounding box center [1049, 162] width 61 height 16
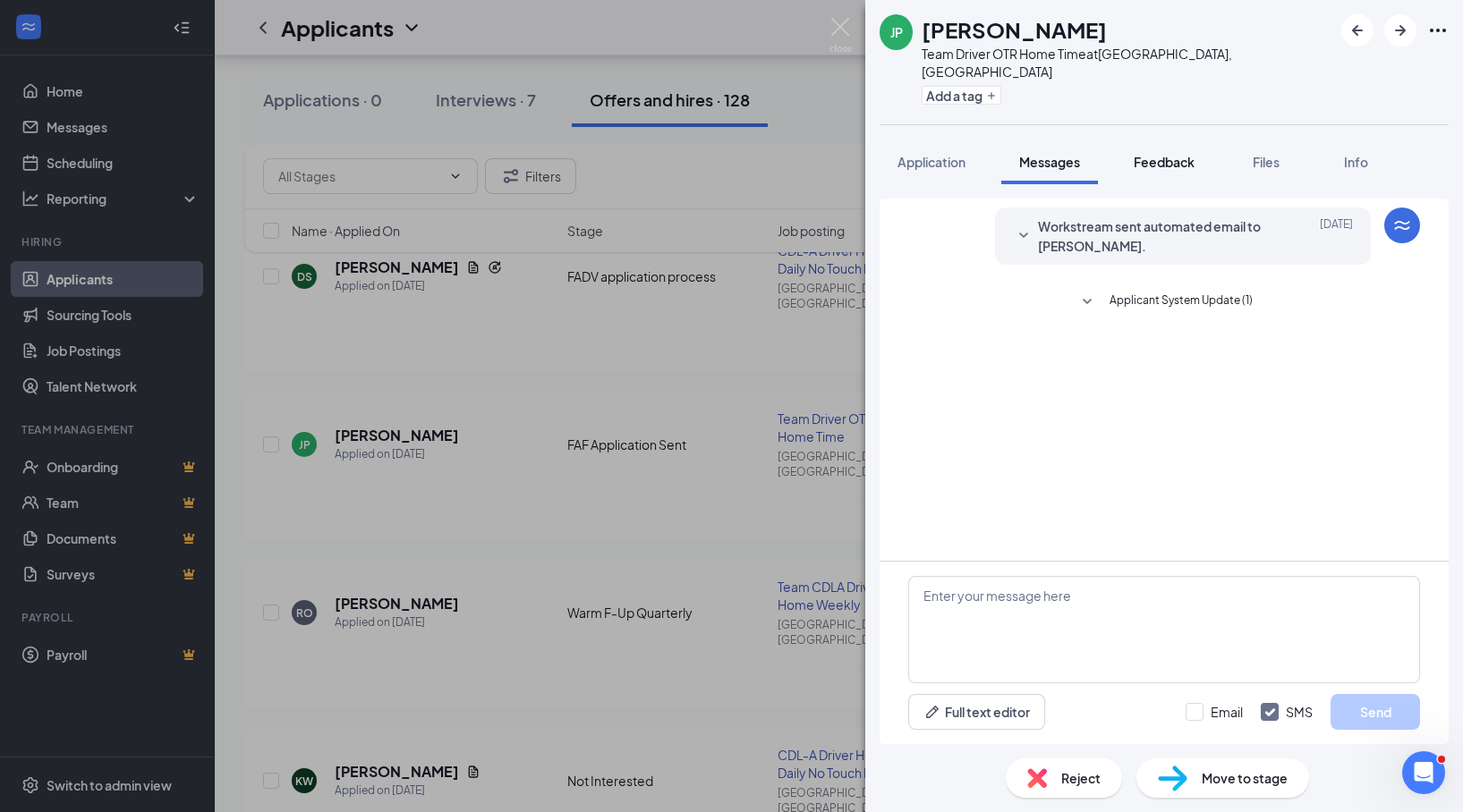
click at [1159, 157] on button "Feedback" at bounding box center [1164, 162] width 96 height 44
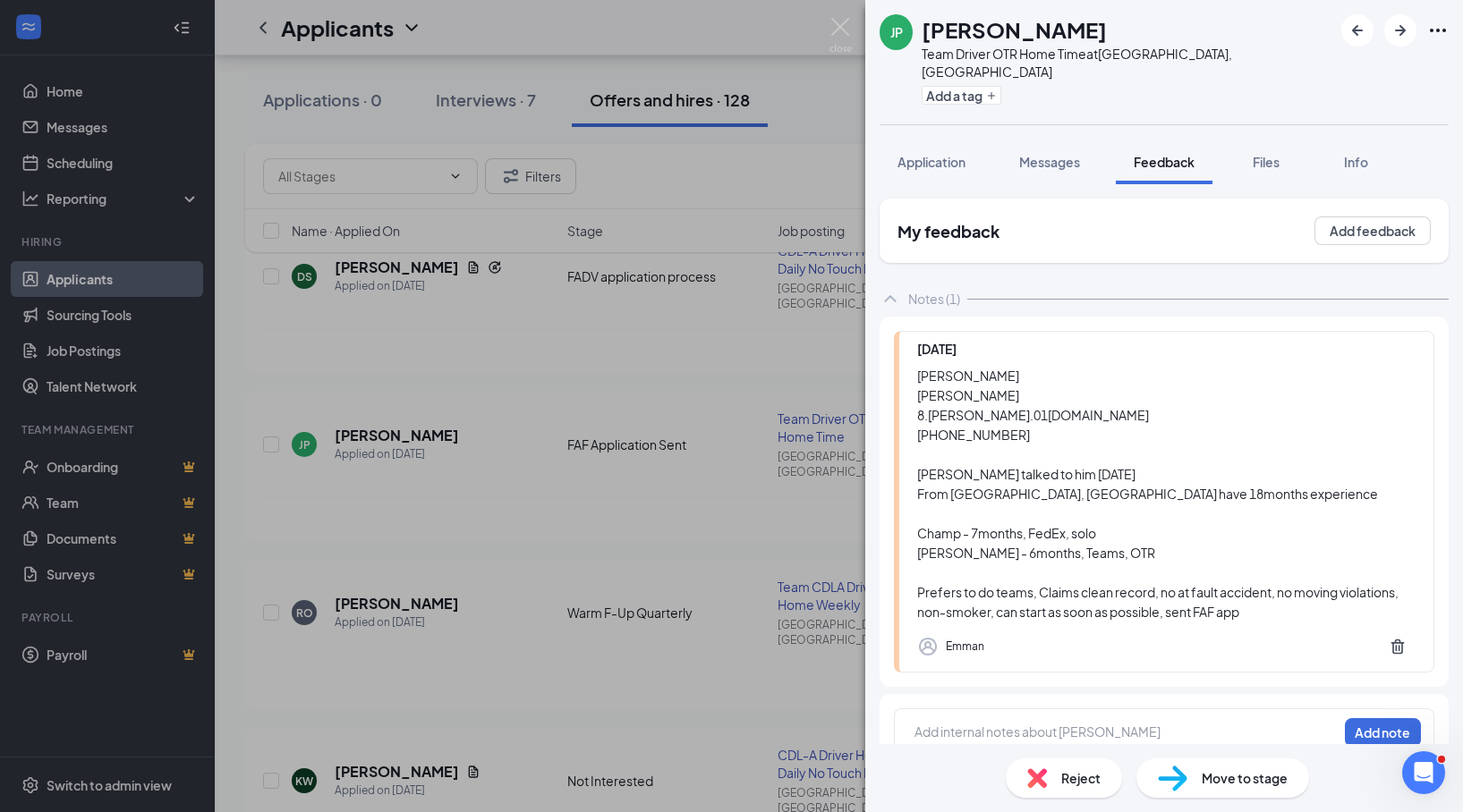
scroll to position [7, 0]
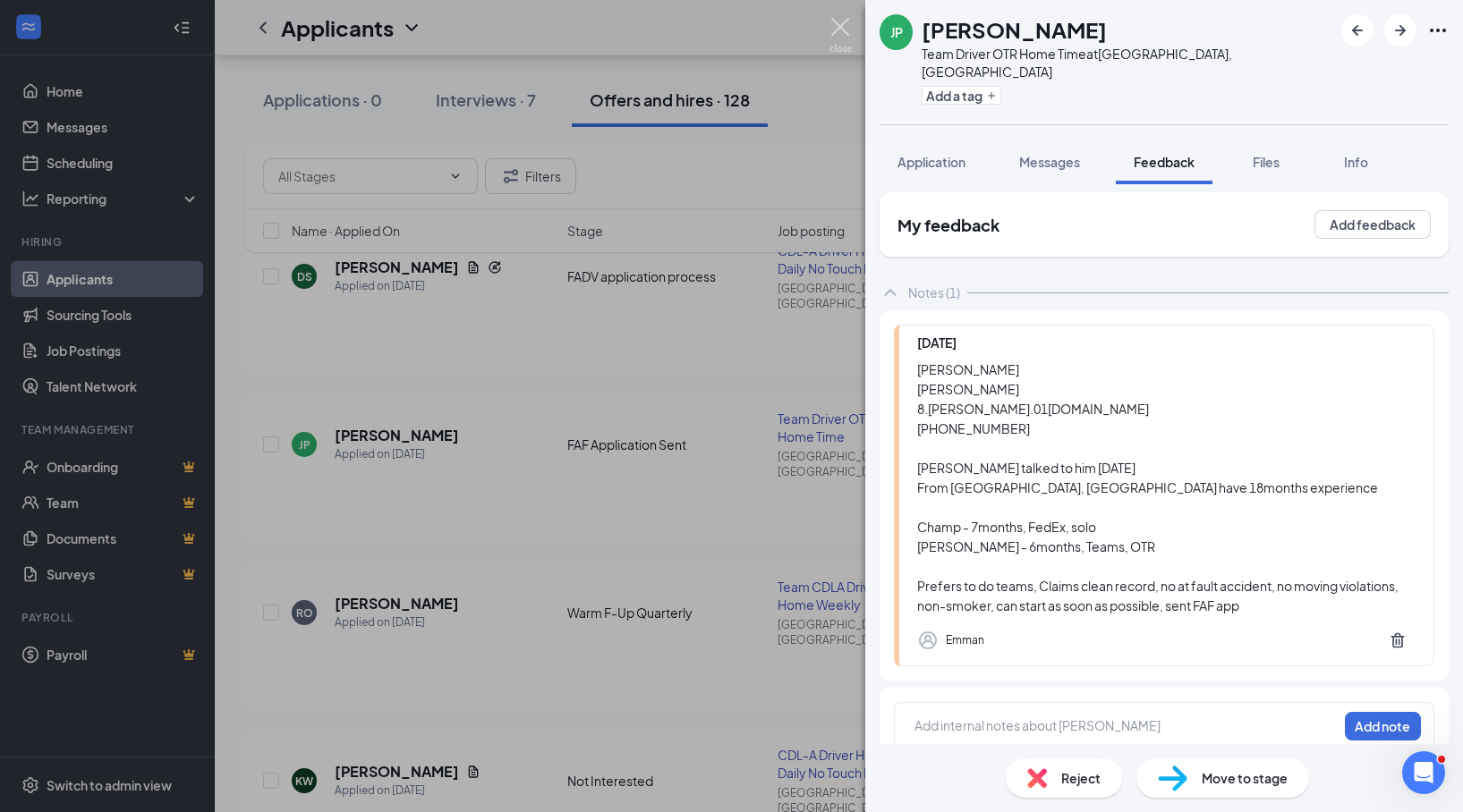
click at [842, 30] on img at bounding box center [840, 36] width 22 height 35
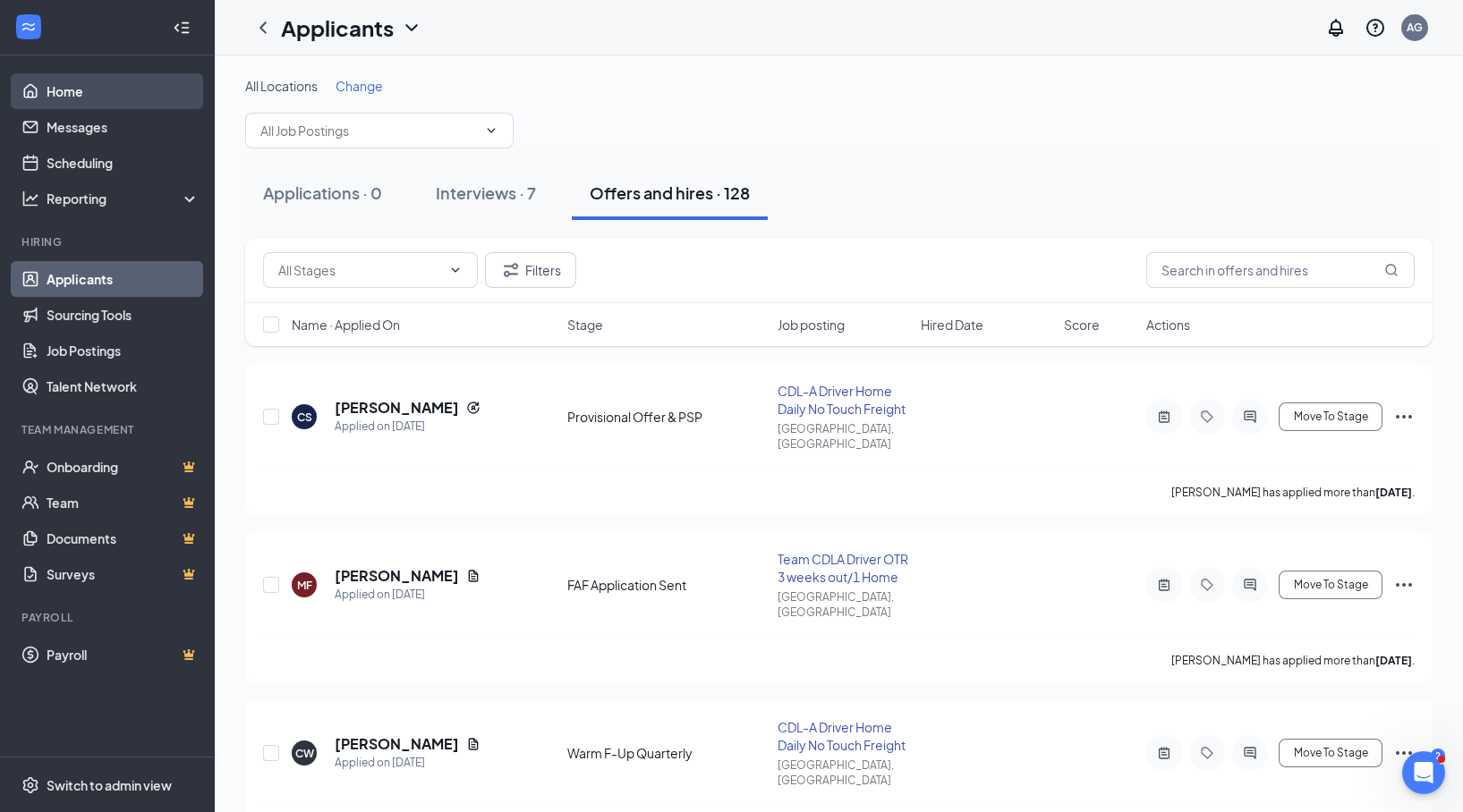
click at [46, 86] on link "Home" at bounding box center [122, 90] width 153 height 36
